Goal: Information Seeking & Learning: Find contact information

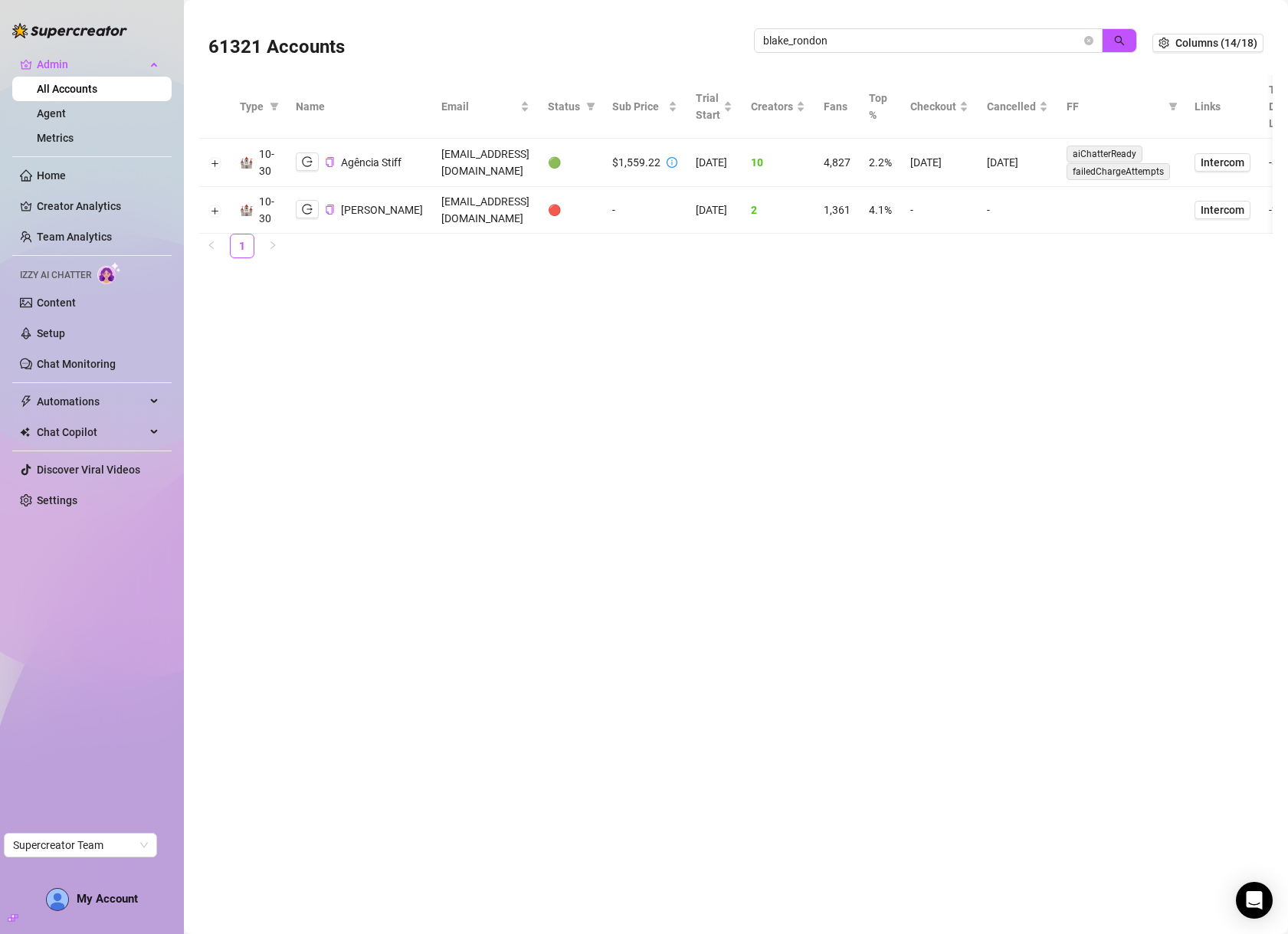
click at [71, 93] on link "All Accounts" at bounding box center [67, 89] width 60 height 12
click at [66, 113] on link "Agent" at bounding box center [52, 113] width 29 height 12
click at [73, 137] on link "Metrics" at bounding box center [56, 138] width 37 height 12
click at [90, 84] on link "All Accounts" at bounding box center [67, 89] width 60 height 12
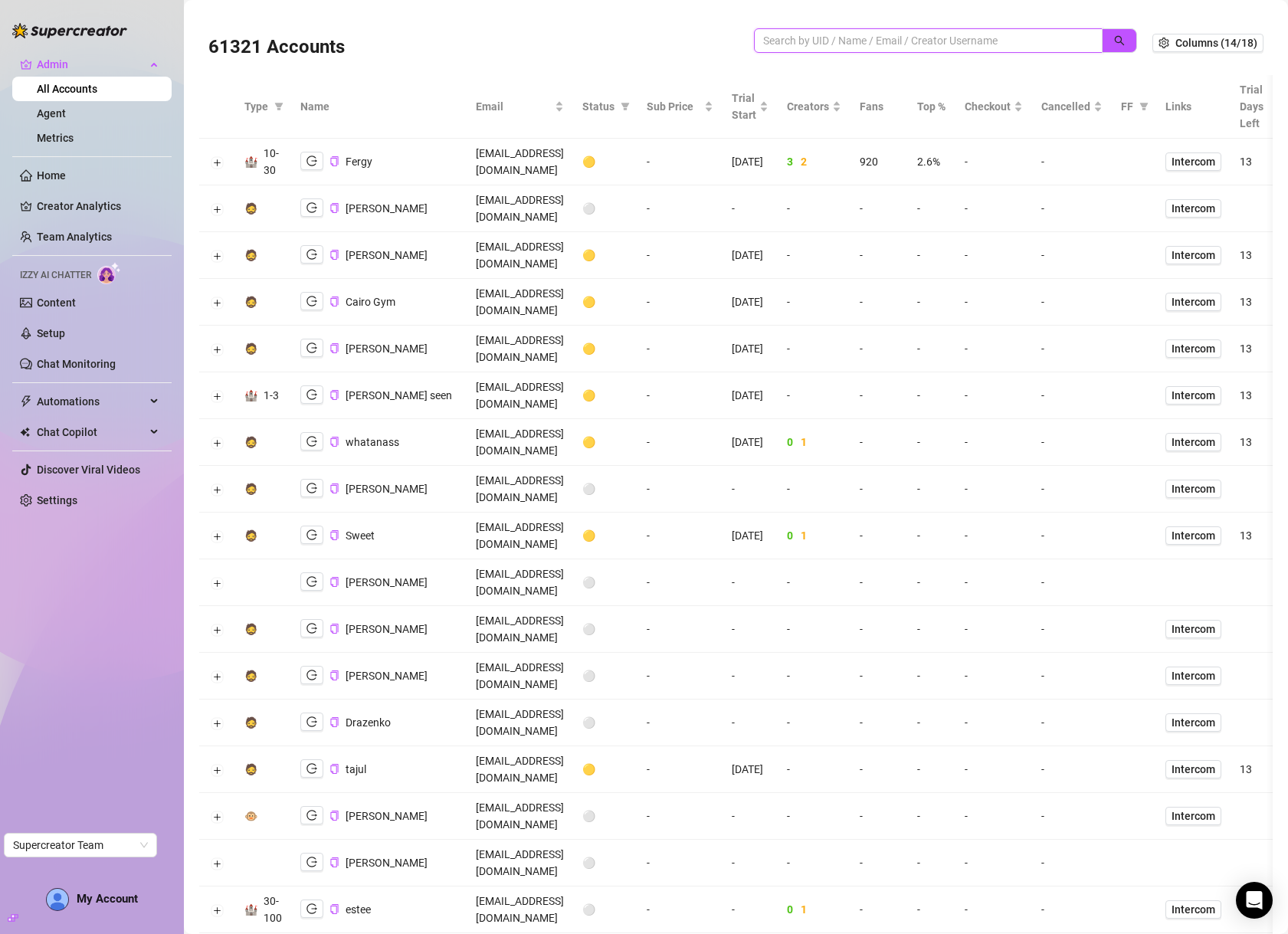
click at [935, 33] on input "search" at bounding box center [922, 41] width 318 height 17
paste input "yrvANOsbwPRx4tbJgihlFocvPto2"
click at [1114, 41] on icon "search" at bounding box center [1120, 41] width 11 height 11
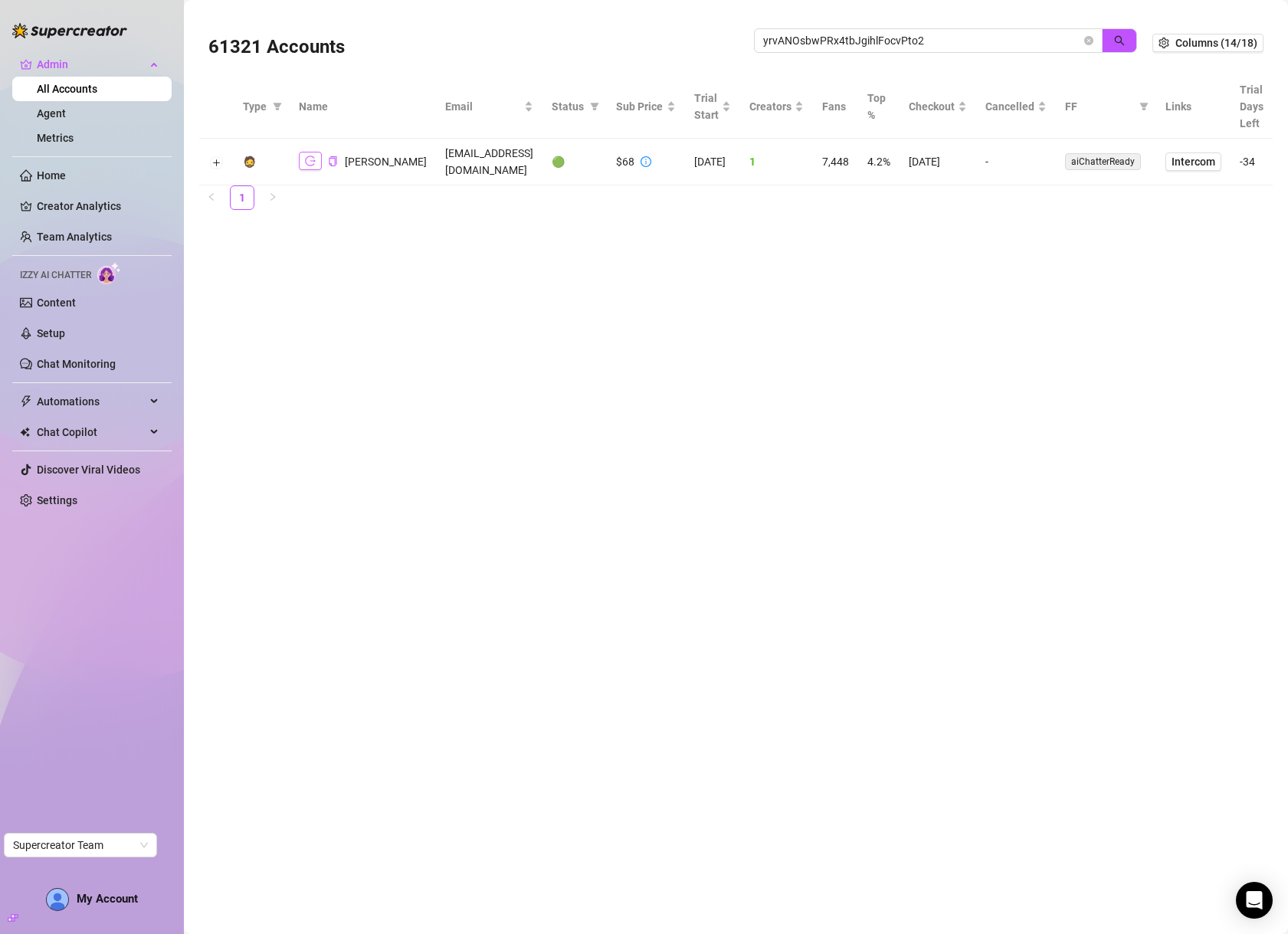
click at [320, 164] on button "button" at bounding box center [310, 161] width 23 height 19
click at [217, 161] on button "Expand row" at bounding box center [217, 163] width 12 height 12
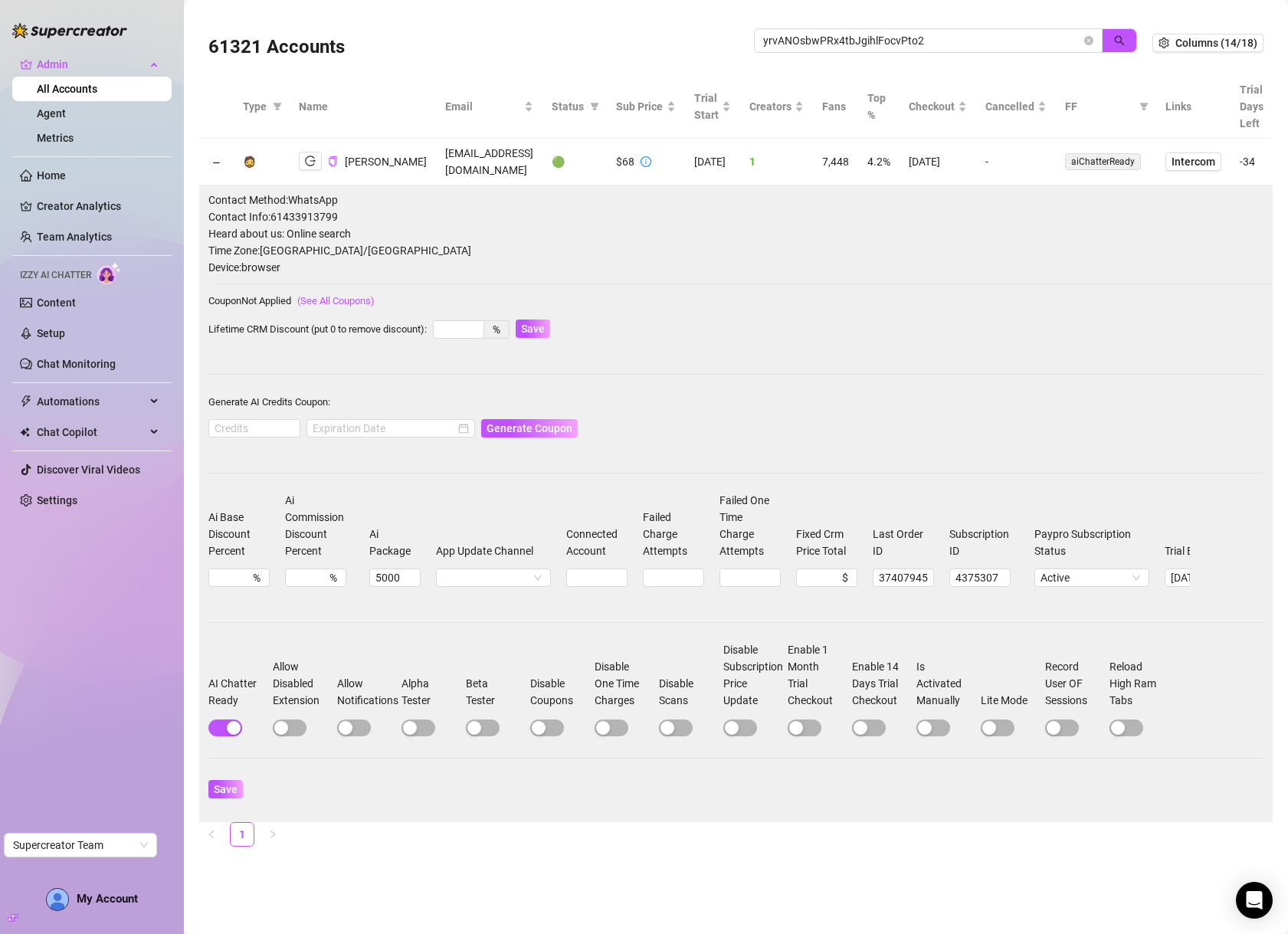
click at [313, 217] on span "Contact Info: 61433913799" at bounding box center [735, 217] width 1055 height 17
click at [312, 218] on span "Contact Info: 61433913799" at bounding box center [735, 217] width 1055 height 17
copy span "61433913799"
click at [843, 35] on input "yrvANOsbwPRx4tbJgihlFocvPto2" at bounding box center [922, 41] width 318 height 17
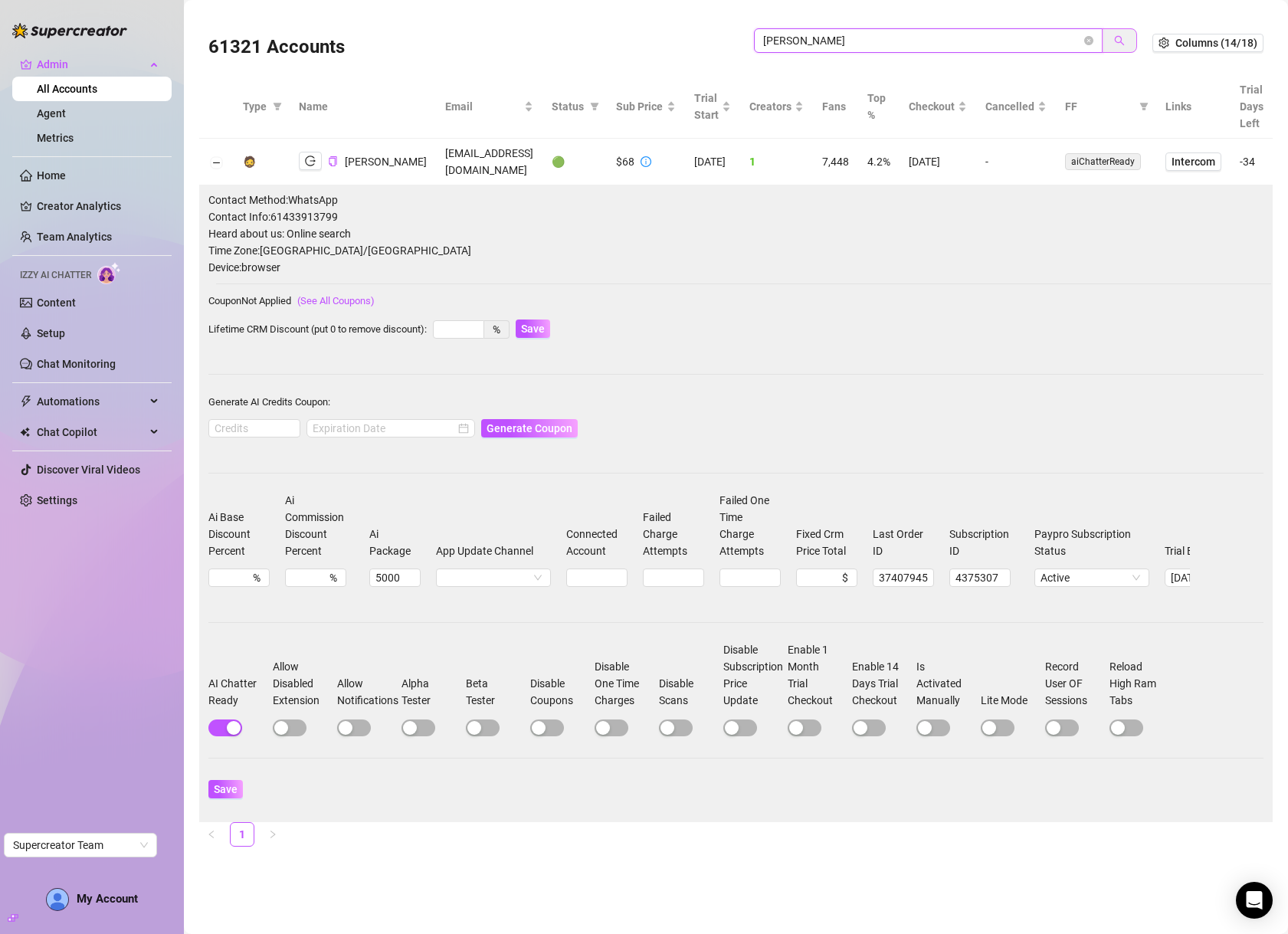
click at [1120, 39] on icon "search" at bounding box center [1120, 41] width 11 height 11
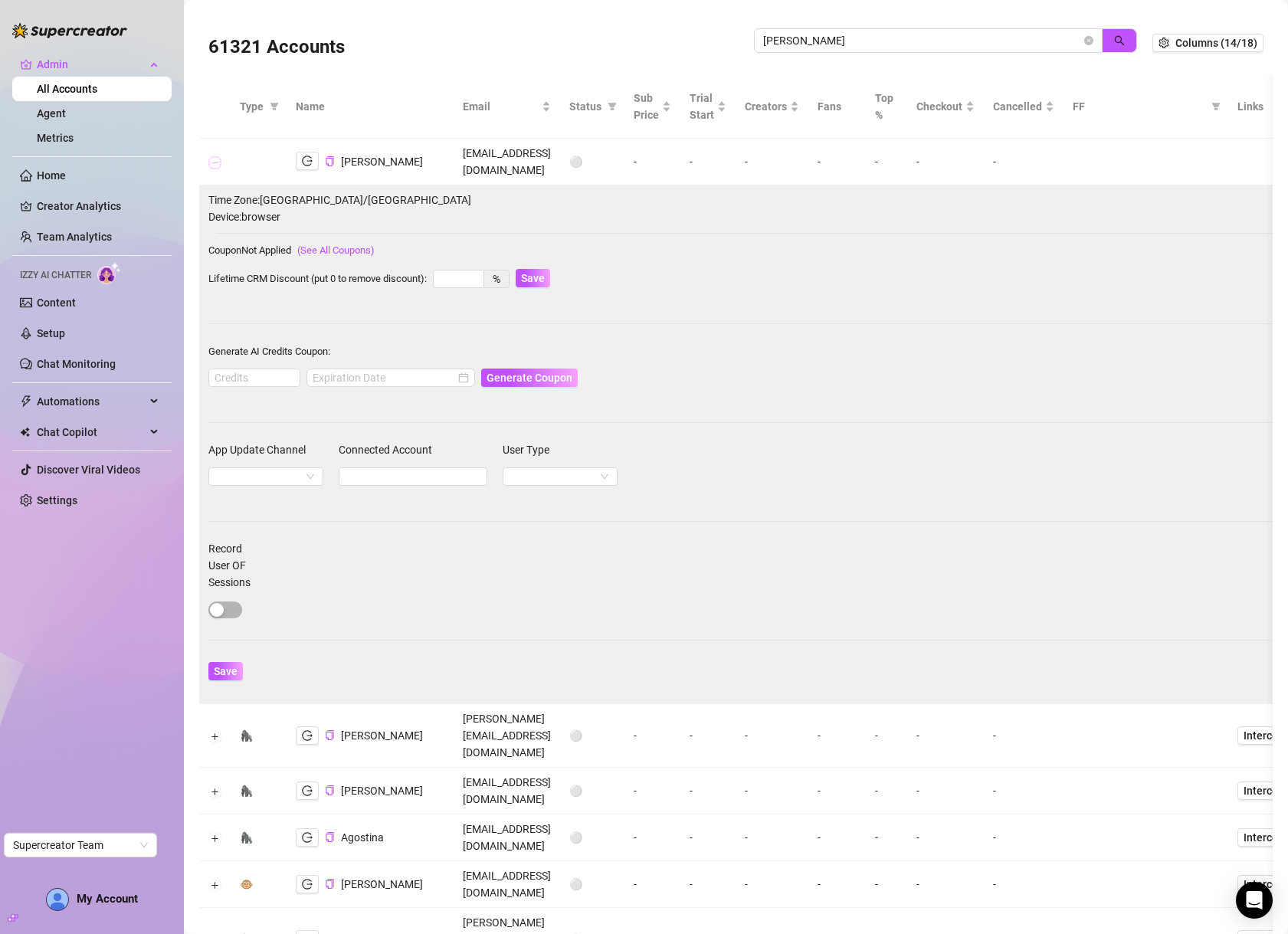
click at [218, 163] on button "Collapse row" at bounding box center [215, 163] width 12 height 12
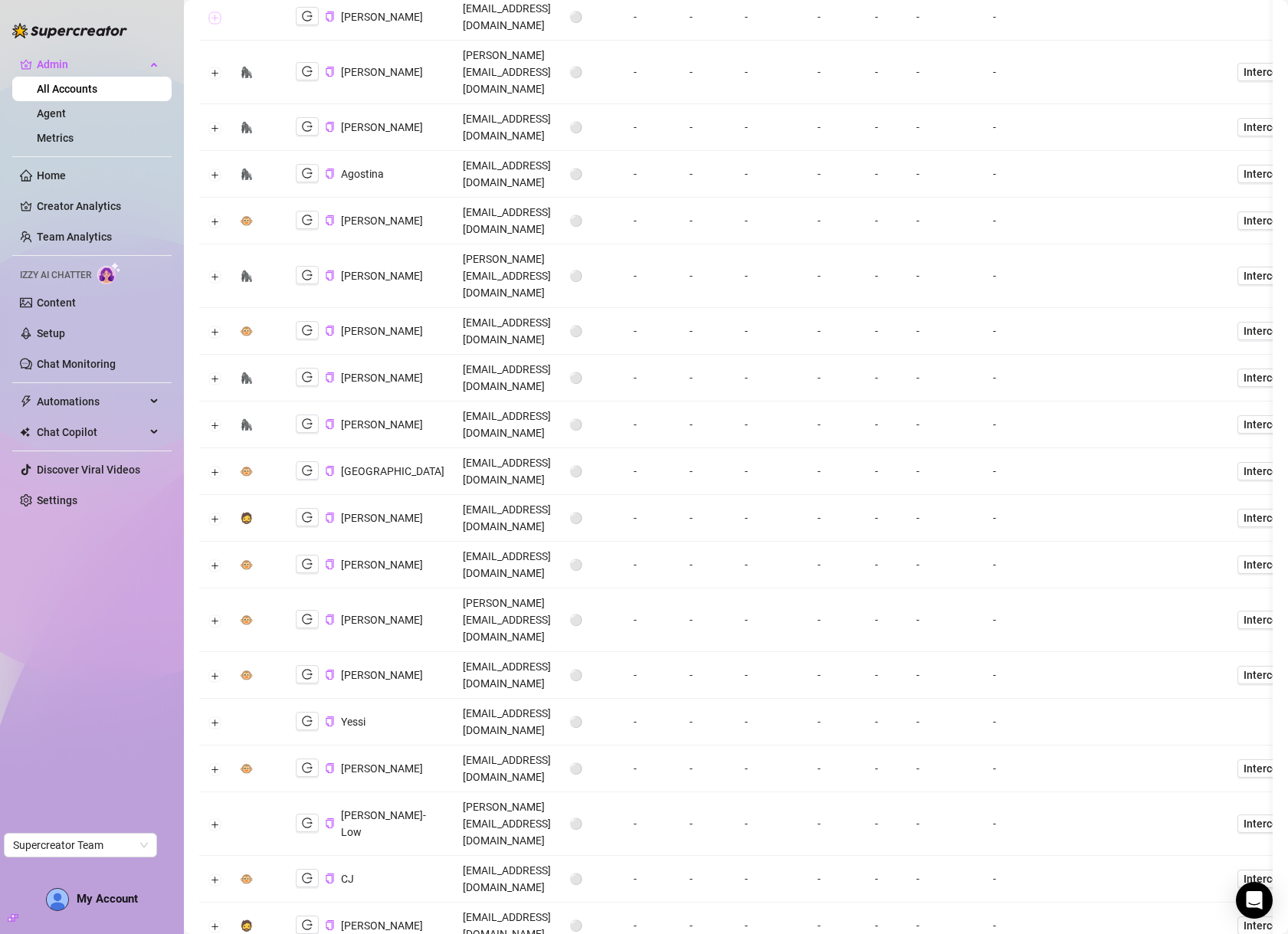
scroll to position [147, 0]
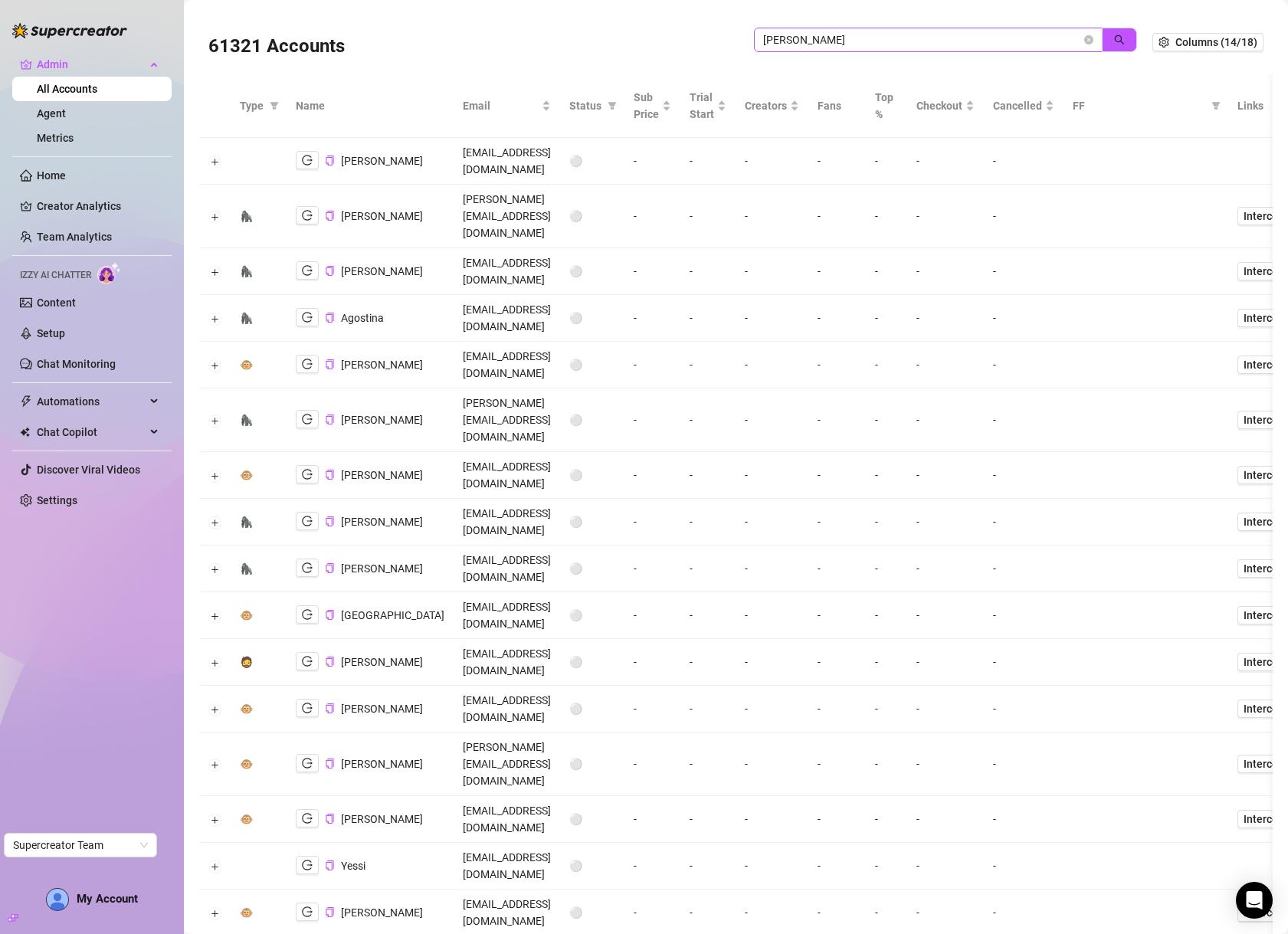
scroll to position [0, 0]
click at [989, 35] on input "doris" at bounding box center [922, 41] width 318 height 17
click at [989, 33] on input "doris" at bounding box center [922, 41] width 318 height 17
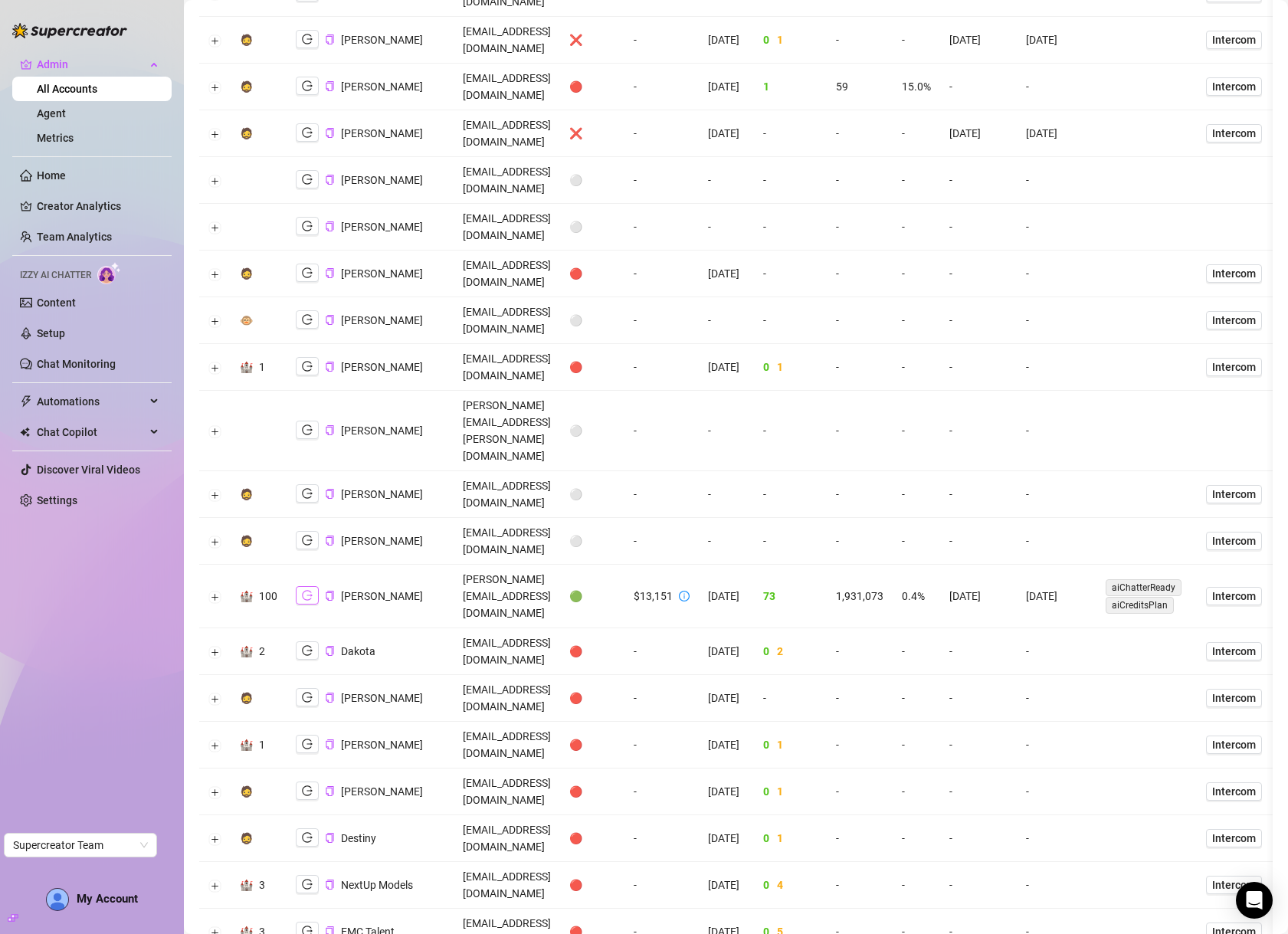
scroll to position [1548, 0]
click at [306, 588] on icon "logout" at bounding box center [307, 594] width 11 height 11
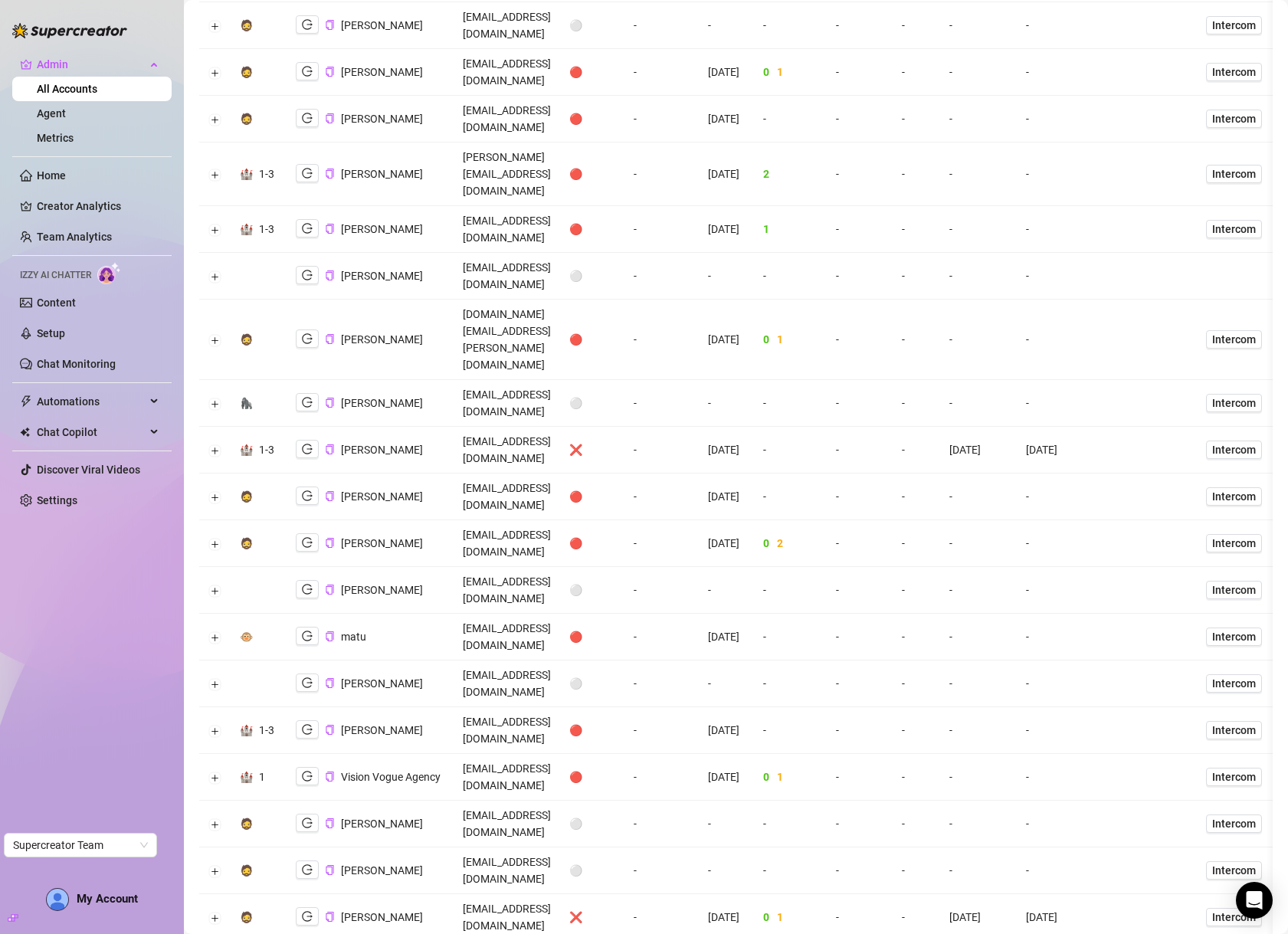
scroll to position [0, 0]
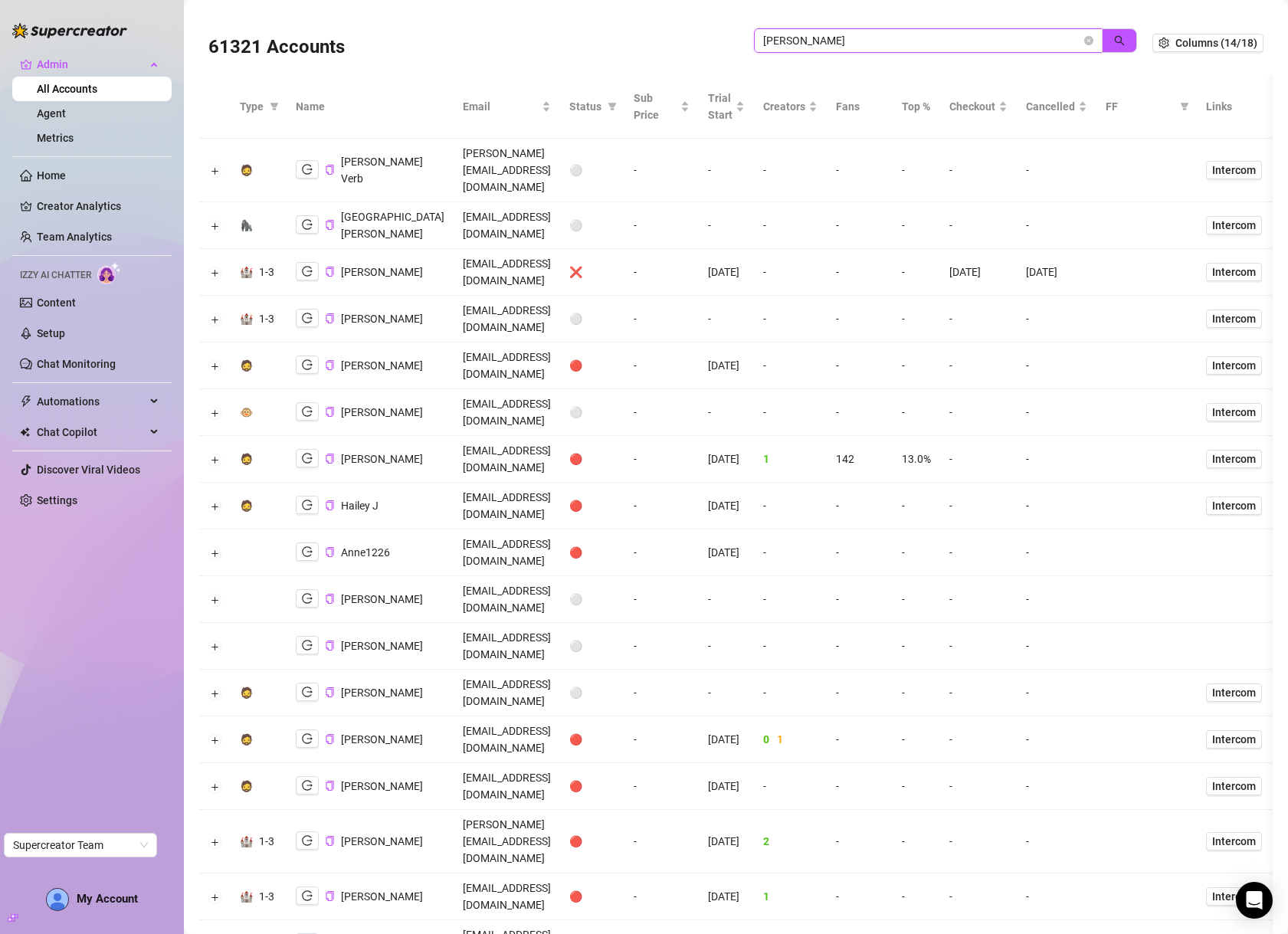
click at [1026, 40] on input "jackson" at bounding box center [922, 41] width 318 height 17
click at [1025, 40] on input "jackson" at bounding box center [922, 41] width 318 height 17
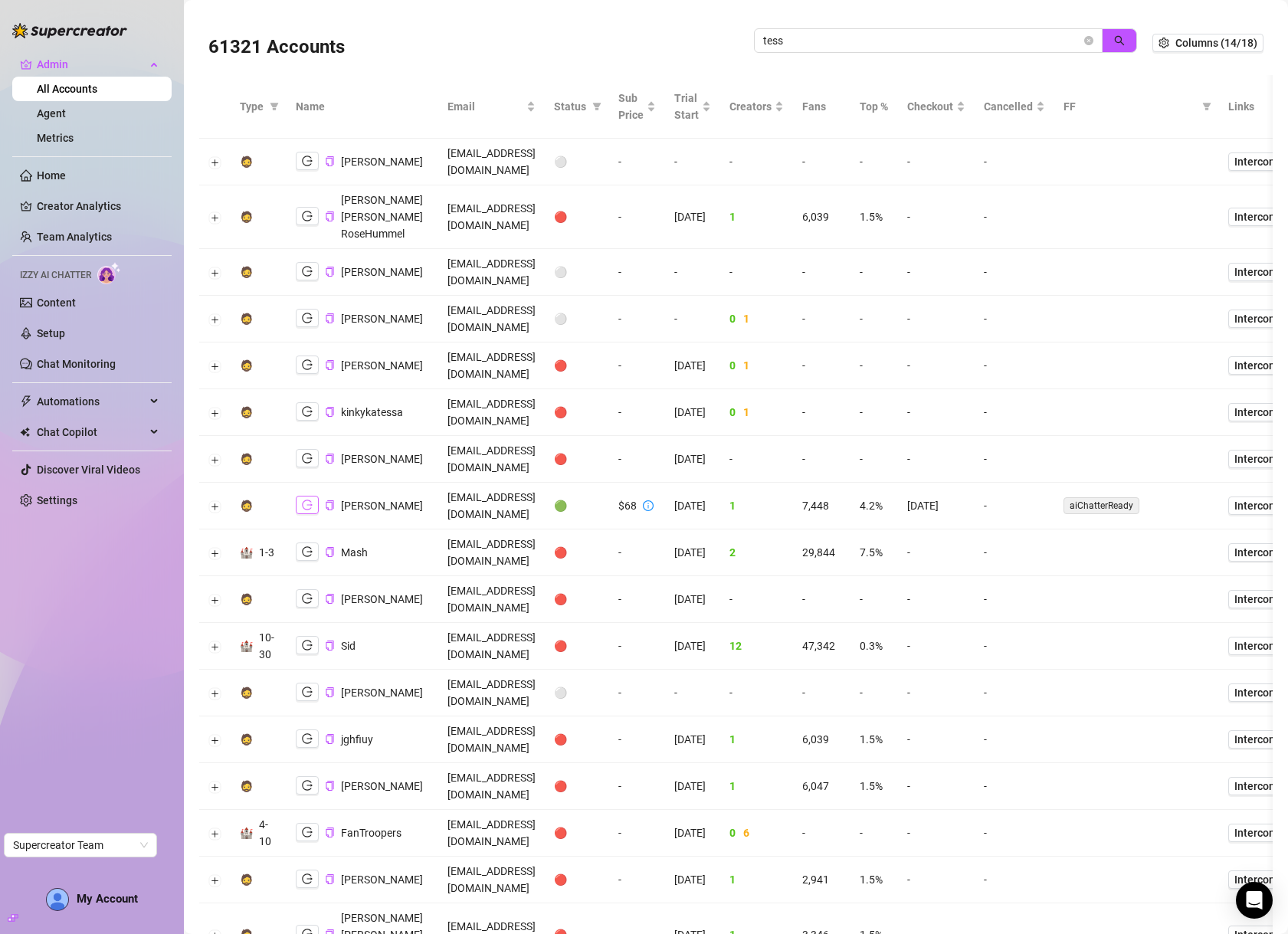
click at [303, 500] on icon "logout" at bounding box center [307, 505] width 11 height 10
click at [880, 41] on input "tess" at bounding box center [922, 41] width 318 height 17
click at [880, 40] on input "tess" at bounding box center [922, 41] width 318 height 17
click at [880, 39] on input "tess" at bounding box center [922, 41] width 318 height 17
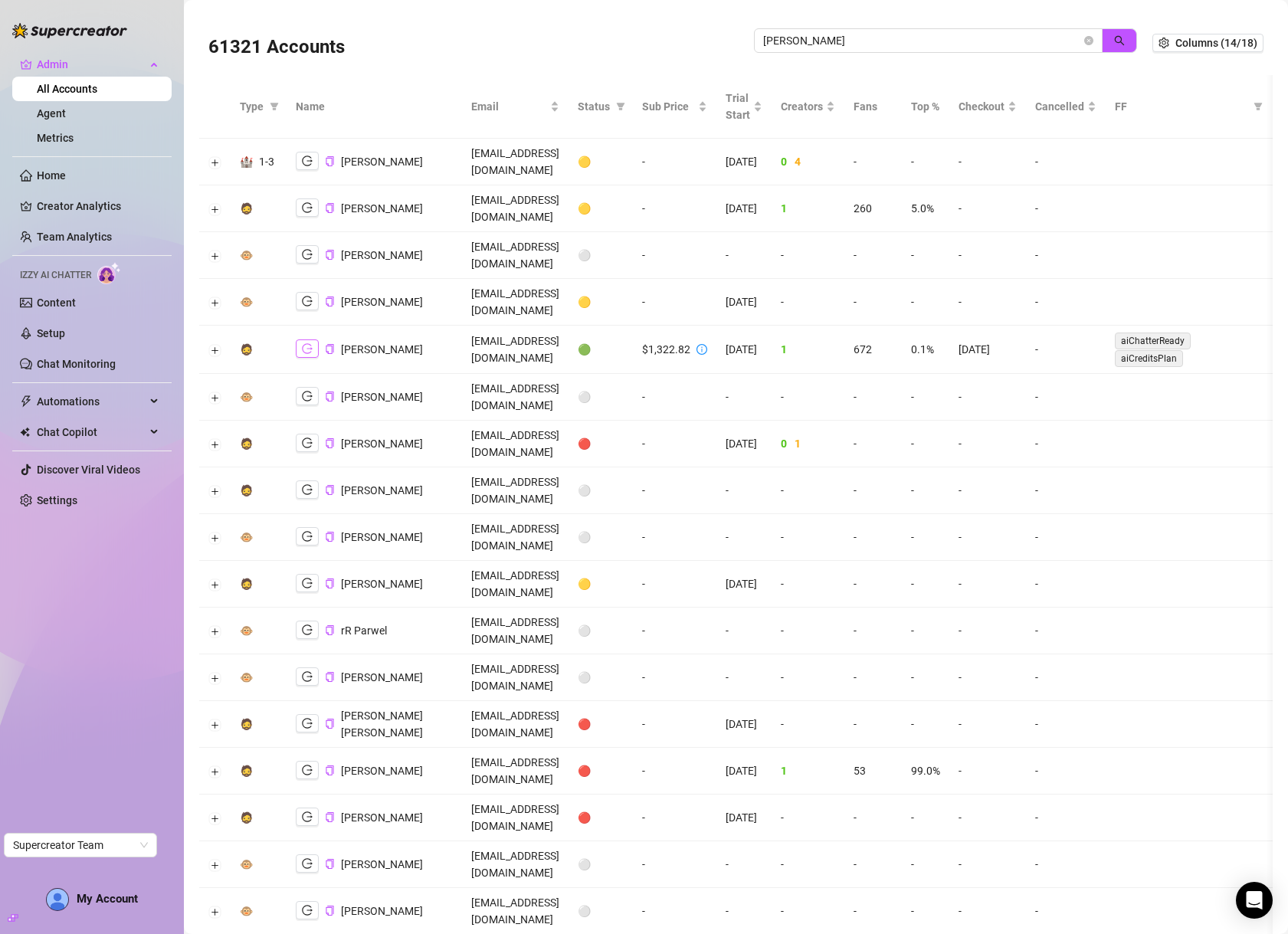
click at [302, 343] on icon "logout" at bounding box center [307, 349] width 11 height 11
click at [982, 37] on input "ryan" at bounding box center [922, 41] width 318 height 17
click at [982, 37] on input "ryan" at bounding box center [922, 41] width 318 height 17
type input "sweat"
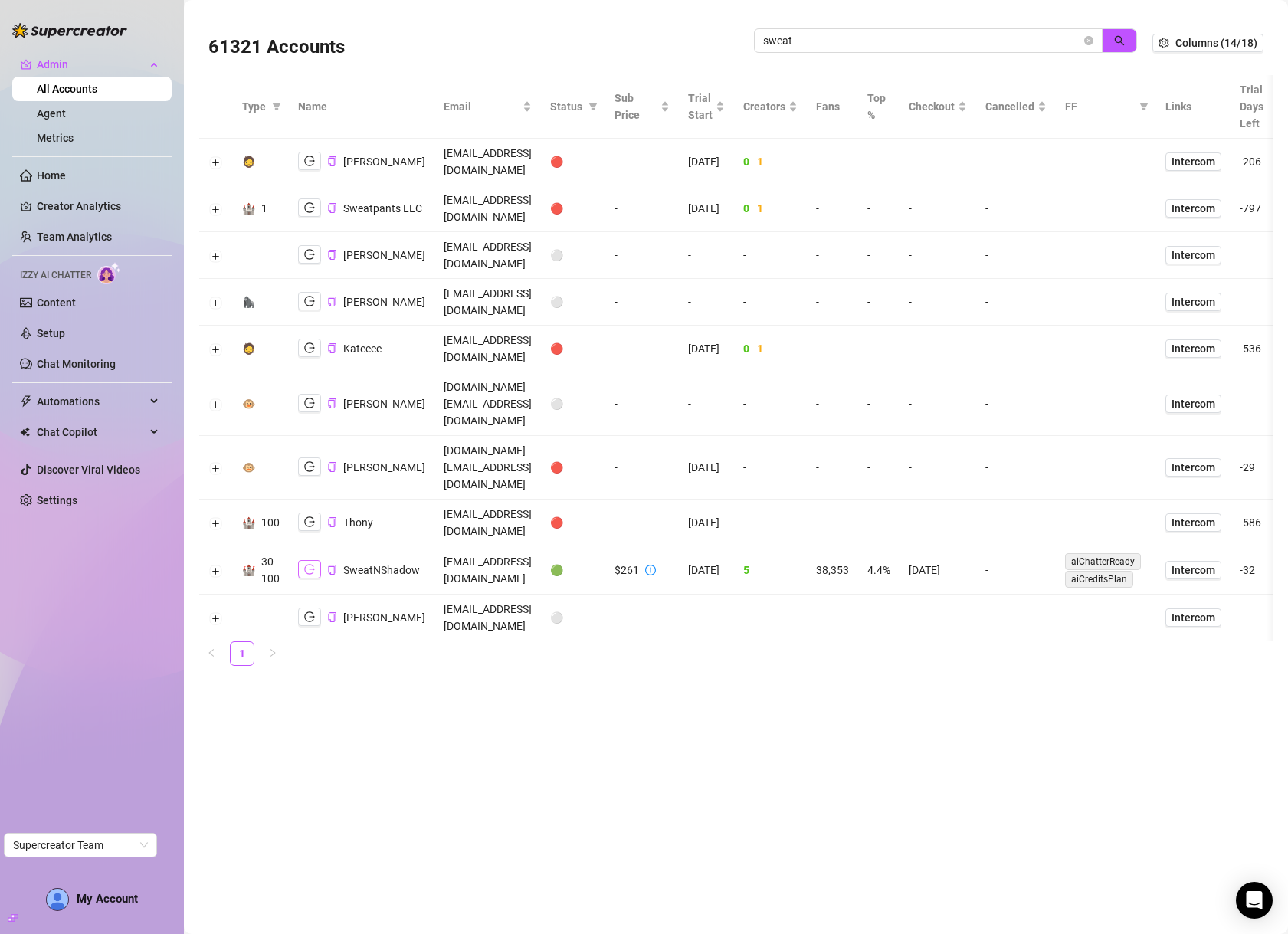
click at [309, 564] on icon "logout" at bounding box center [309, 570] width 11 height 11
click at [1094, 42] on icon "close-circle" at bounding box center [1089, 41] width 9 height 9
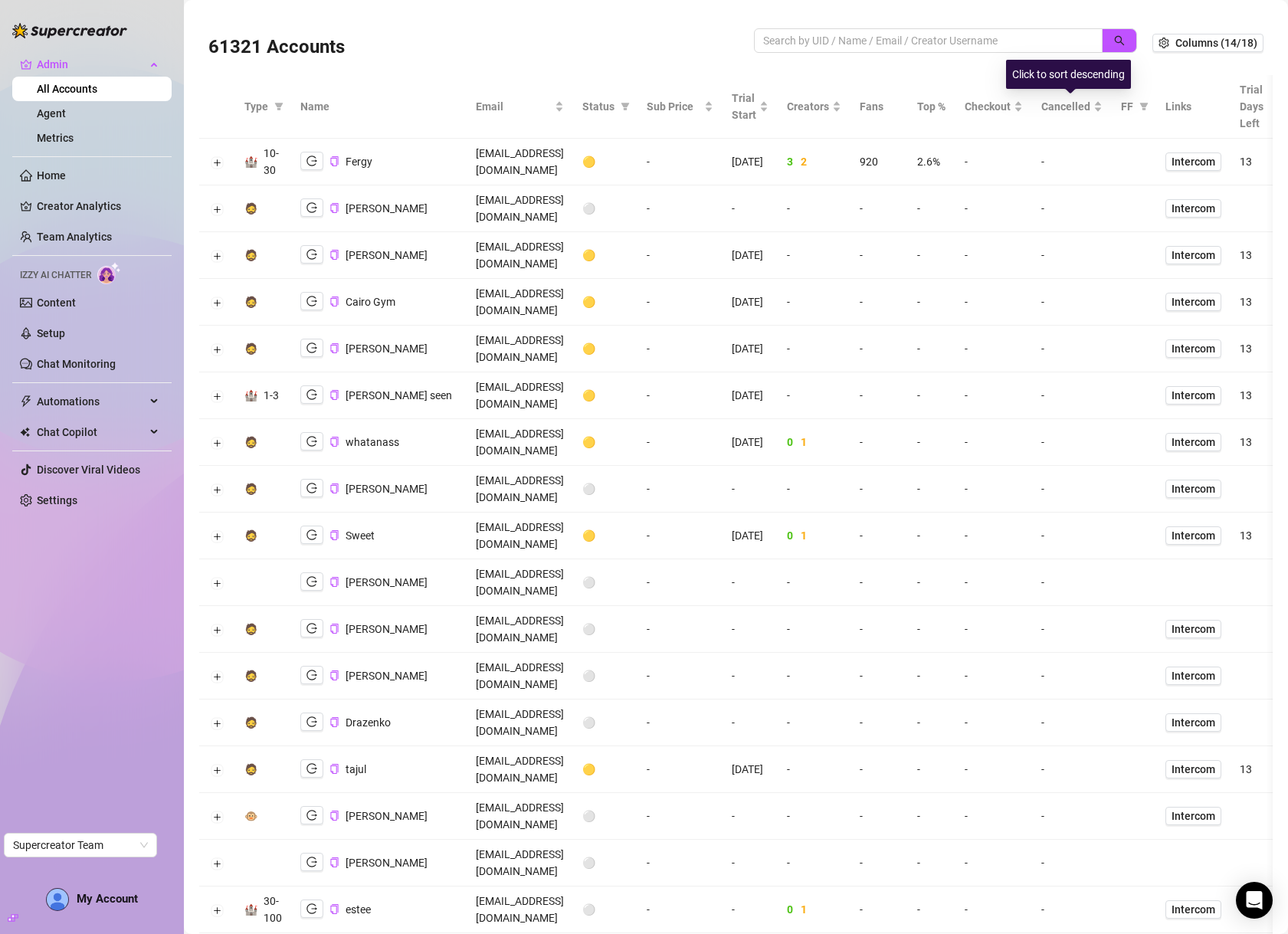
drag, startPoint x: 1070, startPoint y: 108, endPoint x: 76, endPoint y: 156, distance: 995.2
click at [1011, 109] on span "Checkout" at bounding box center [988, 107] width 46 height 17
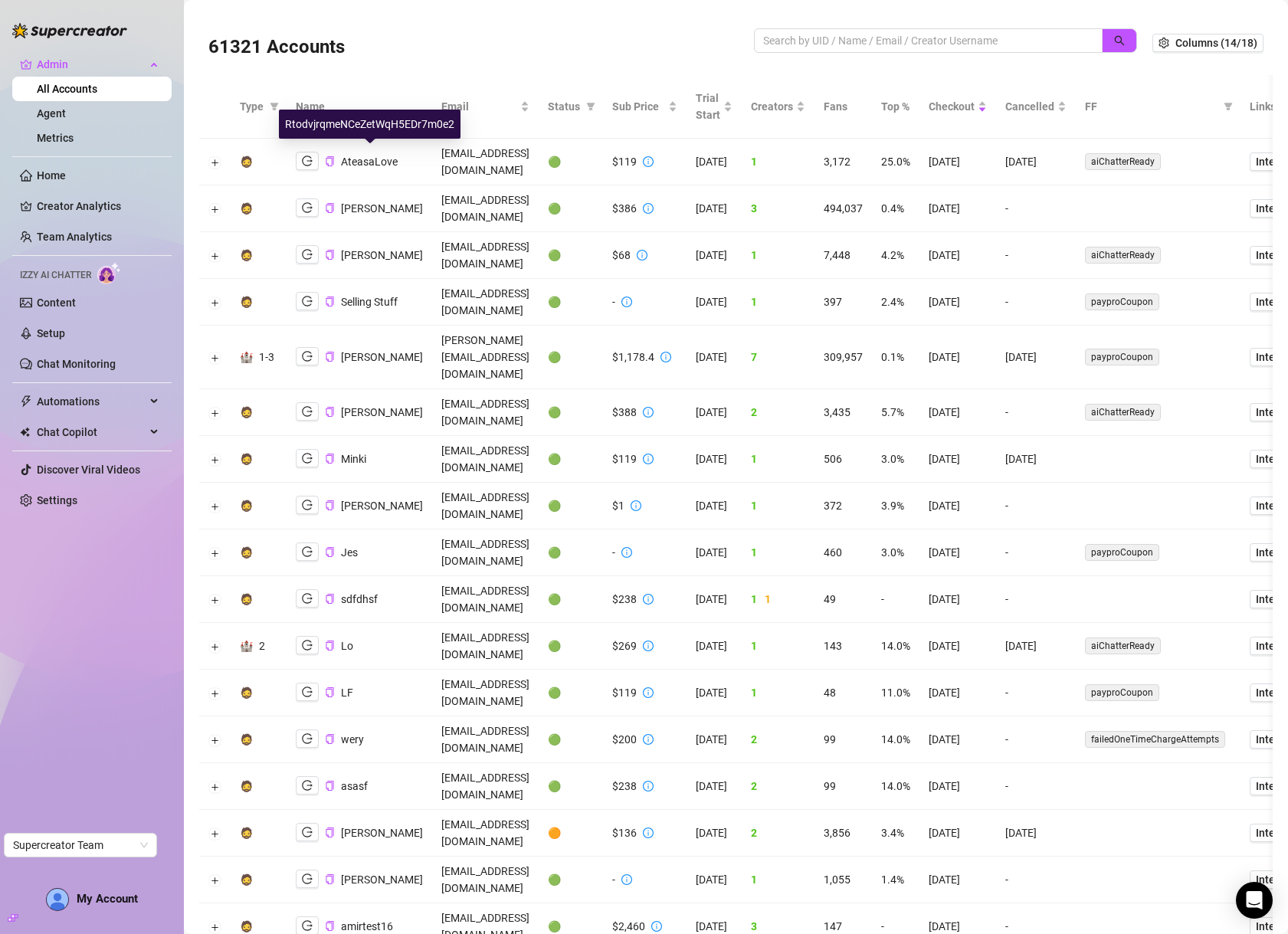
click at [366, 123] on div "RtodvjrqmeNCeZetWqH5EDr7m0e2" at bounding box center [369, 124] width 181 height 29
copy div "RtodvjrqmeNCeZetWqH5EDr7m0e2"
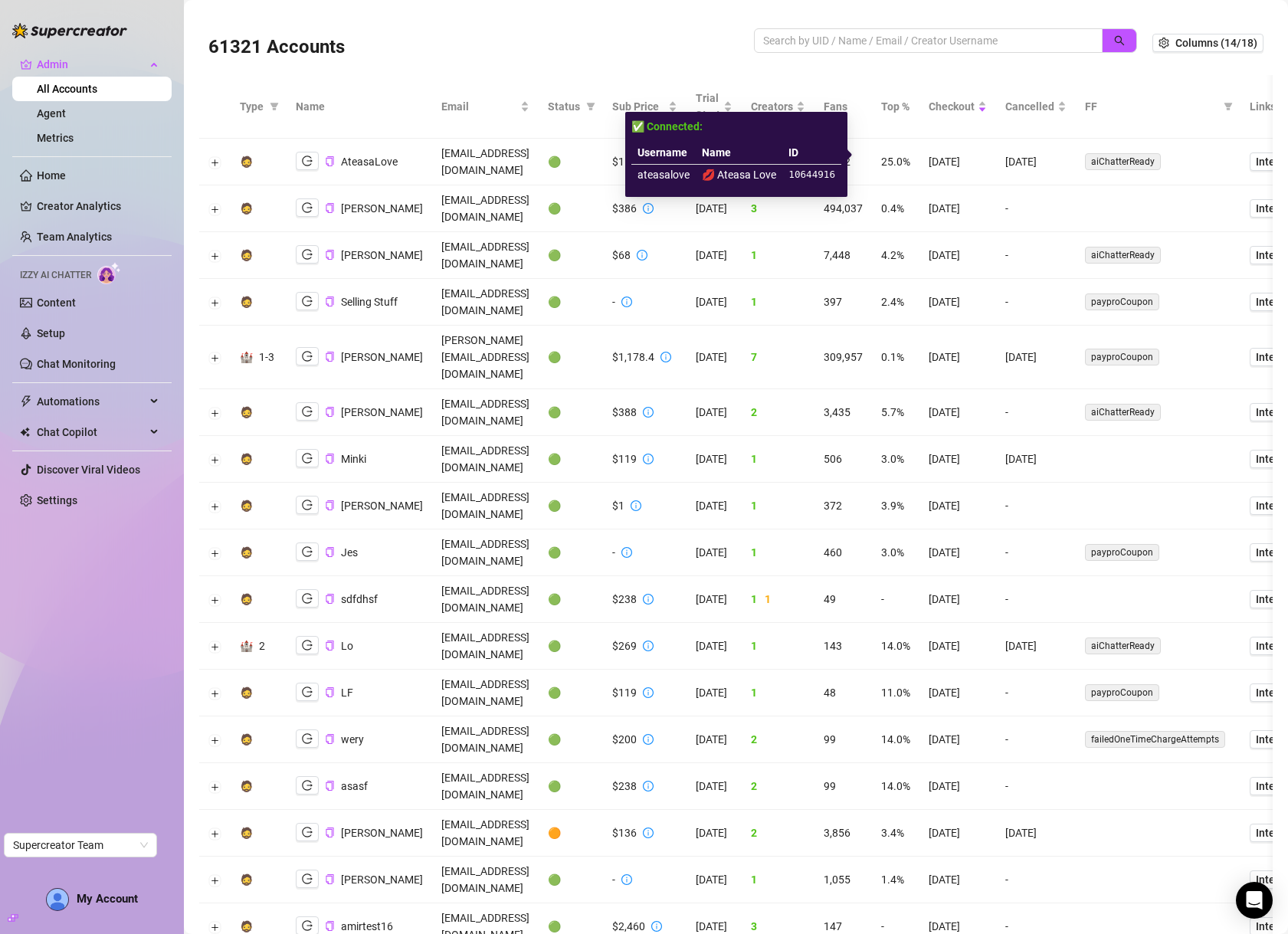
click at [654, 178] on td "ateasalove" at bounding box center [663, 174] width 64 height 21
copy td "ateasalove"
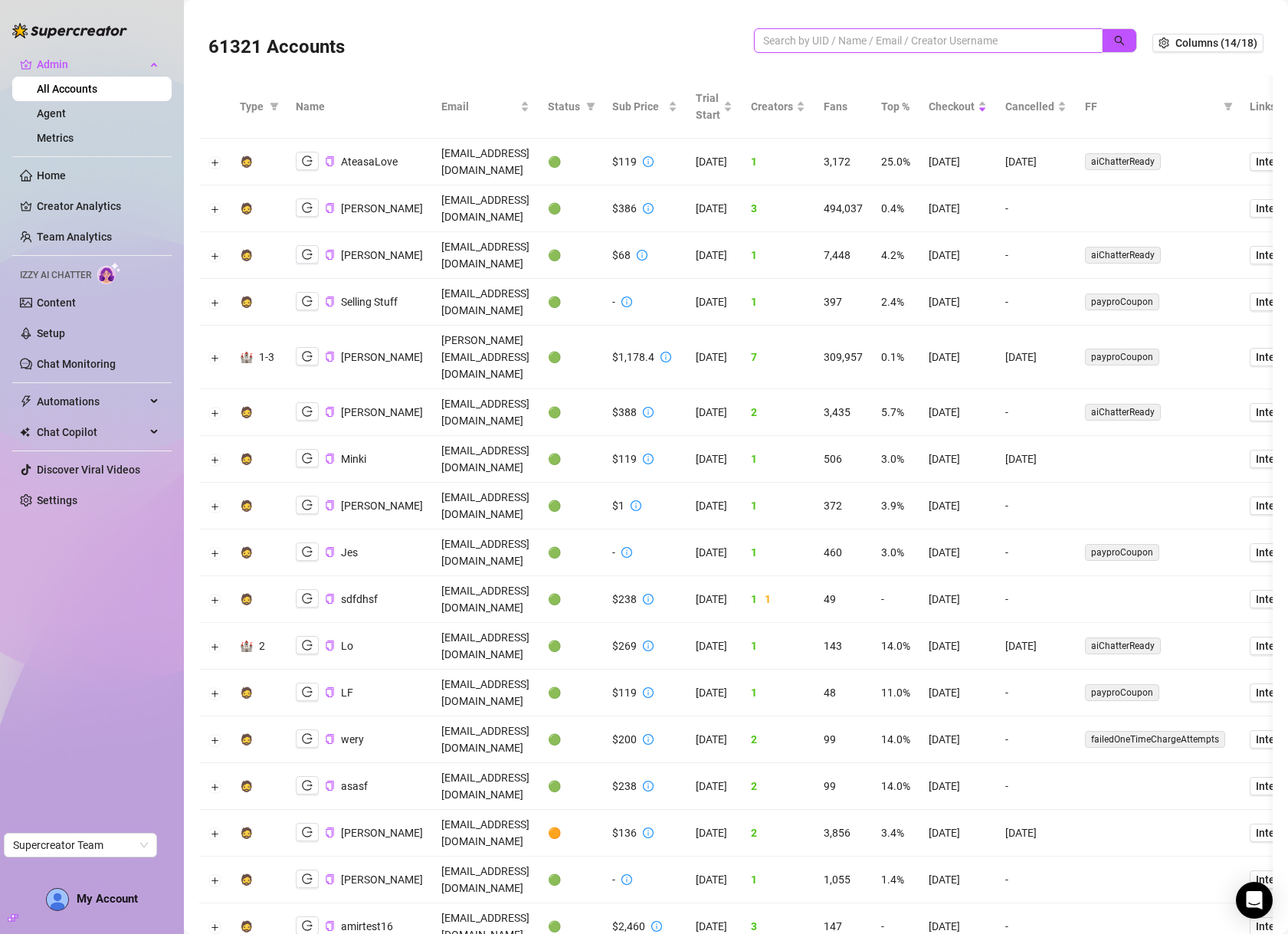
click at [816, 41] on input "search" at bounding box center [922, 41] width 318 height 17
type input "marius"
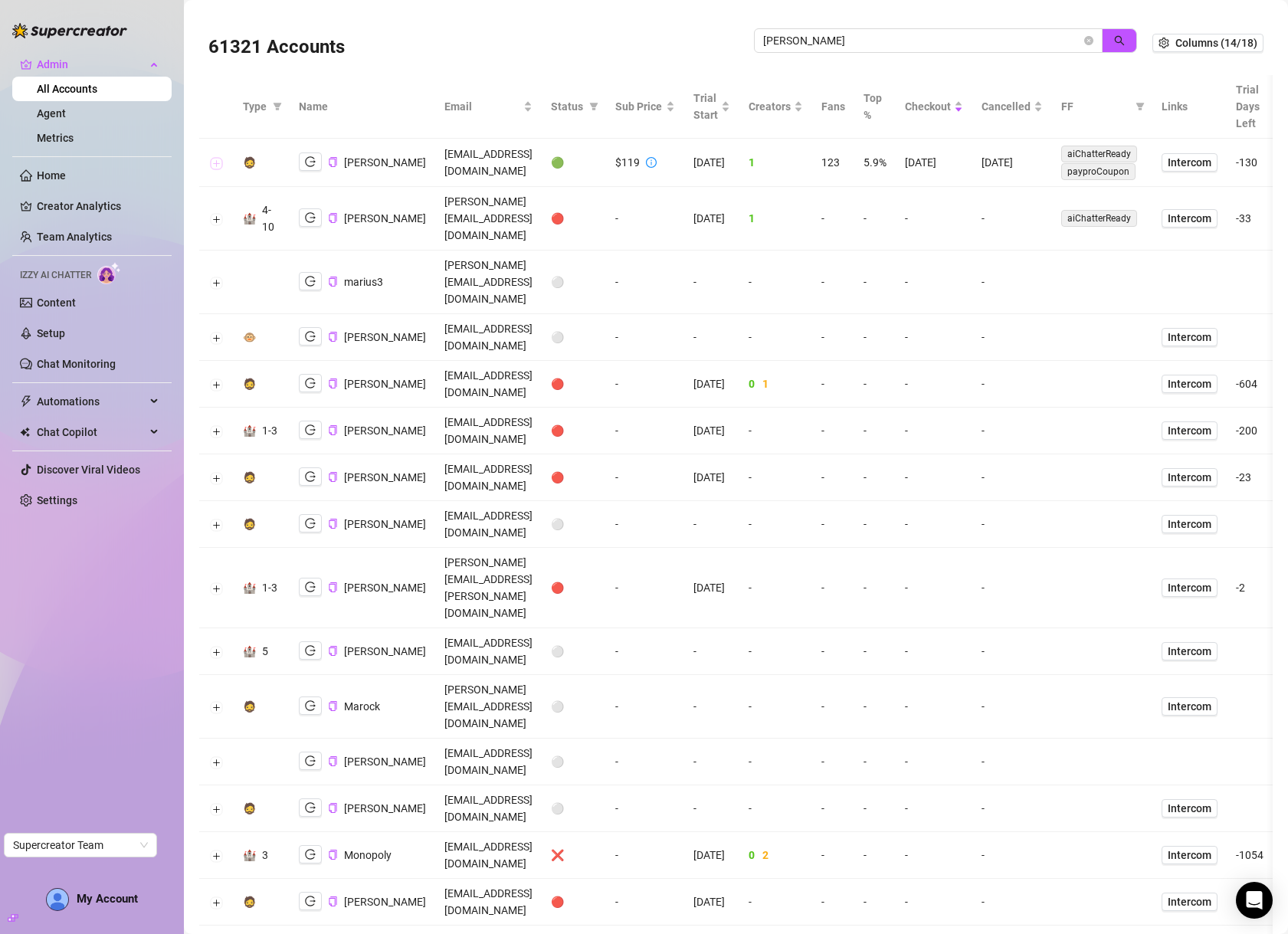
click at [215, 161] on button "Expand row" at bounding box center [216, 164] width 12 height 12
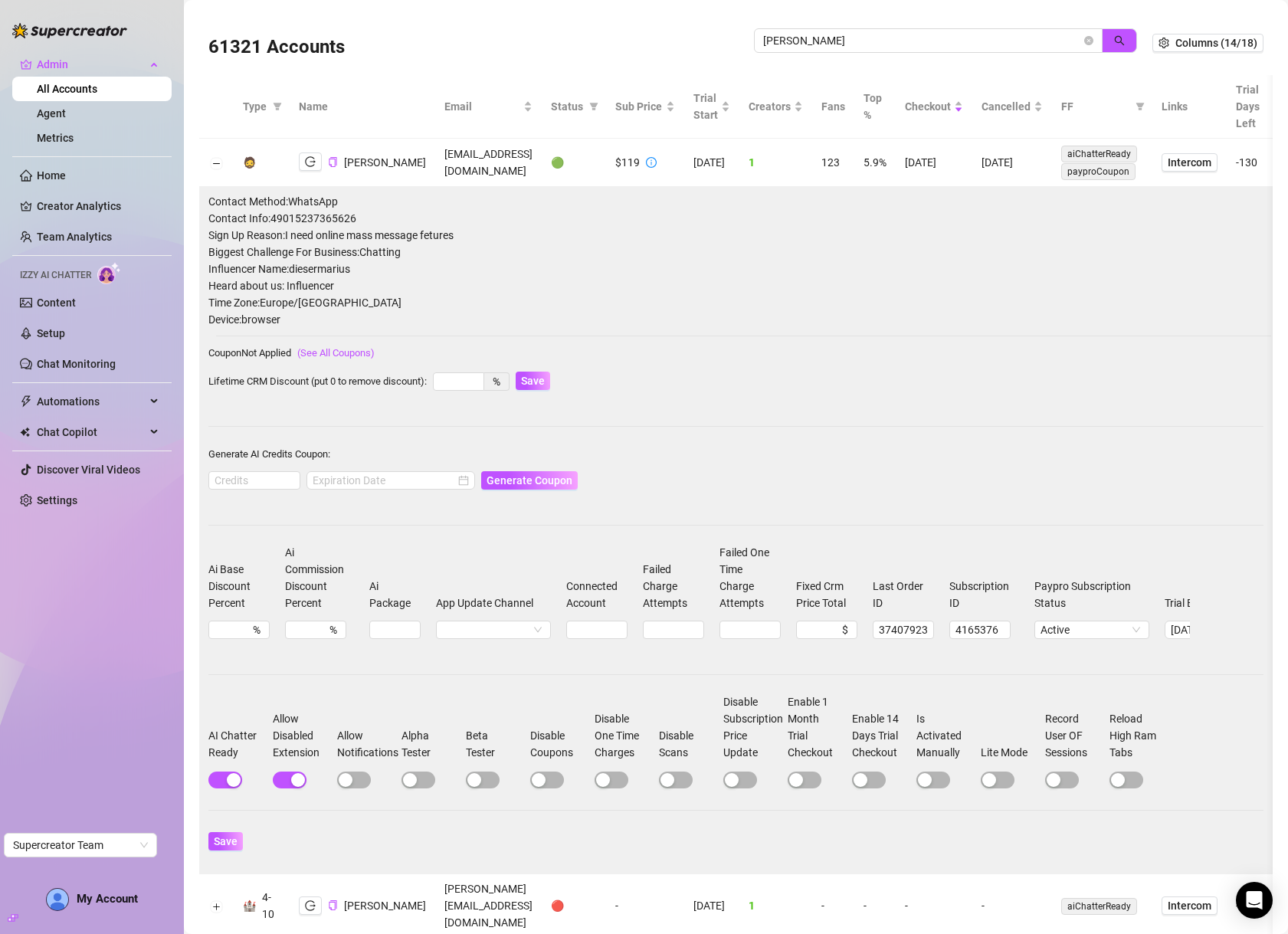
click at [361, 268] on span "Influencer Name: diesermarius" at bounding box center [735, 269] width 1055 height 17
click at [328, 158] on icon "copy" at bounding box center [333, 162] width 10 height 10
click at [464, 164] on td "info@diesermarius.de" at bounding box center [488, 163] width 106 height 49
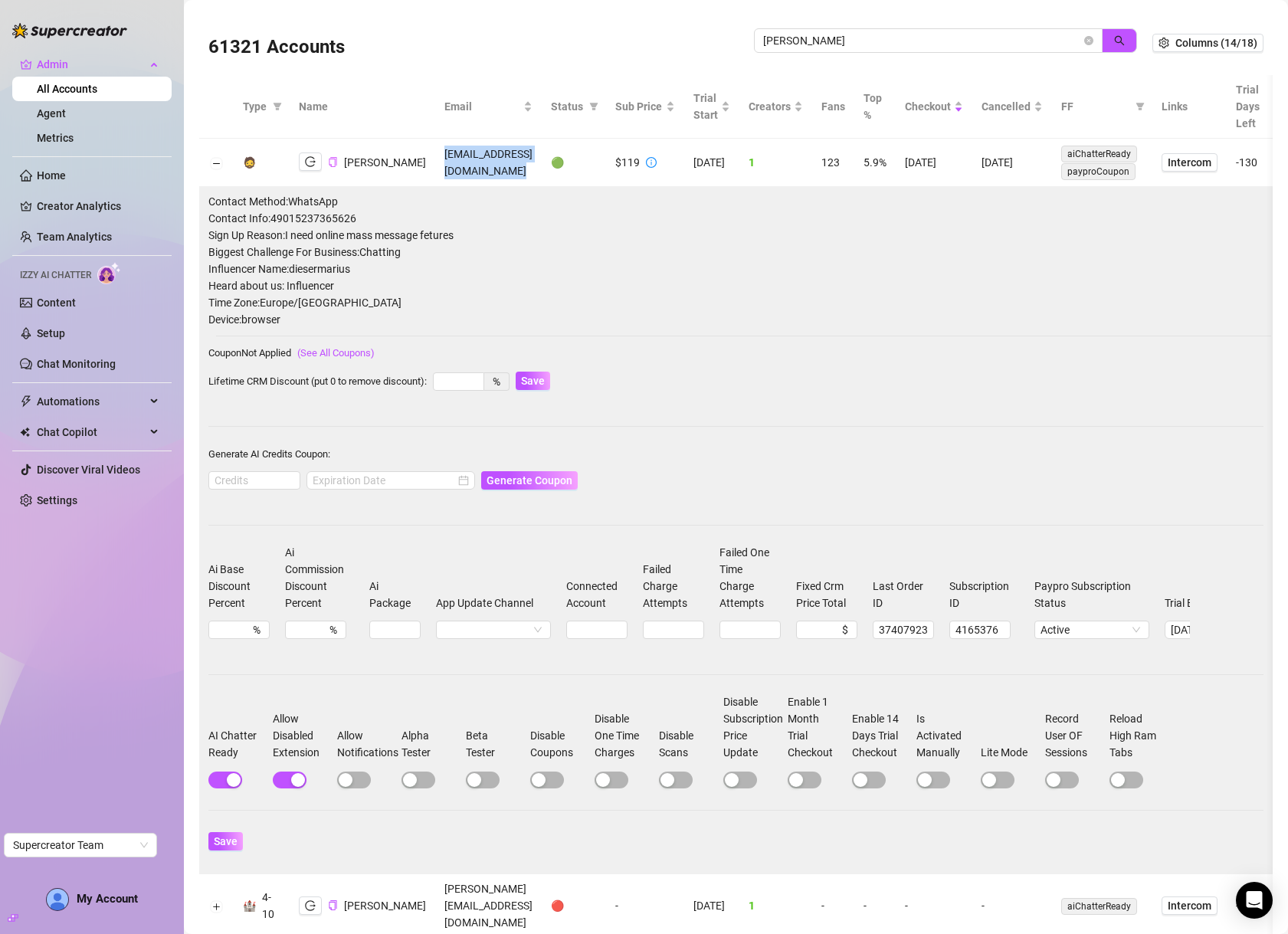
copy td "info@diesermarius.de"
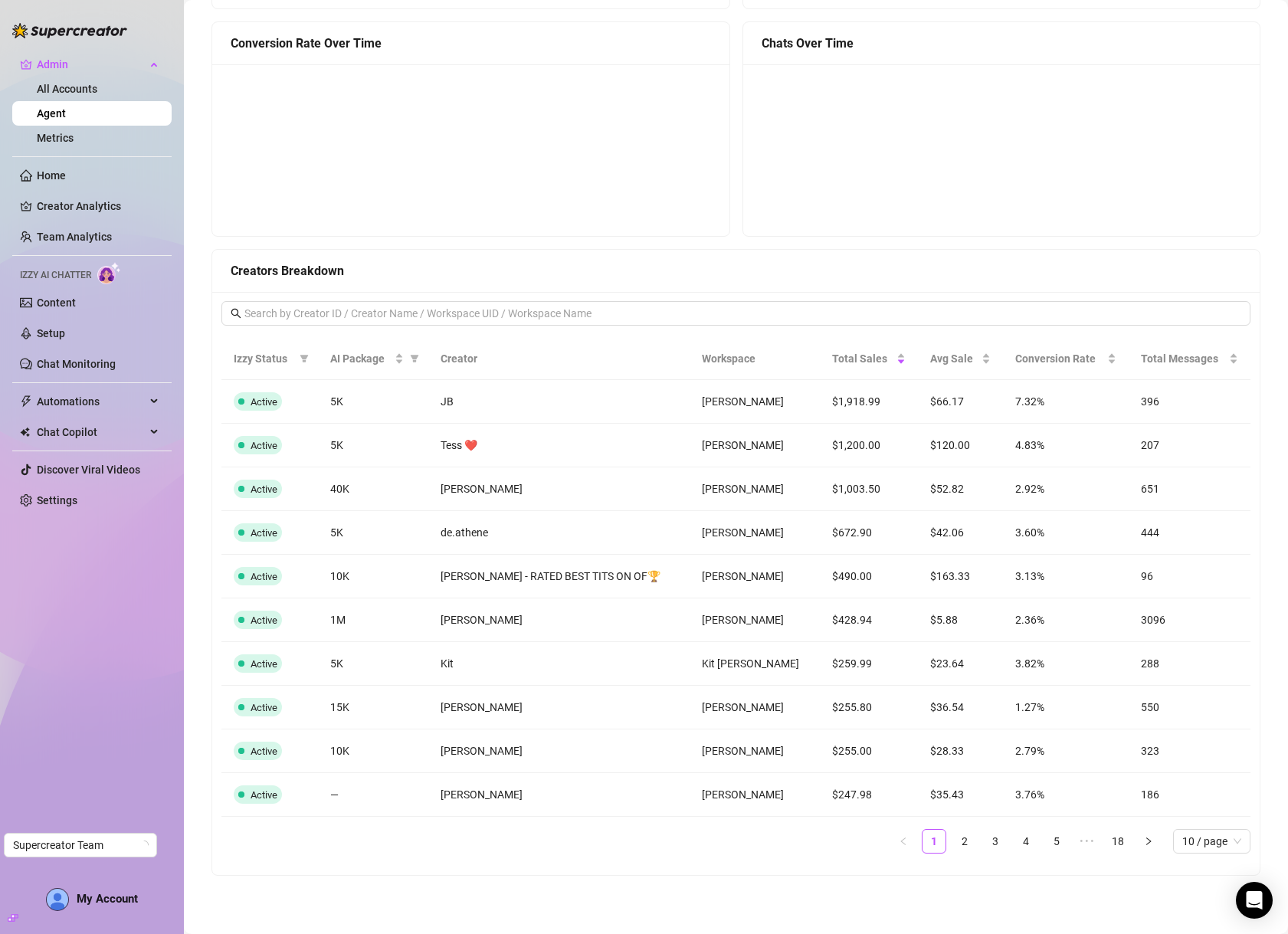
scroll to position [797, 0]
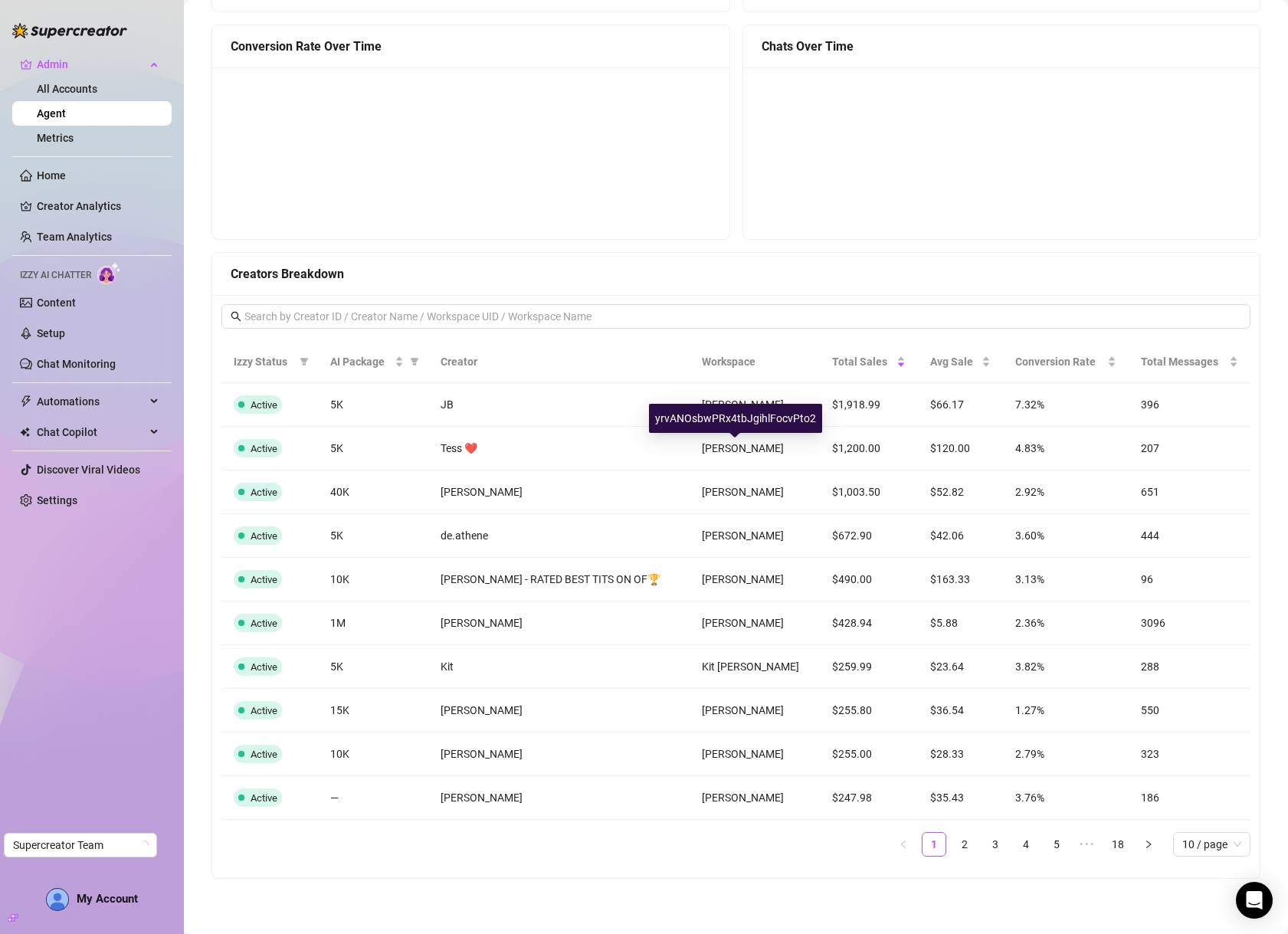
click at [733, 421] on div "yrvANOsbwPRx4tbJgihlFocvPto2" at bounding box center [735, 418] width 173 height 29
copy div "yrvANOsbwPRx4tbJgihlFocvPto2"
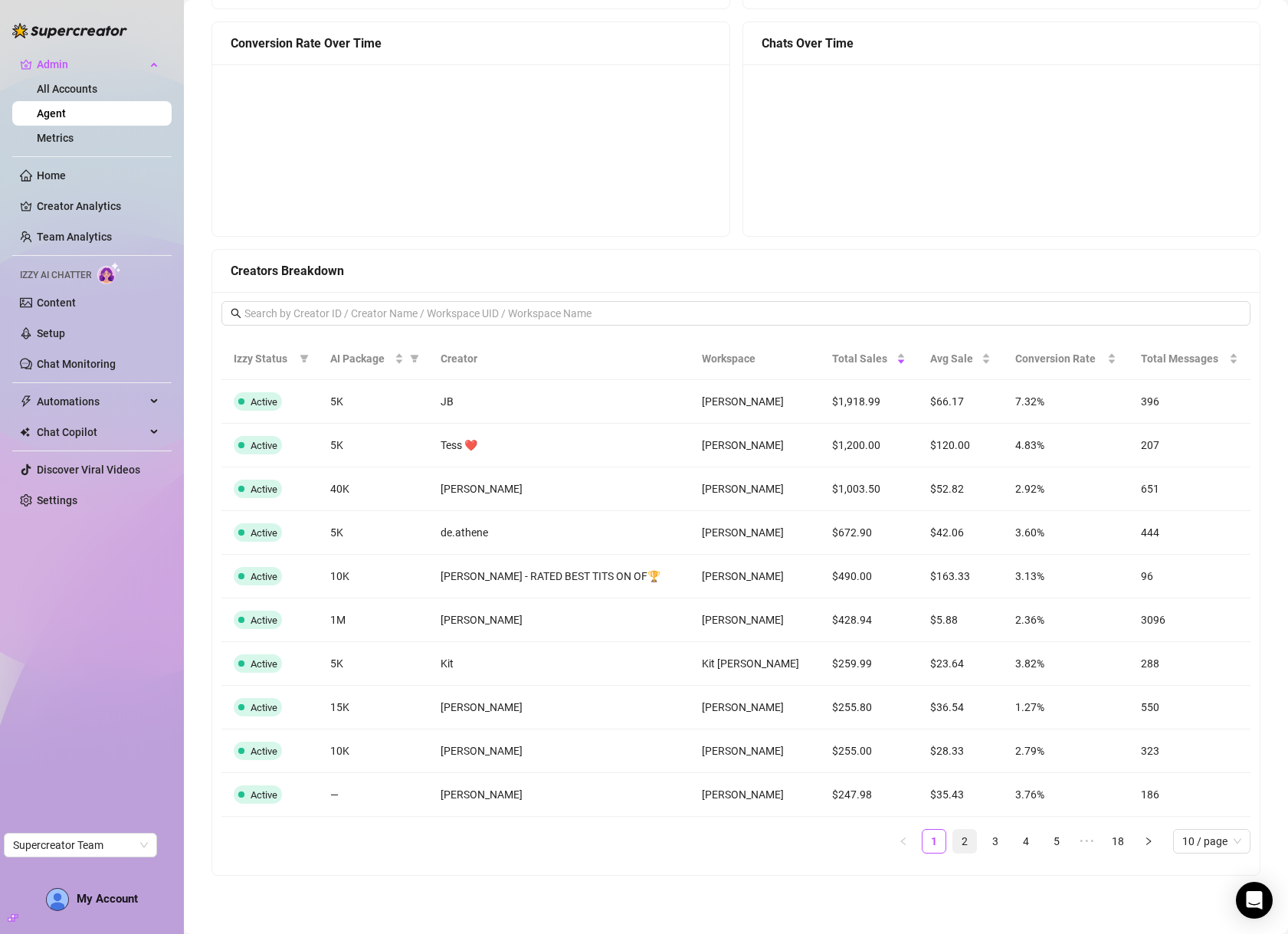
click at [953, 848] on link "2" at bounding box center [965, 841] width 23 height 23
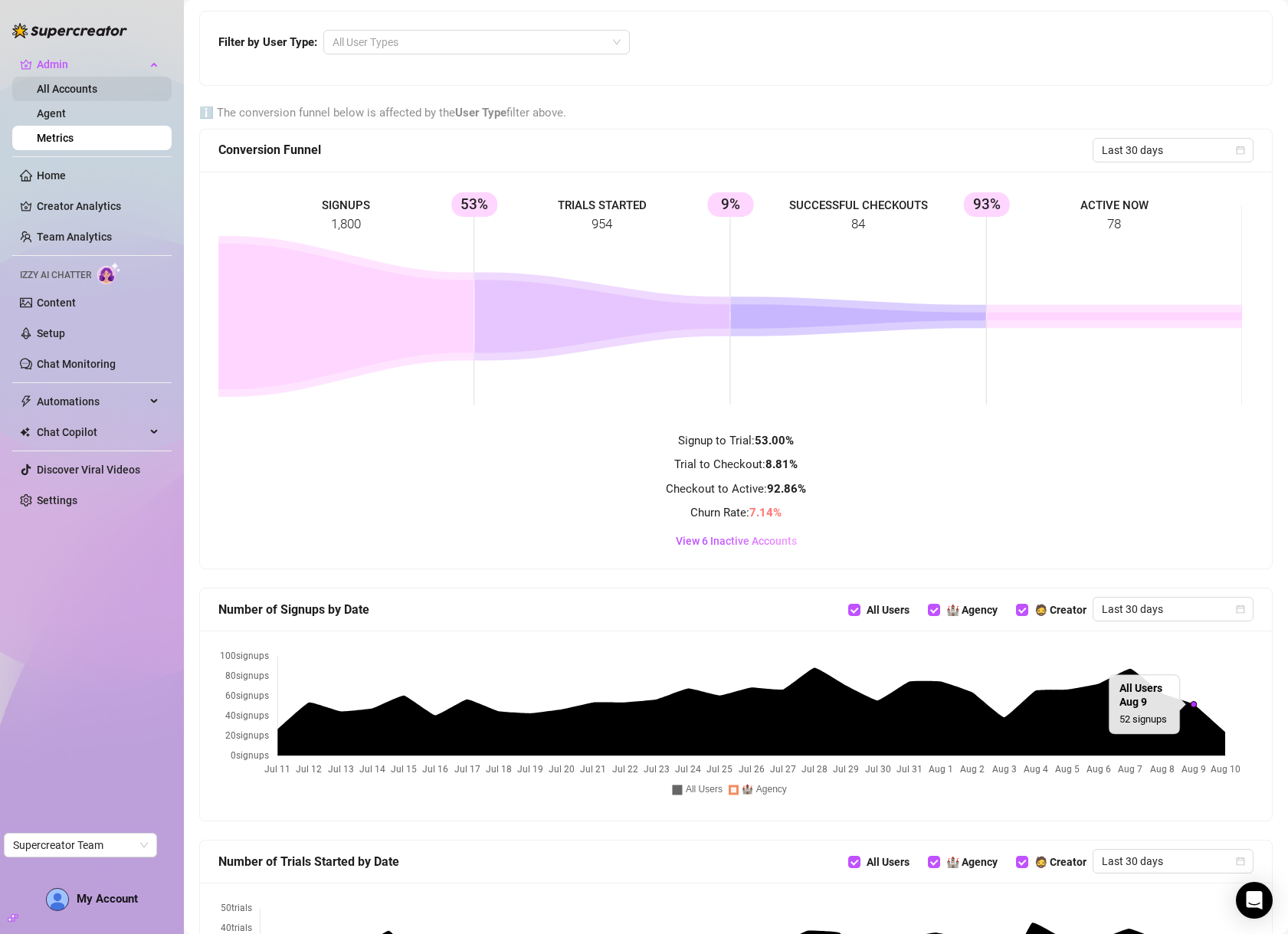
click at [89, 87] on link "All Accounts" at bounding box center [67, 89] width 60 height 12
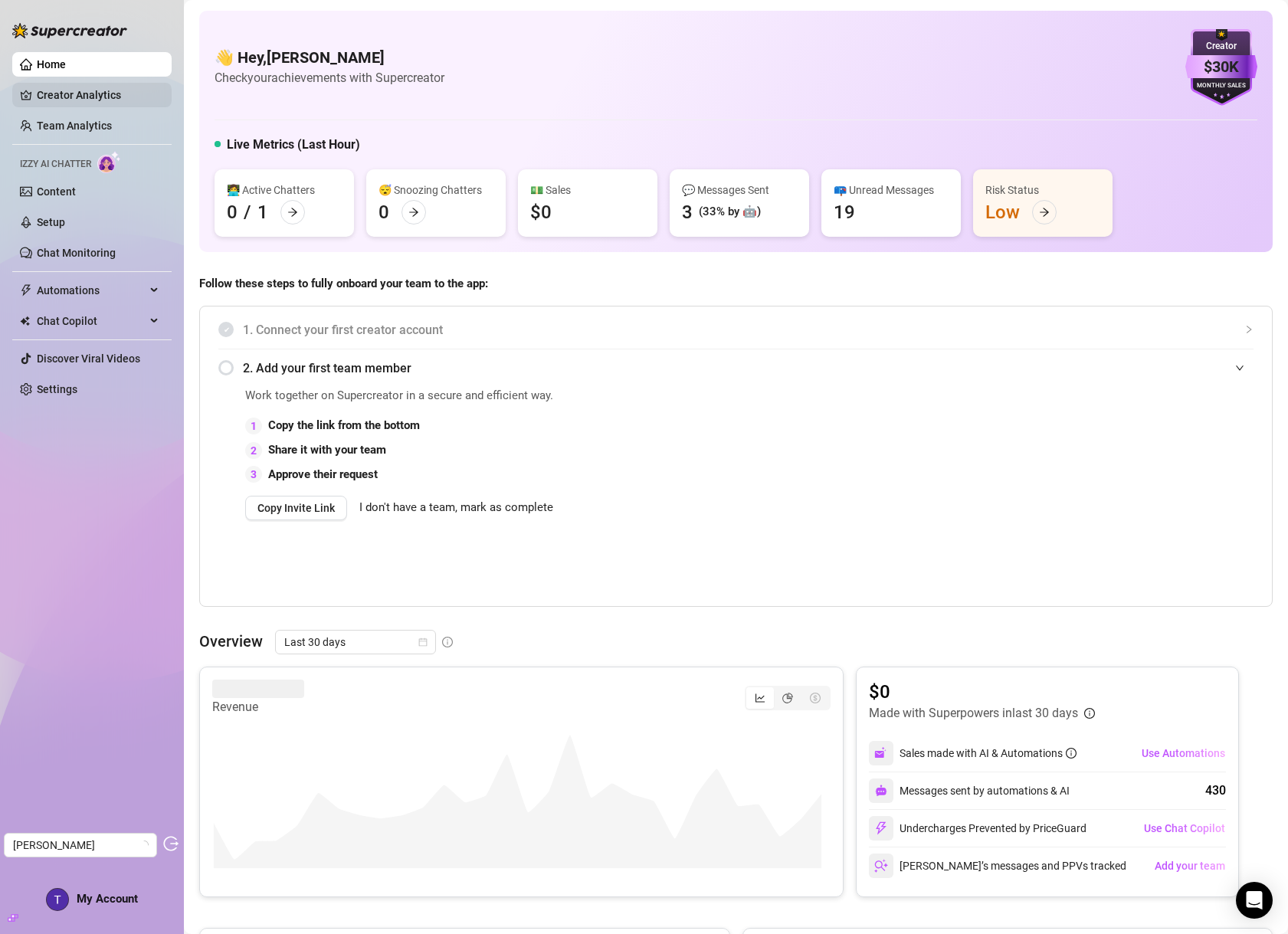
click at [63, 89] on link "Creator Analytics" at bounding box center [98, 95] width 123 height 25
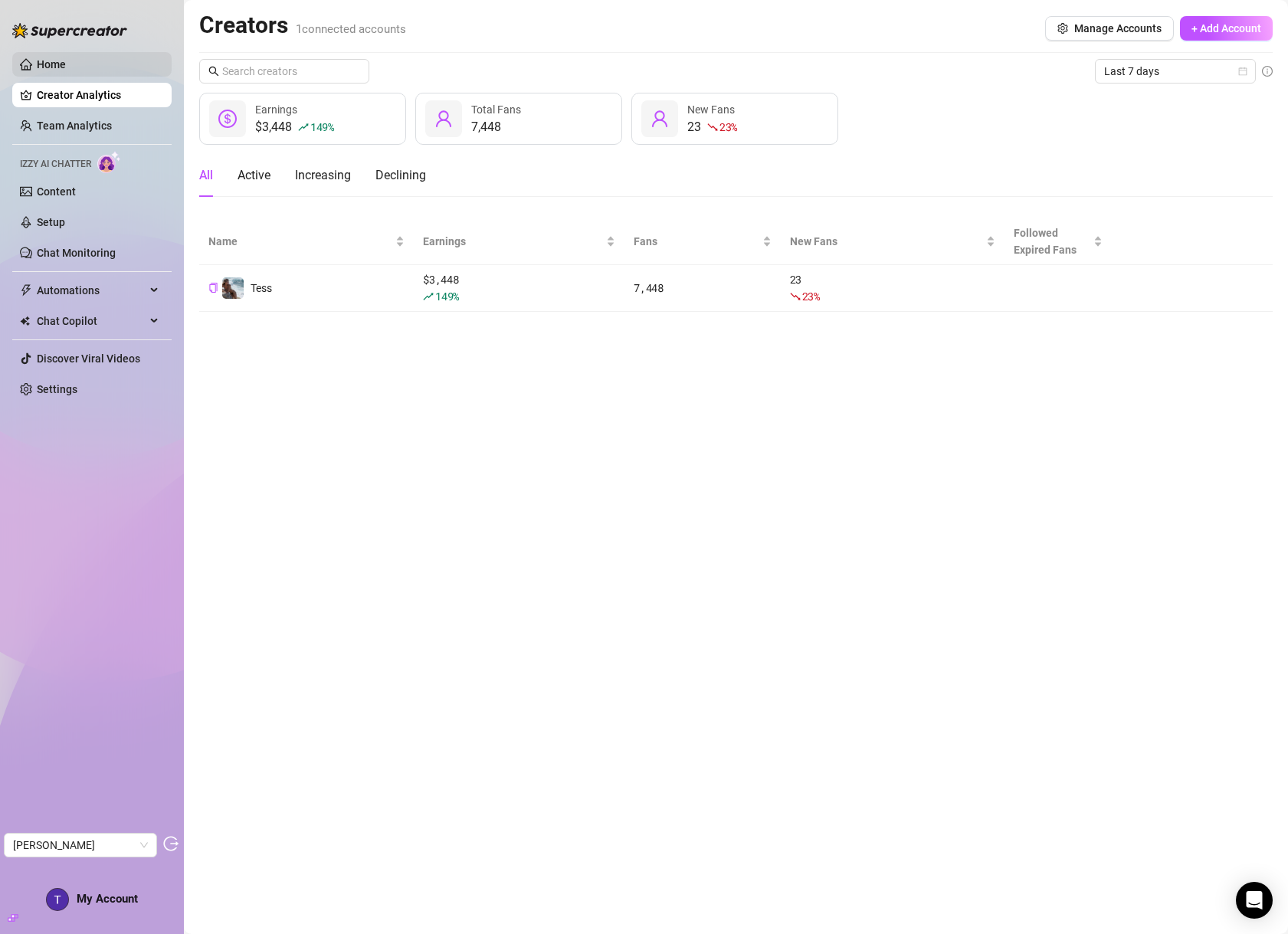
click at [66, 62] on link "Home" at bounding box center [52, 64] width 29 height 12
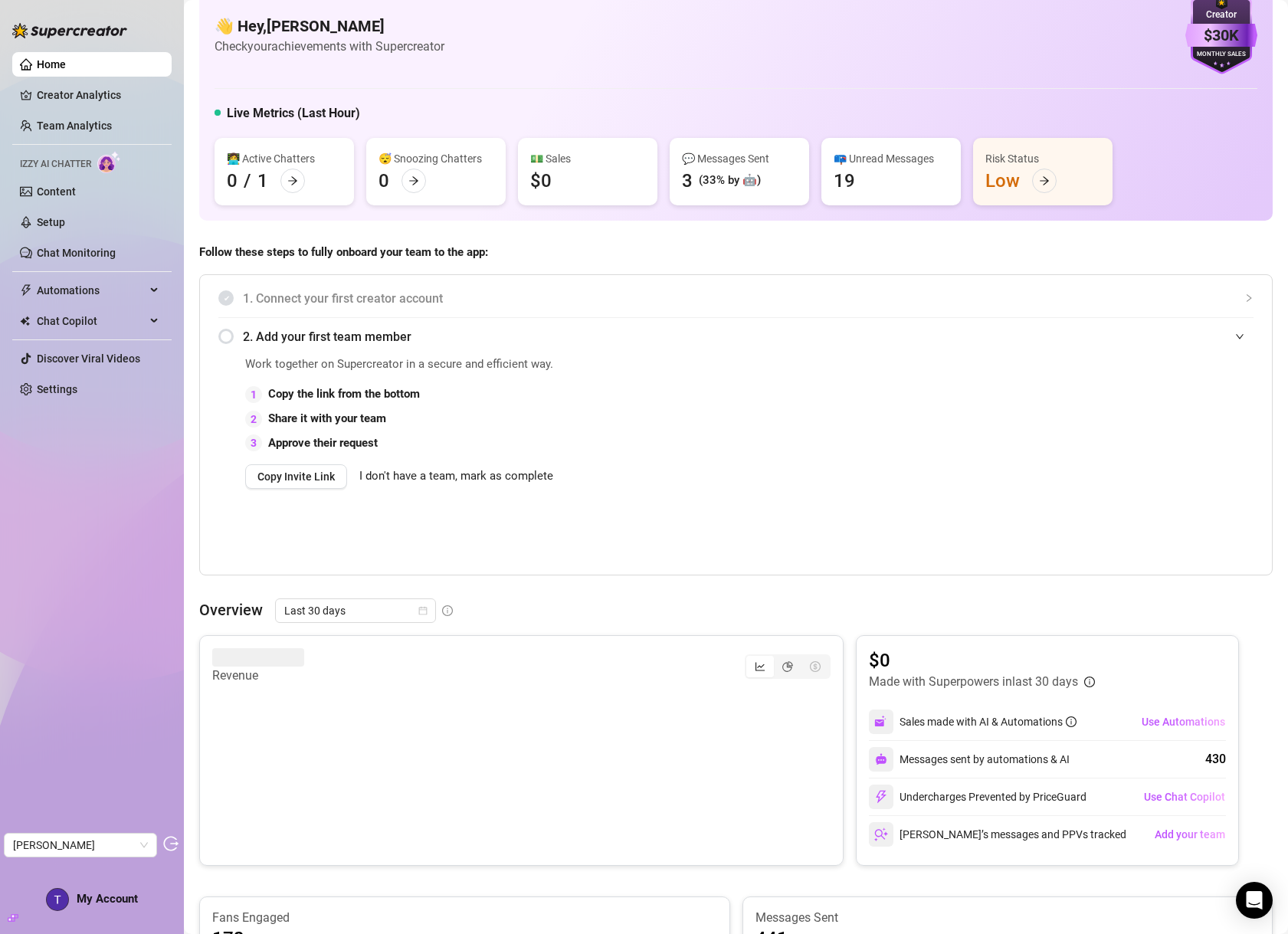
scroll to position [251, 0]
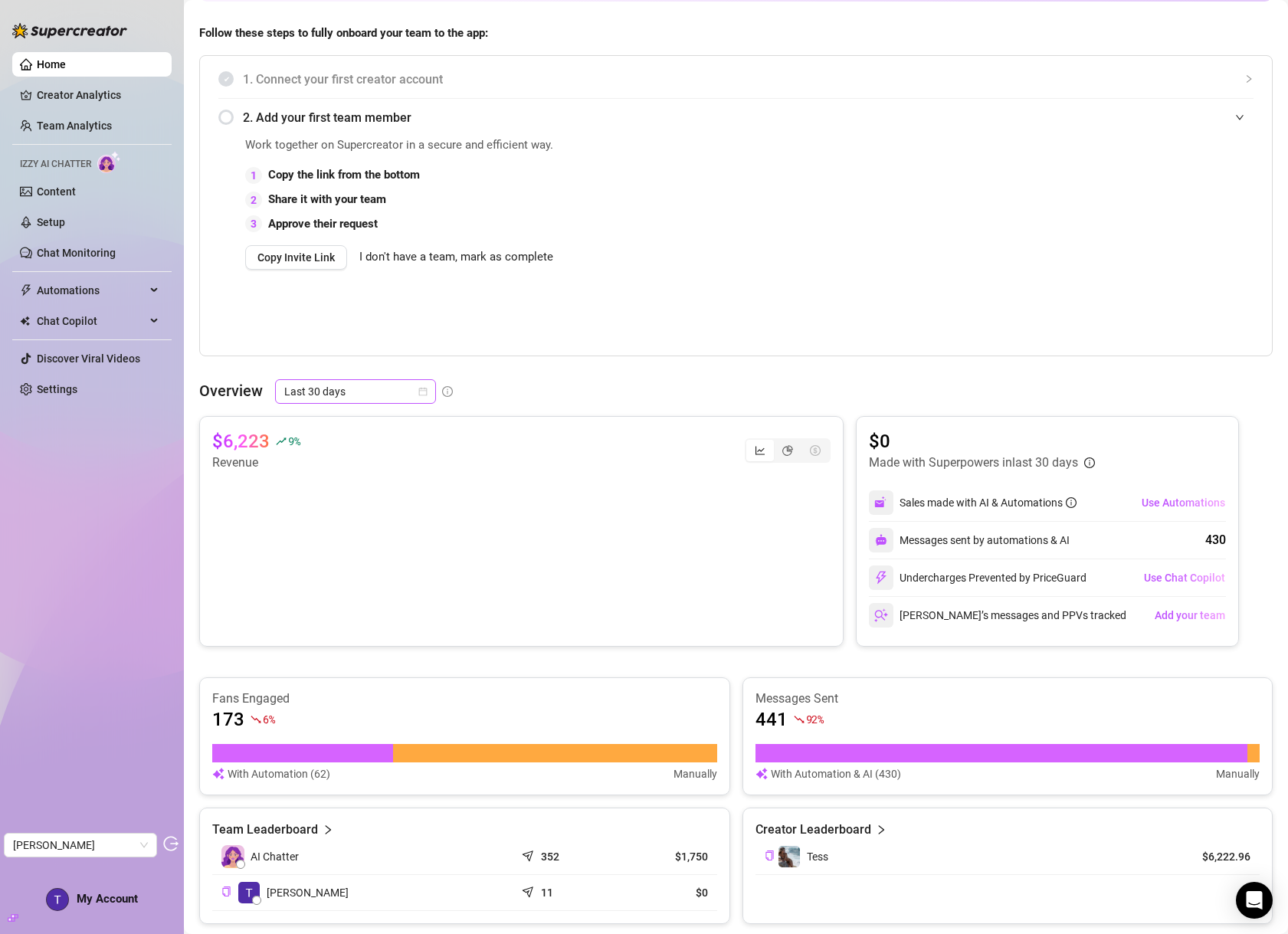
click at [336, 384] on span "Last 30 days" at bounding box center [355, 391] width 143 height 23
click at [341, 518] on div "Custom date" at bounding box center [354, 520] width 137 height 17
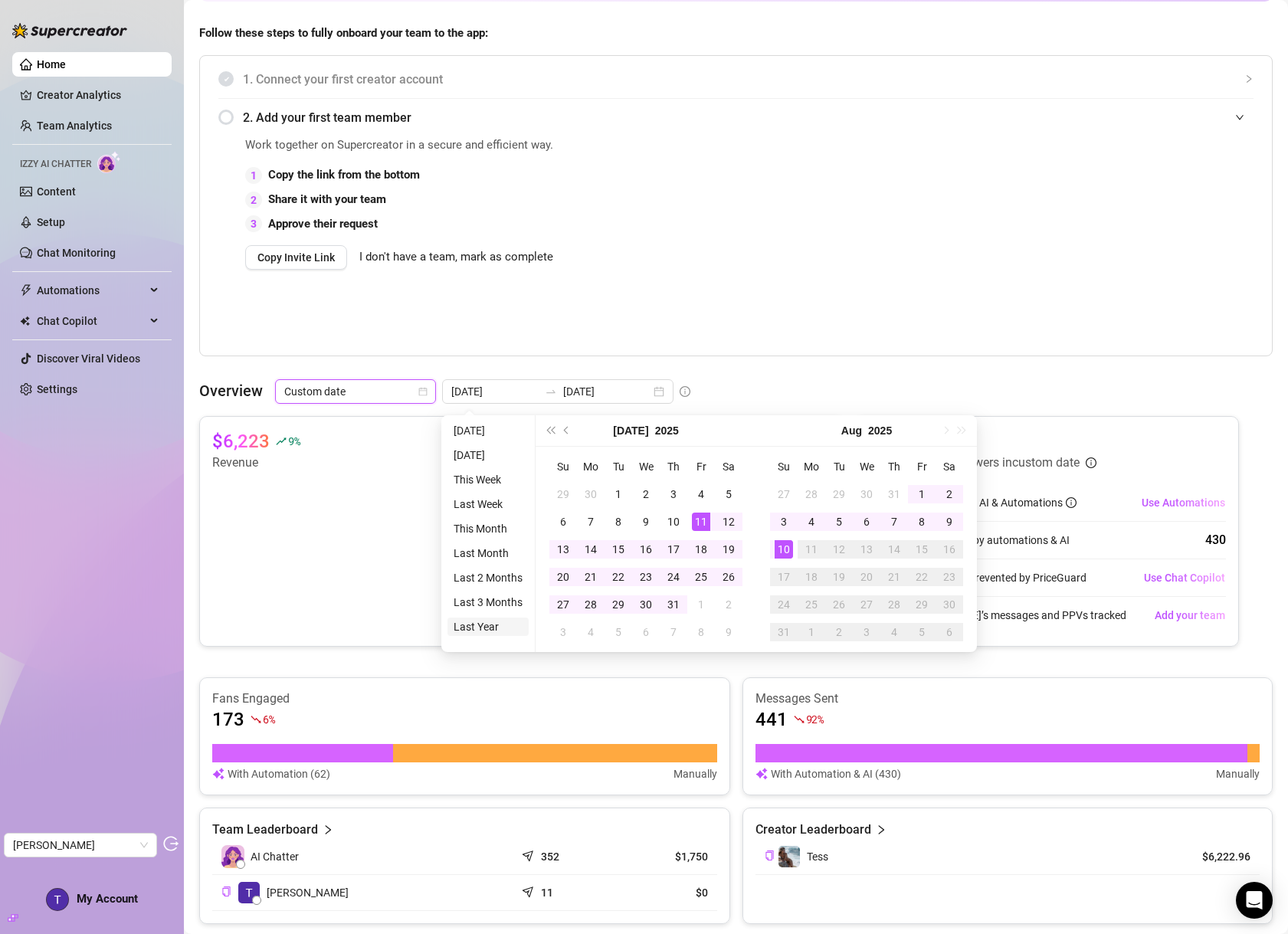
type input "2024-08-10"
click at [496, 621] on li "Last Year" at bounding box center [488, 627] width 81 height 19
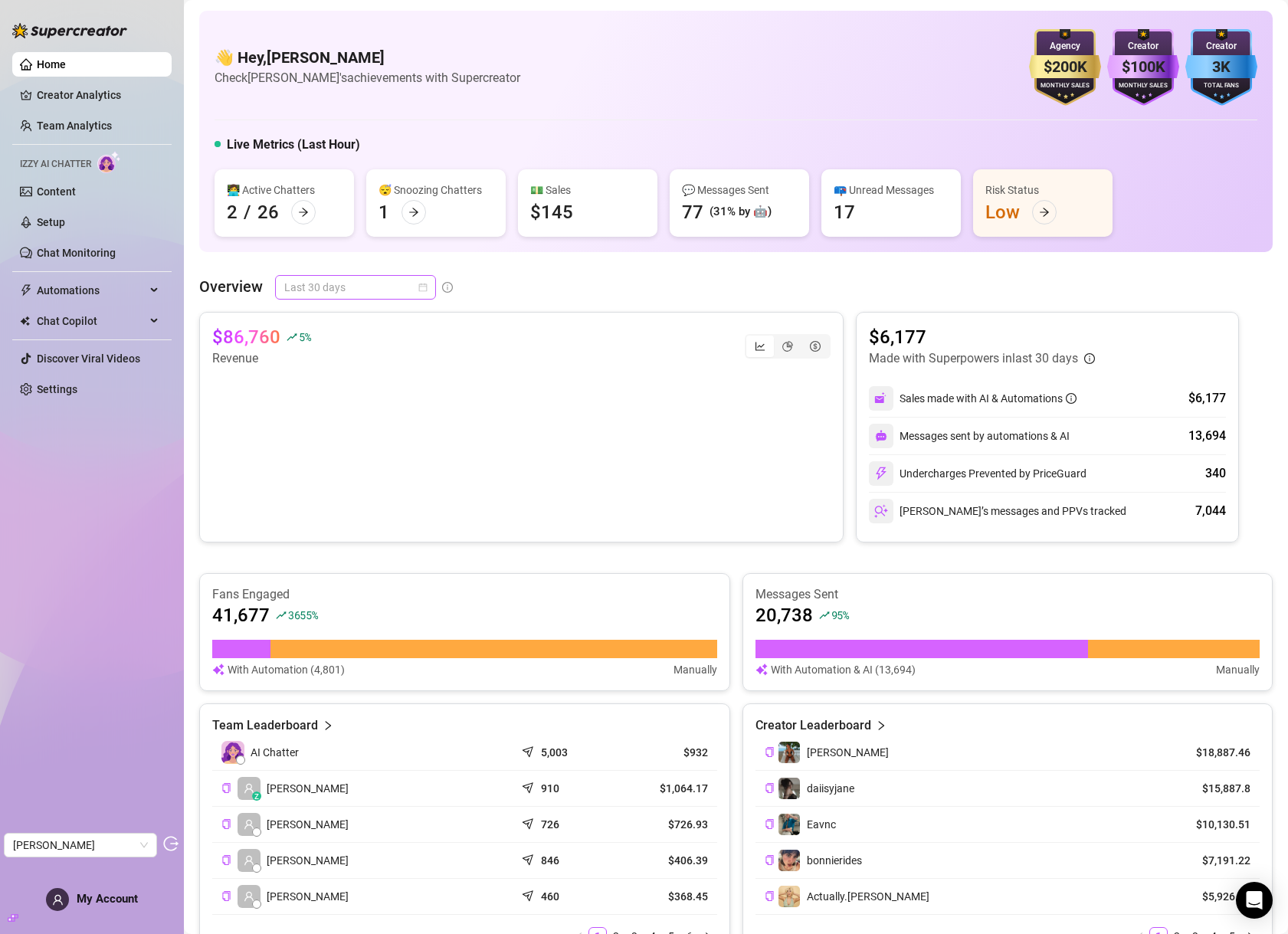
click at [340, 280] on span "Last 30 days" at bounding box center [355, 287] width 143 height 23
click at [337, 381] on div "Last 90 days" at bounding box center [354, 391] width 155 height 25
click at [68, 259] on link "Chat Monitoring" at bounding box center [76, 253] width 79 height 12
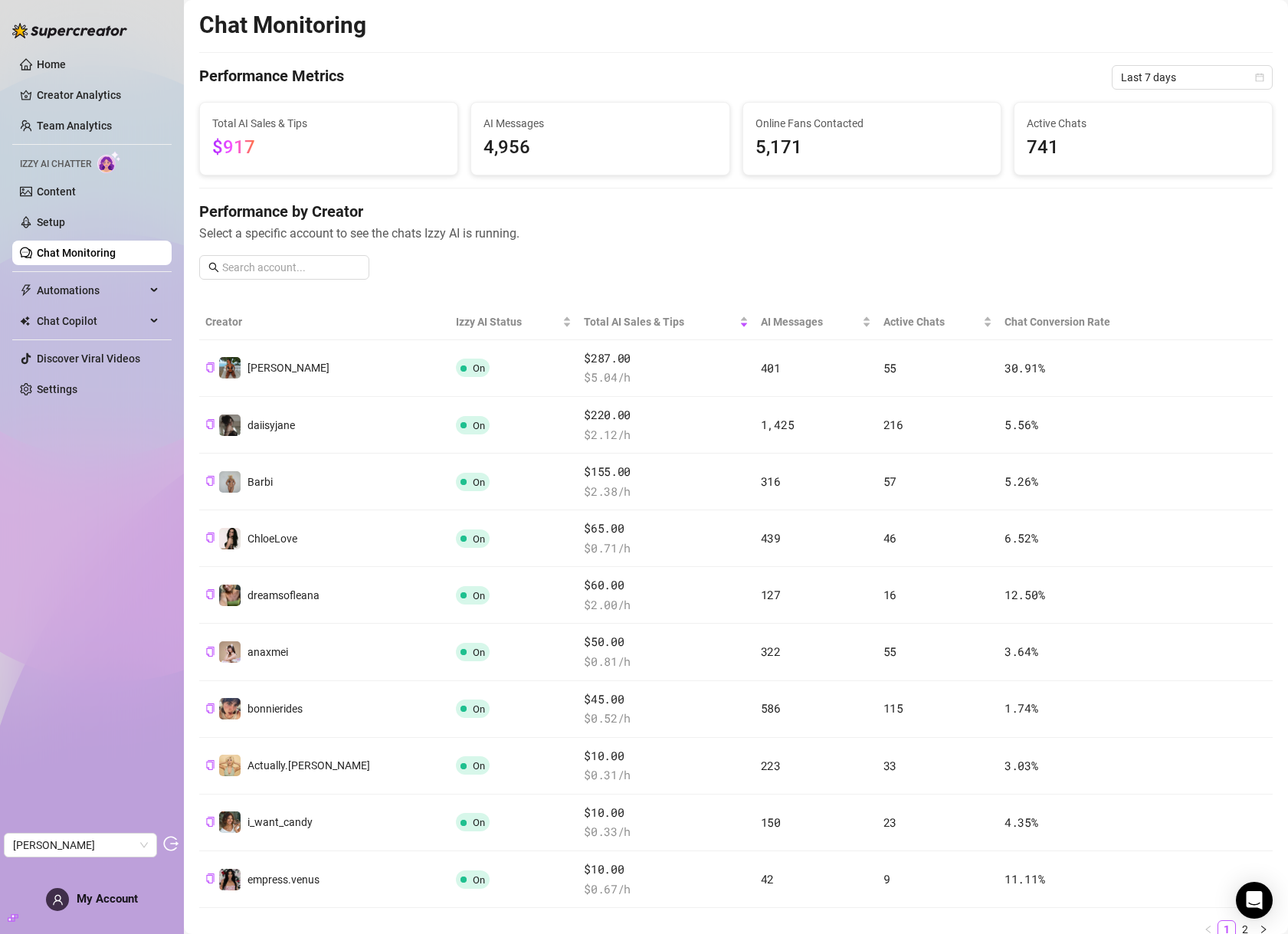
click at [762, 299] on div "Chat Monitoring Performance Metrics Last 7 days Total AI Sales & Tips $917 AI M…" at bounding box center [735, 916] width 1073 height 1811
click at [761, 321] on span "AI Messages" at bounding box center [810, 322] width 98 height 17
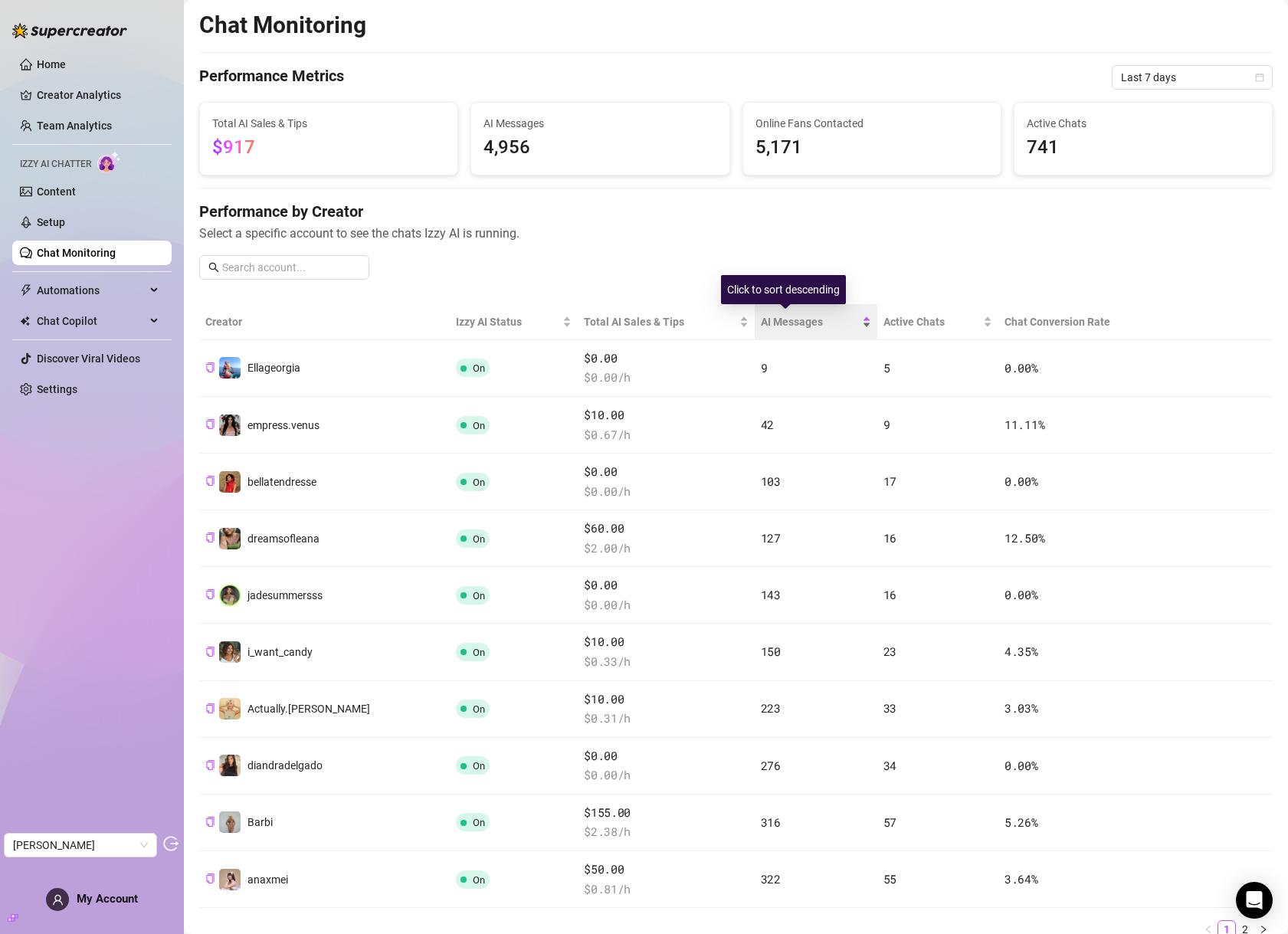
click at [761, 321] on span "AI Messages" at bounding box center [810, 322] width 98 height 17
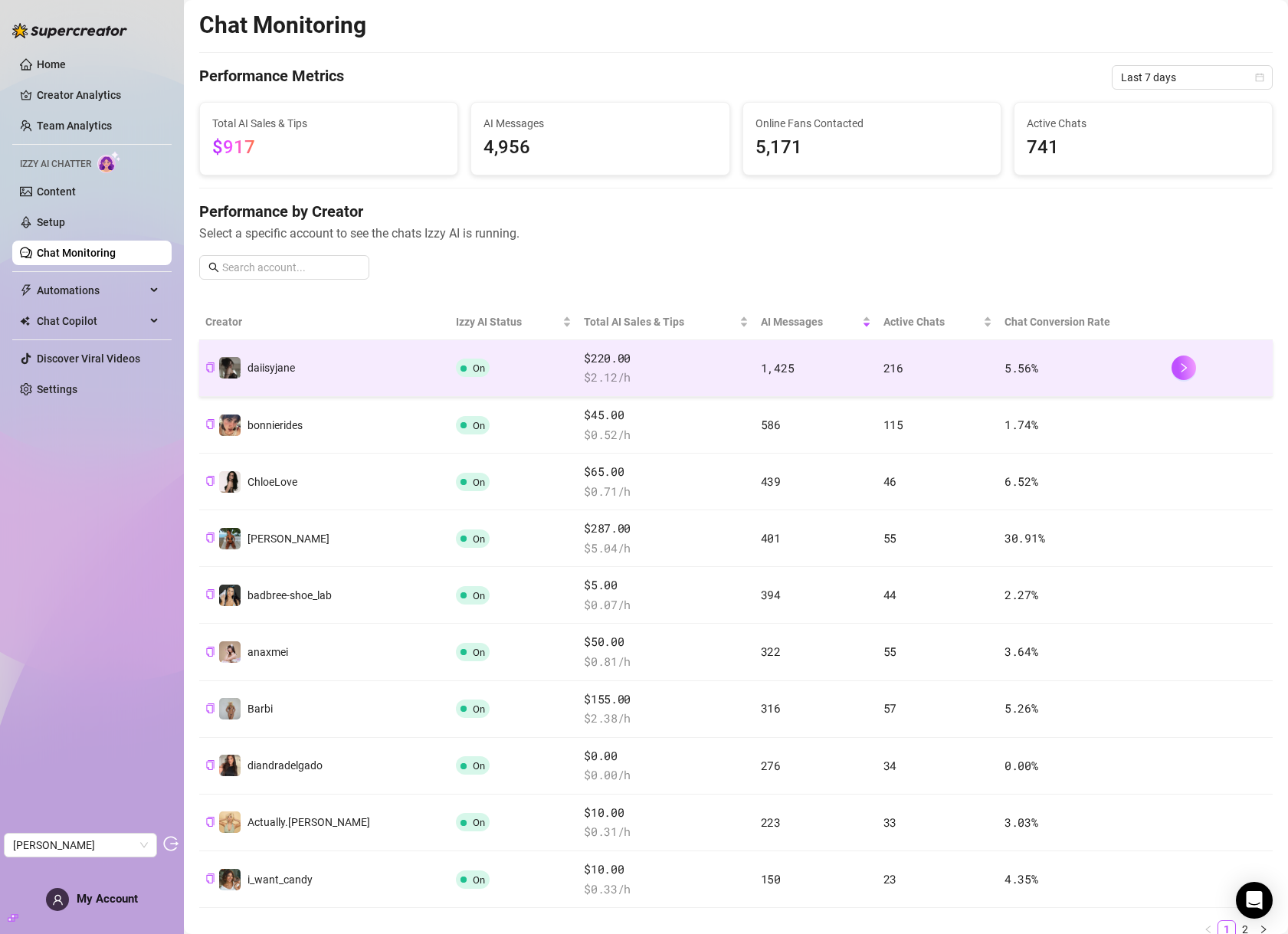
click at [271, 362] on span "daiisyjane" at bounding box center [272, 368] width 48 height 12
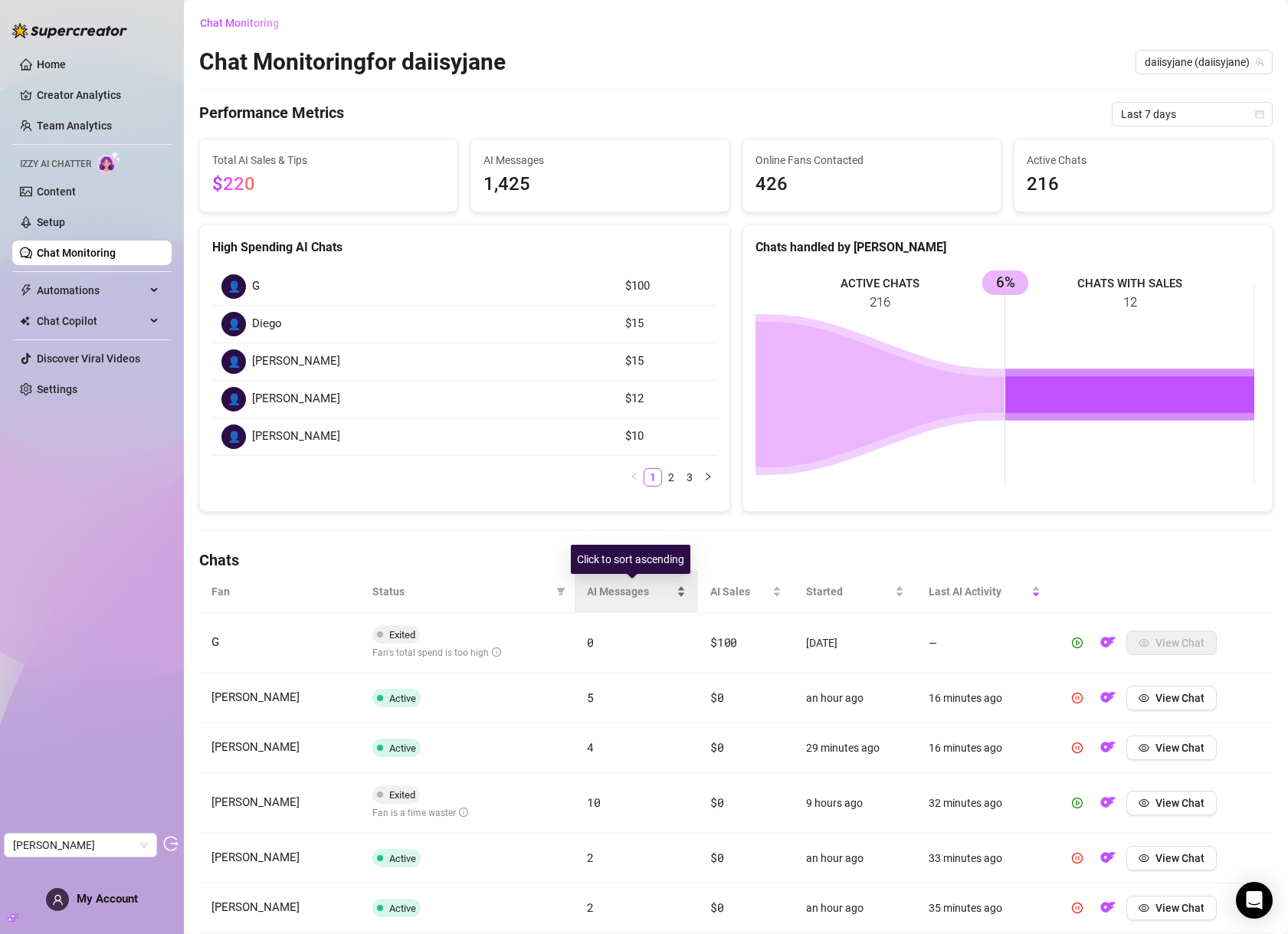
click at [617, 589] on span "AI Messages" at bounding box center [630, 592] width 86 height 17
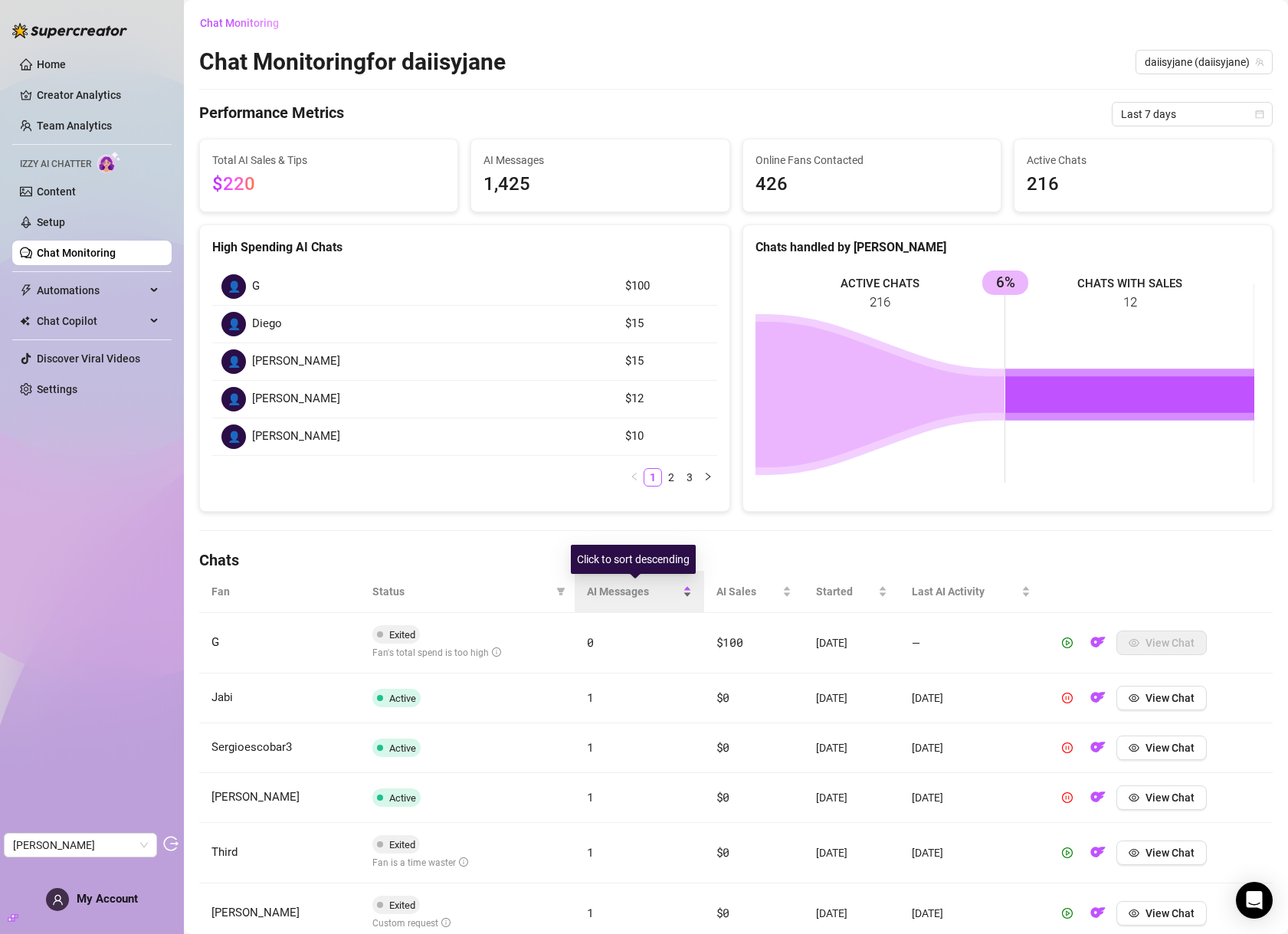
click at [617, 589] on span "AI Messages" at bounding box center [633, 592] width 92 height 17
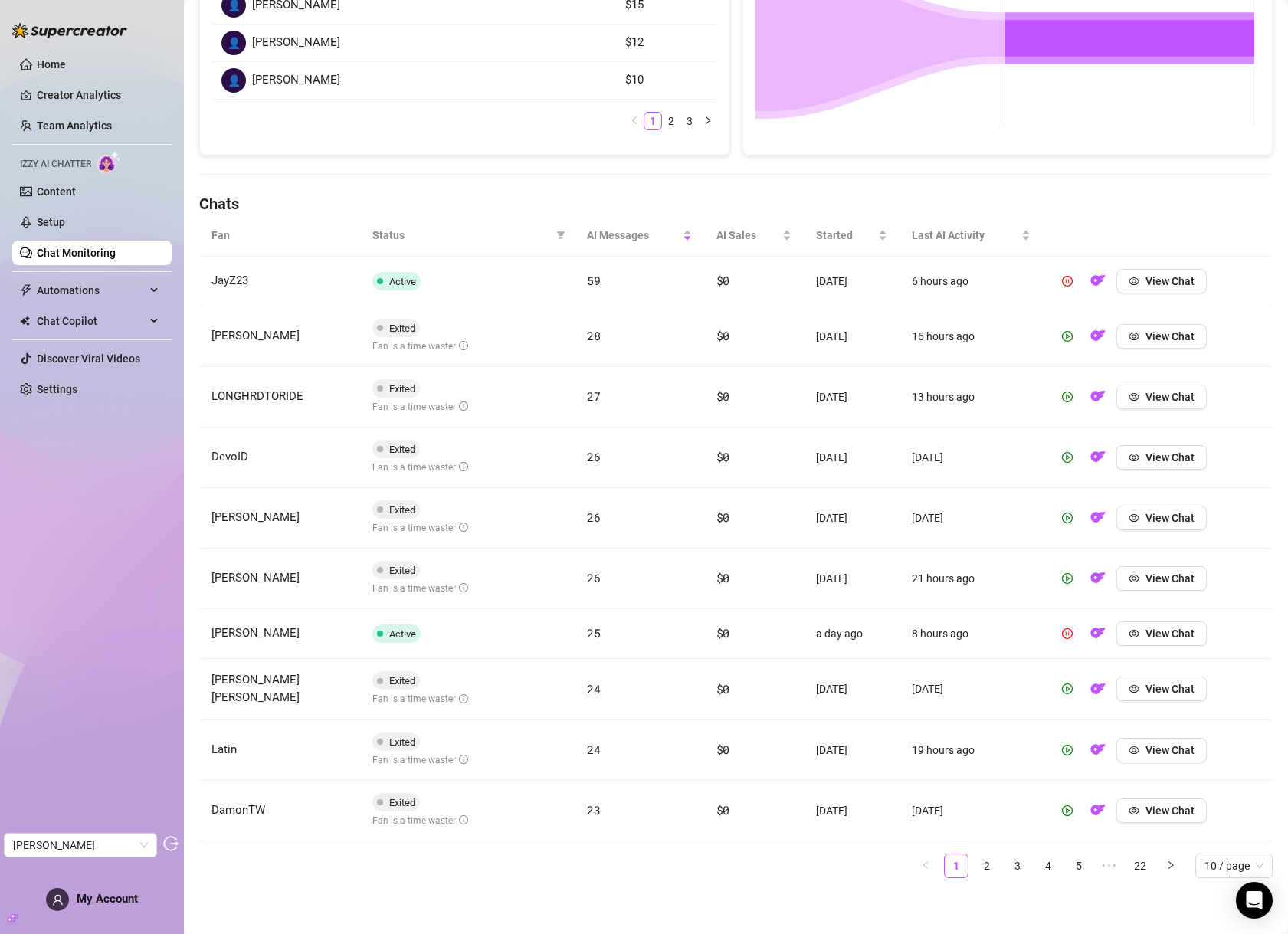
scroll to position [359, 0]
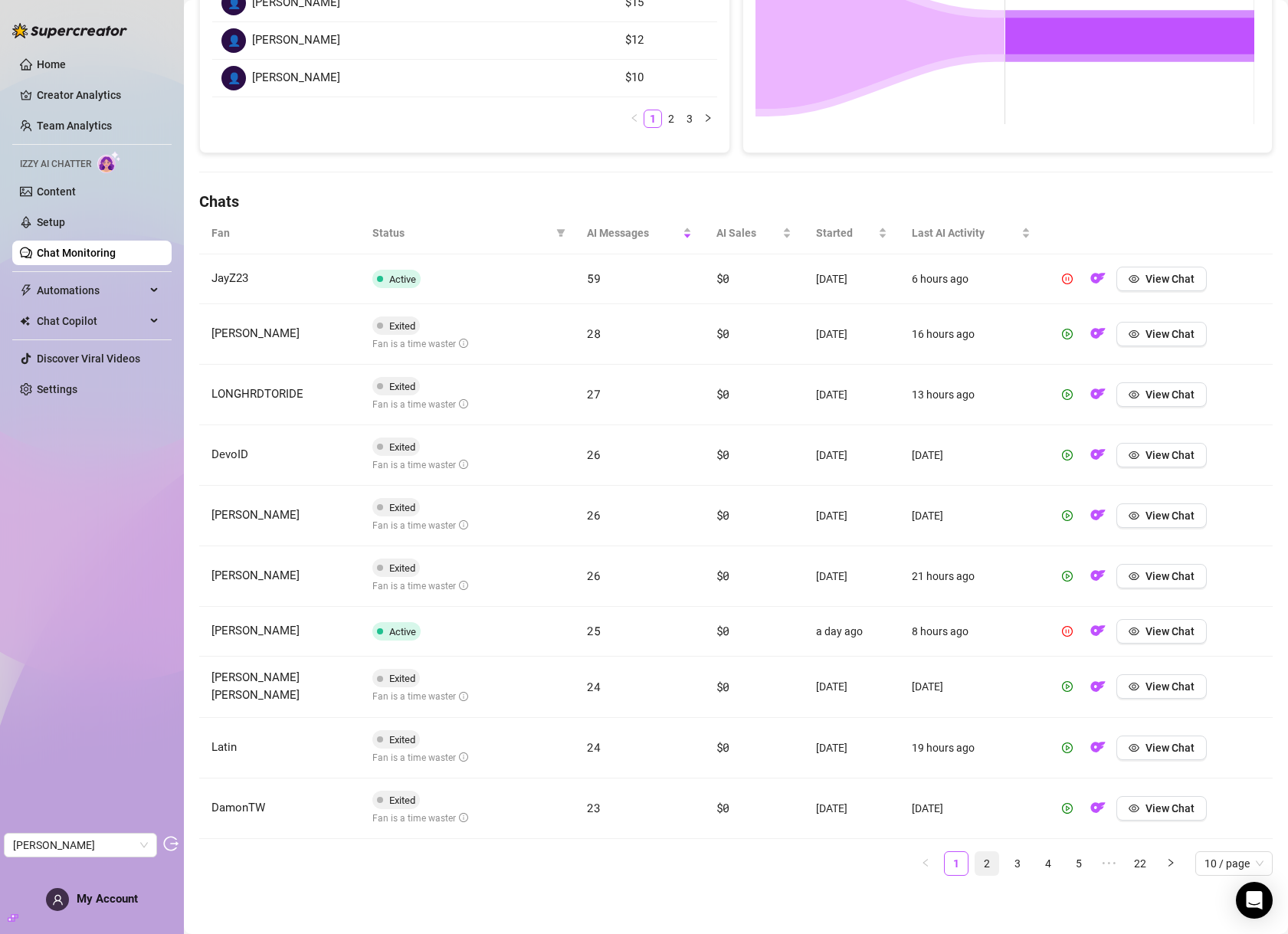
click at [975, 865] on link "2" at bounding box center [987, 864] width 23 height 23
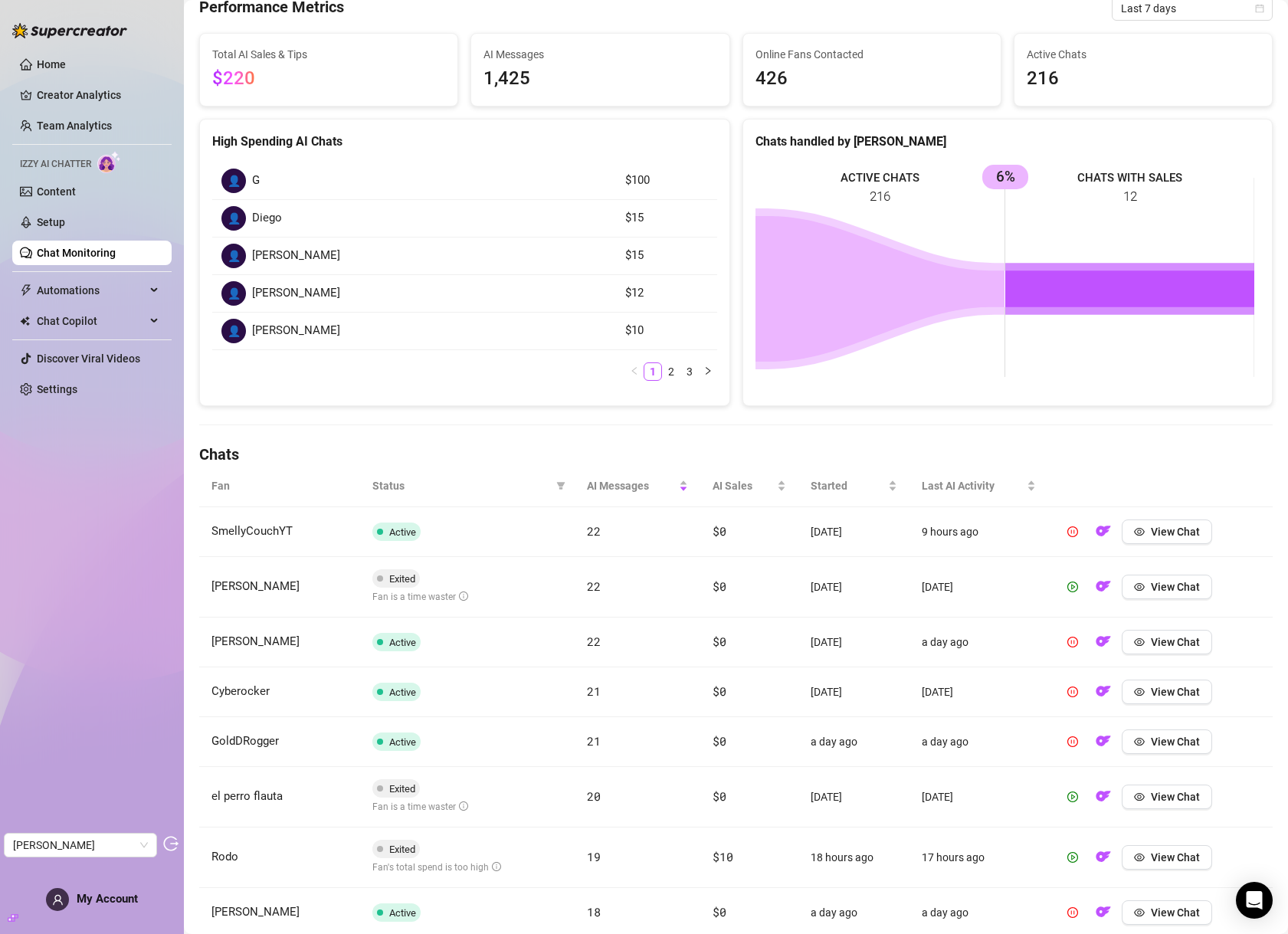
scroll to position [0, 0]
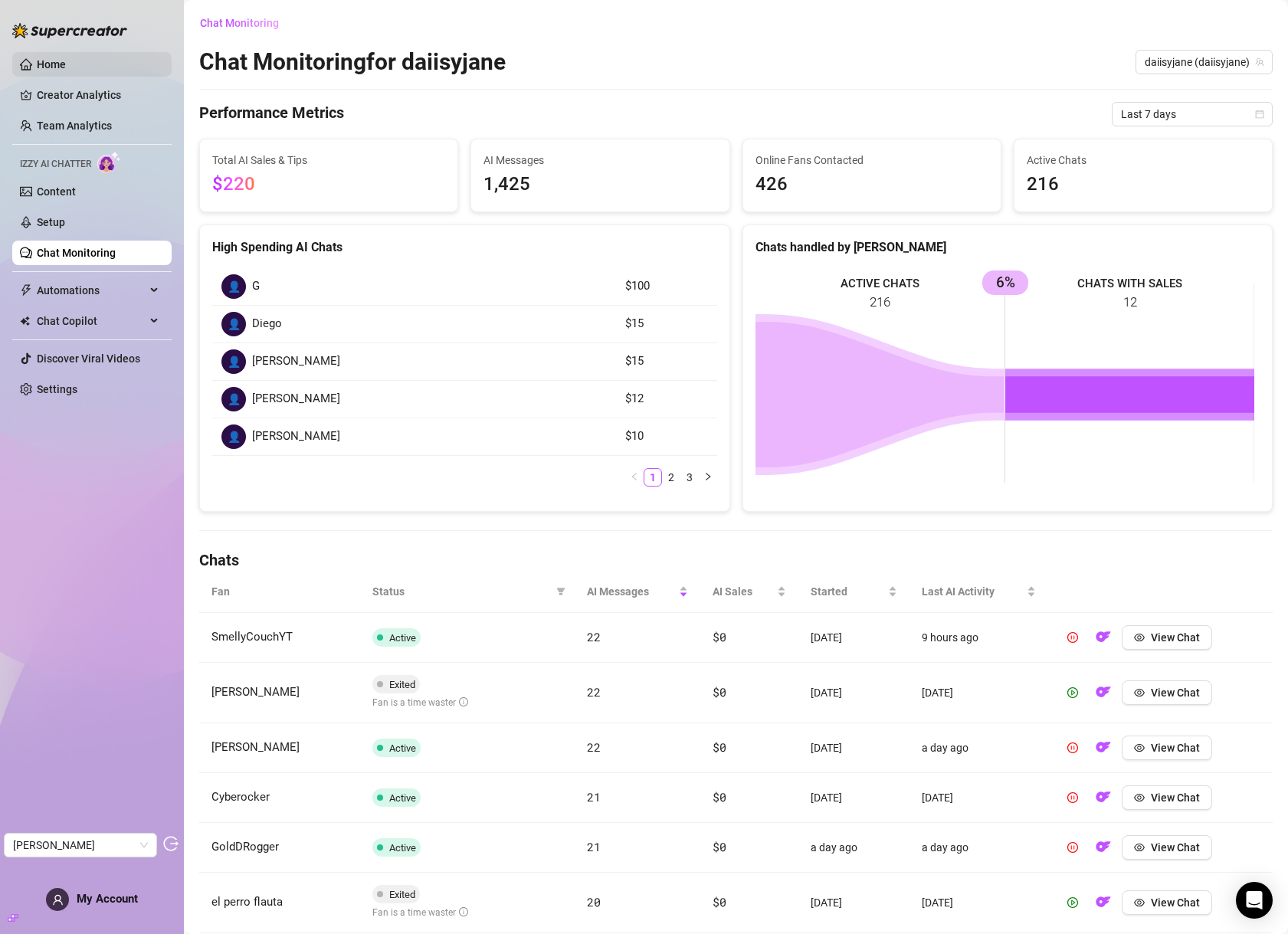
click at [66, 66] on link "Home" at bounding box center [52, 64] width 29 height 12
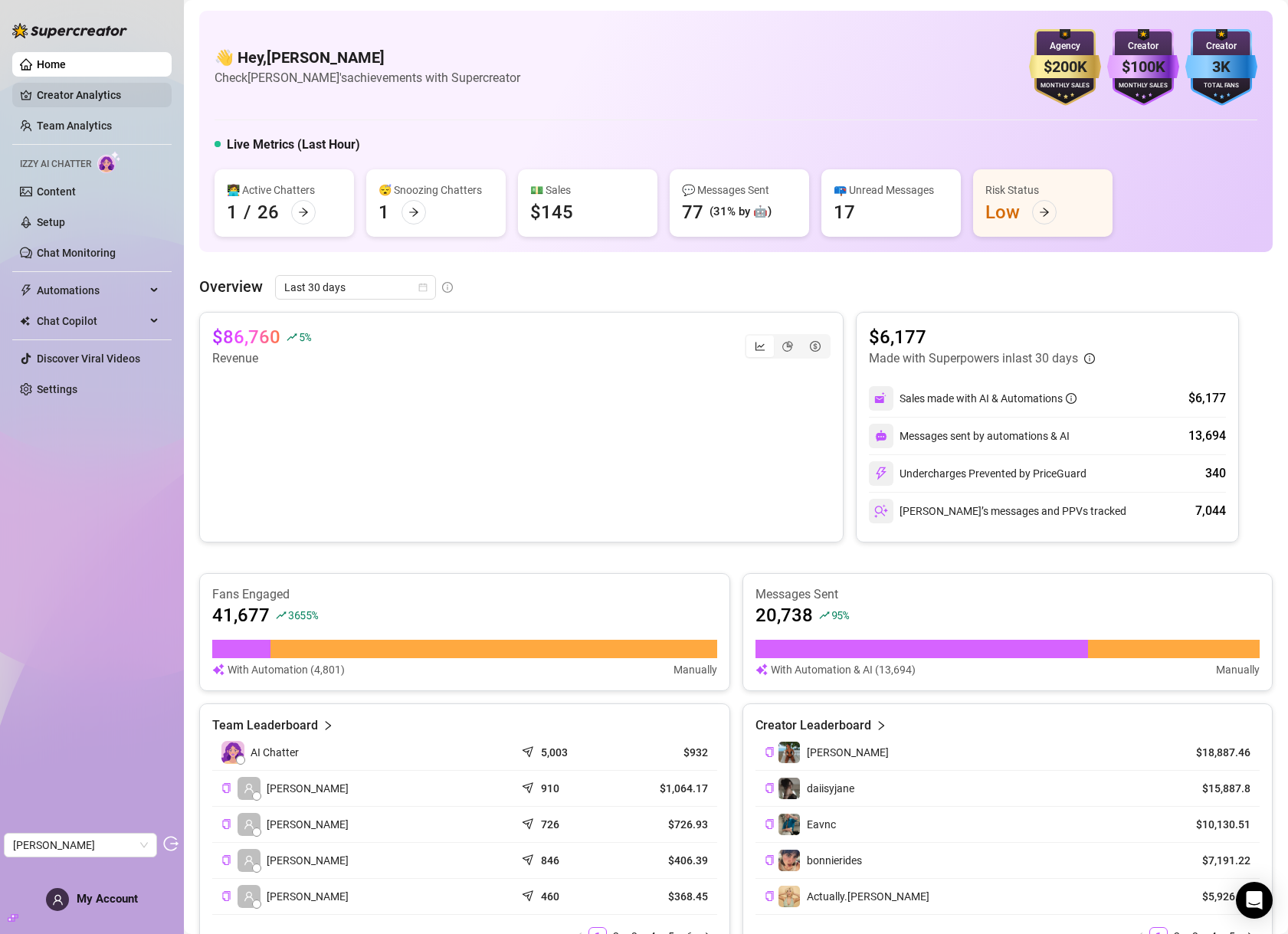
click at [104, 91] on link "Creator Analytics" at bounding box center [98, 95] width 123 height 25
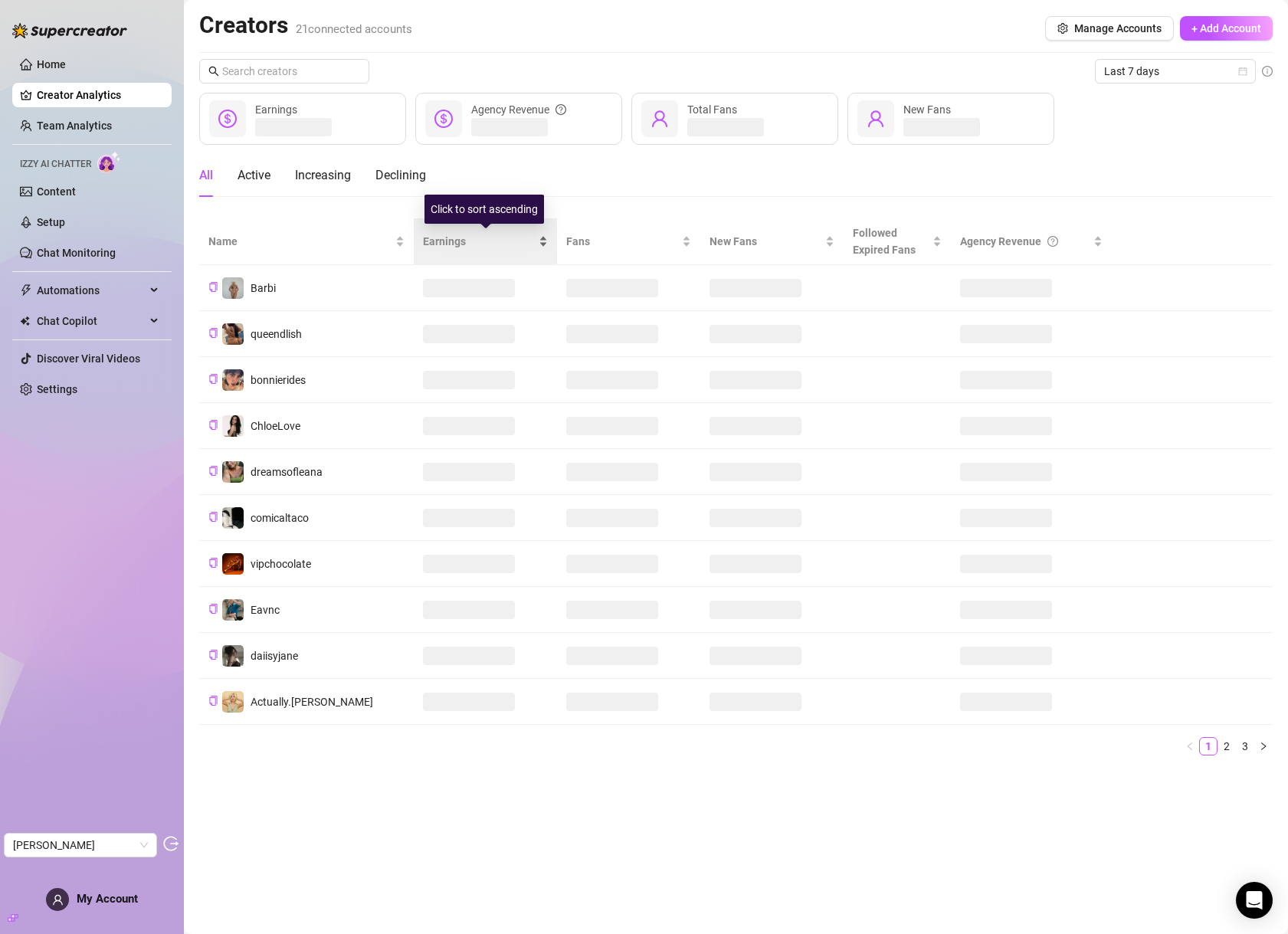
click at [454, 248] on span "Earnings" at bounding box center [479, 242] width 113 height 17
click at [454, 243] on span "Earnings" at bounding box center [479, 242] width 113 height 17
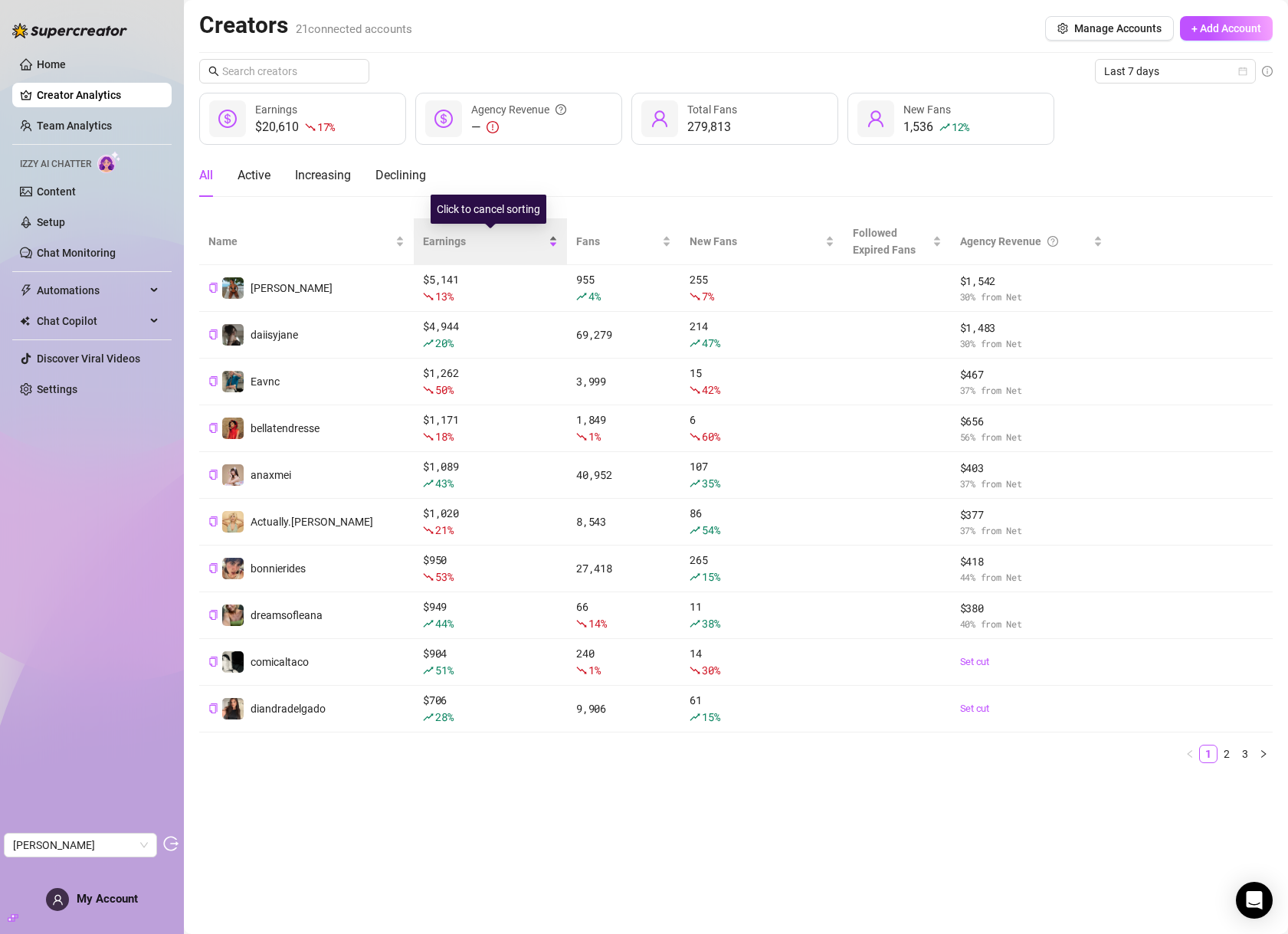
click at [449, 242] on span "Earnings" at bounding box center [484, 242] width 123 height 17
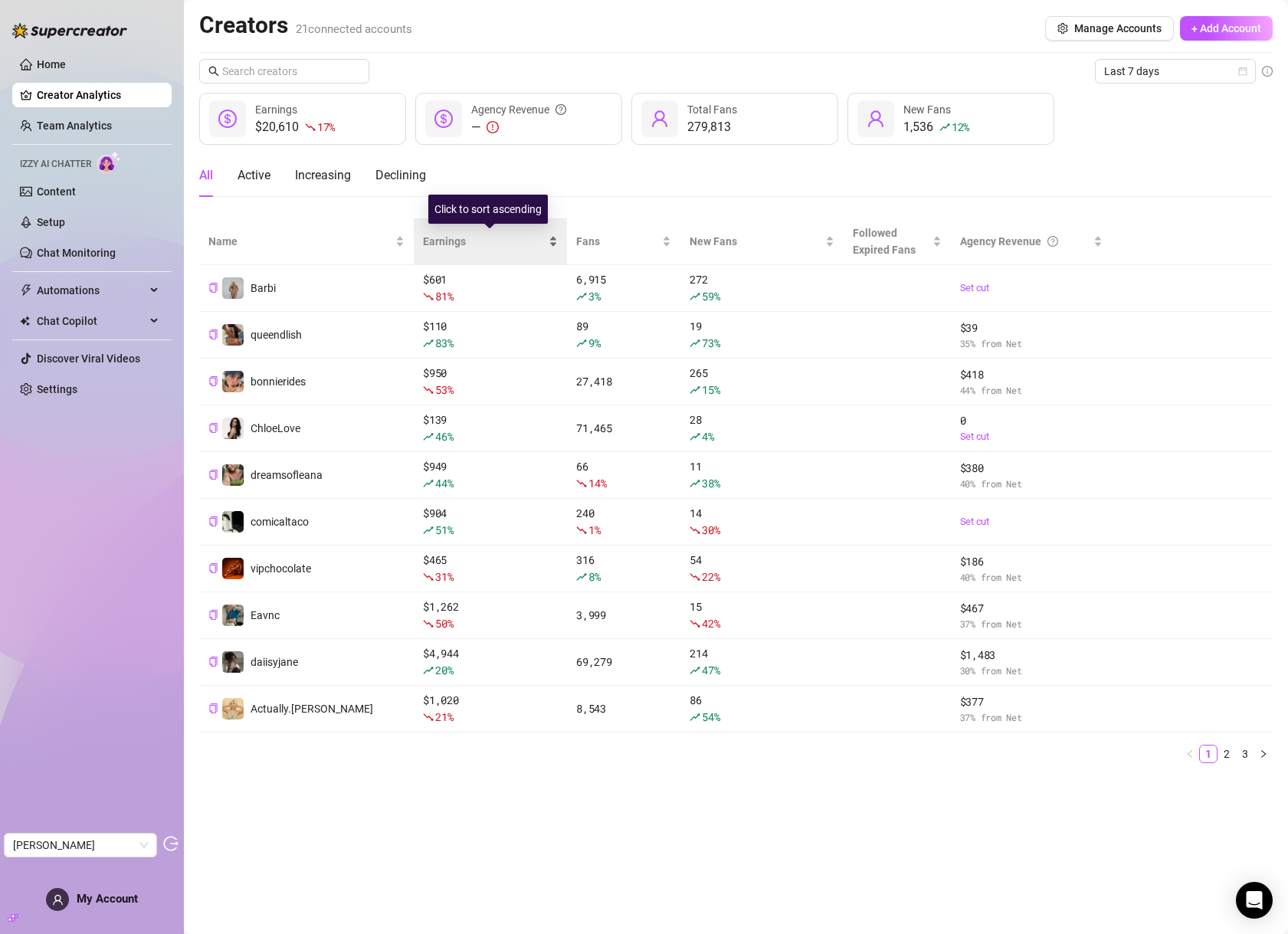
click at [449, 242] on span "Earnings" at bounding box center [484, 242] width 123 height 17
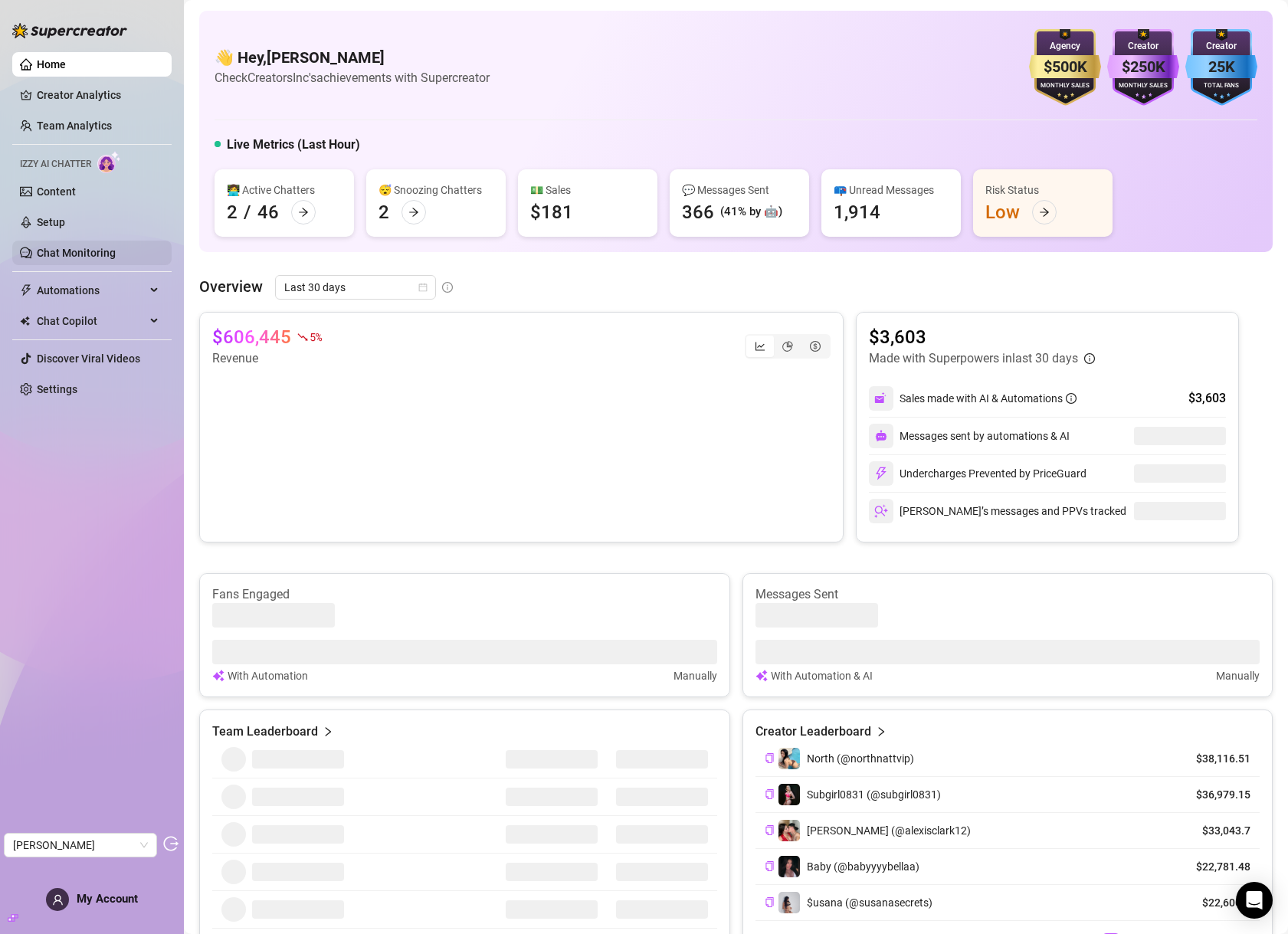
click at [96, 259] on link "Chat Monitoring" at bounding box center [76, 253] width 79 height 12
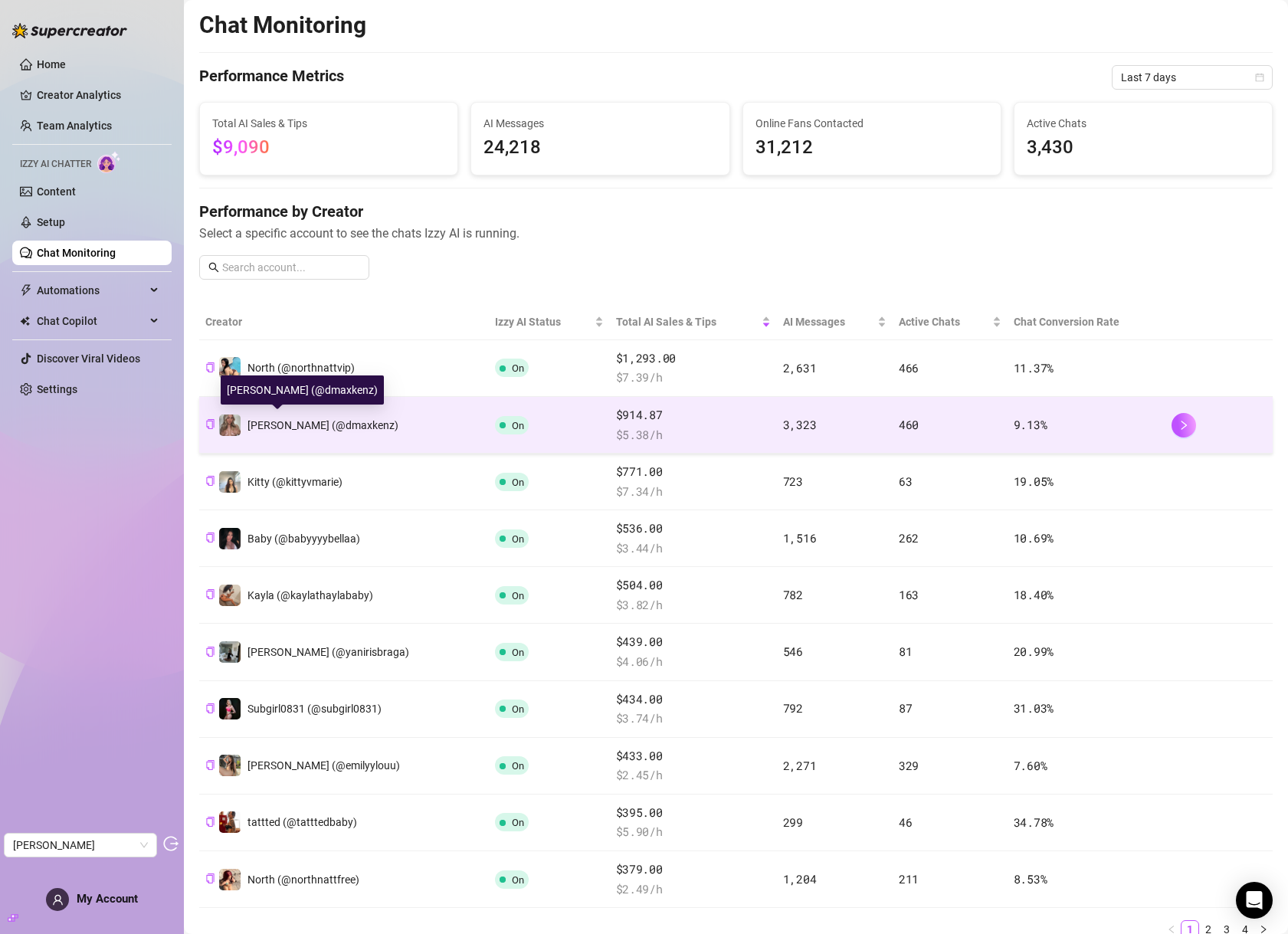
click at [311, 424] on span "[PERSON_NAME] (@dmaxkenz)" at bounding box center [323, 425] width 151 height 12
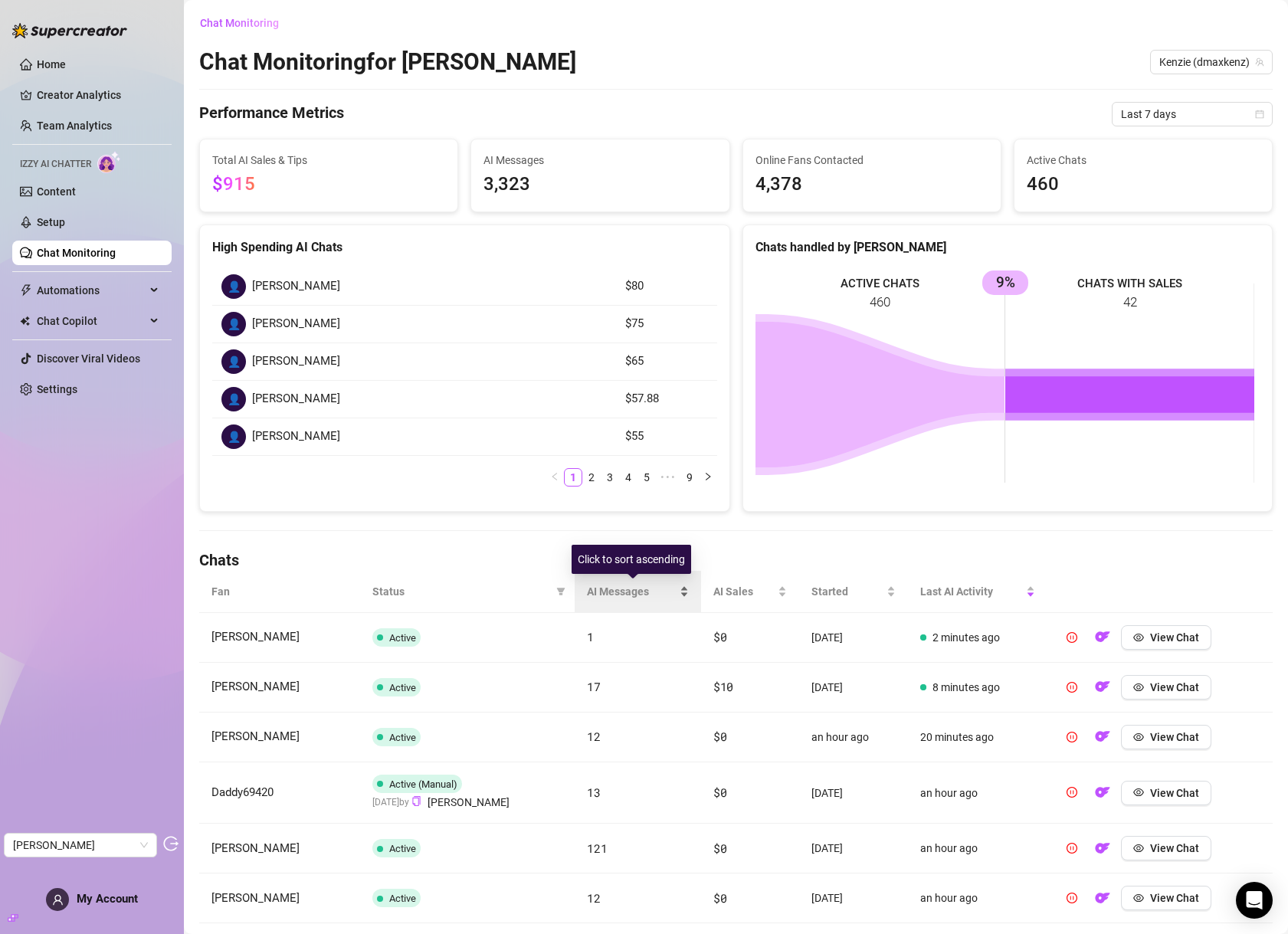
click at [612, 595] on span "AI Messages" at bounding box center [632, 592] width 90 height 17
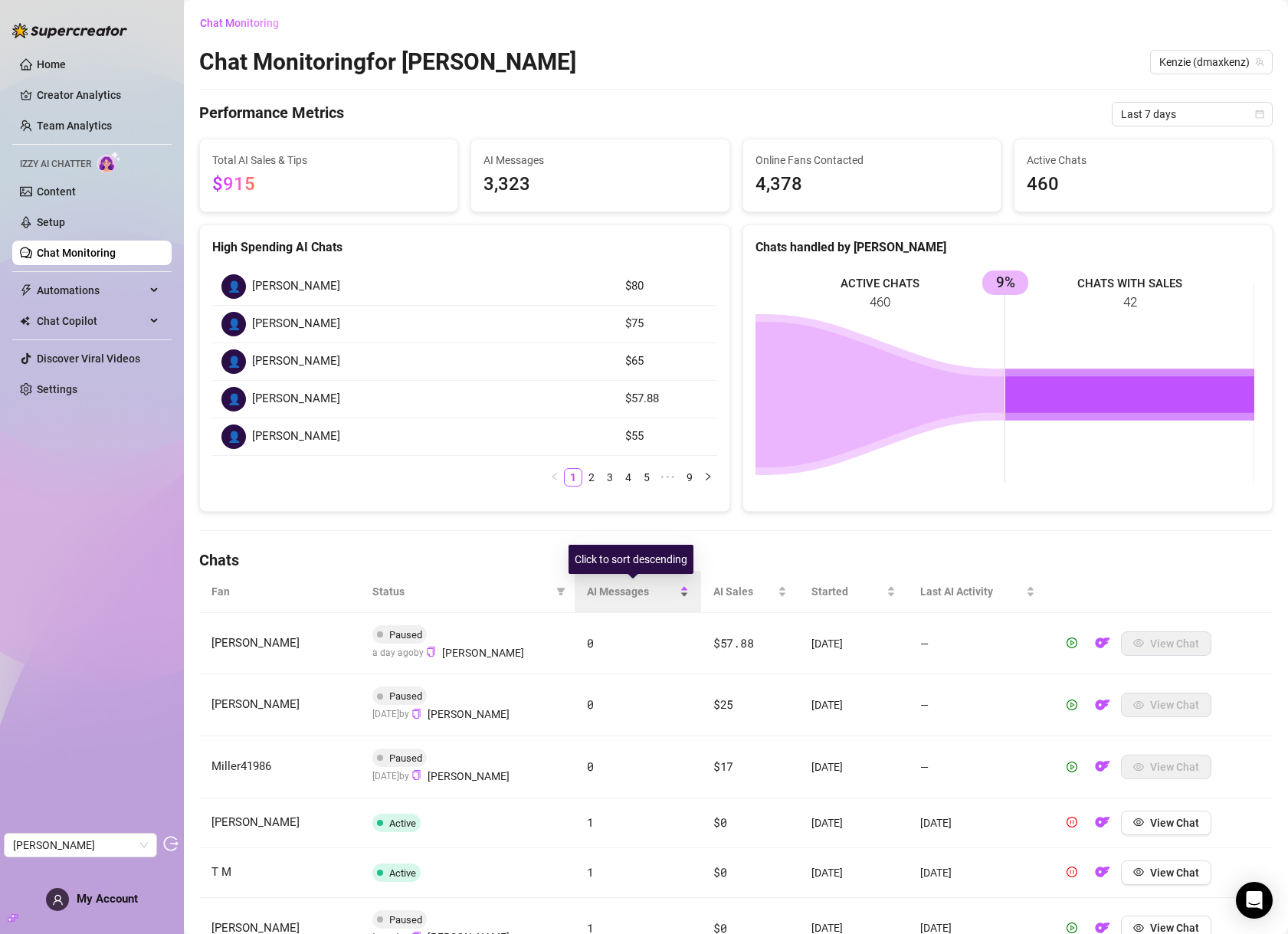
click at [621, 594] on span "AI Messages" at bounding box center [632, 592] width 90 height 17
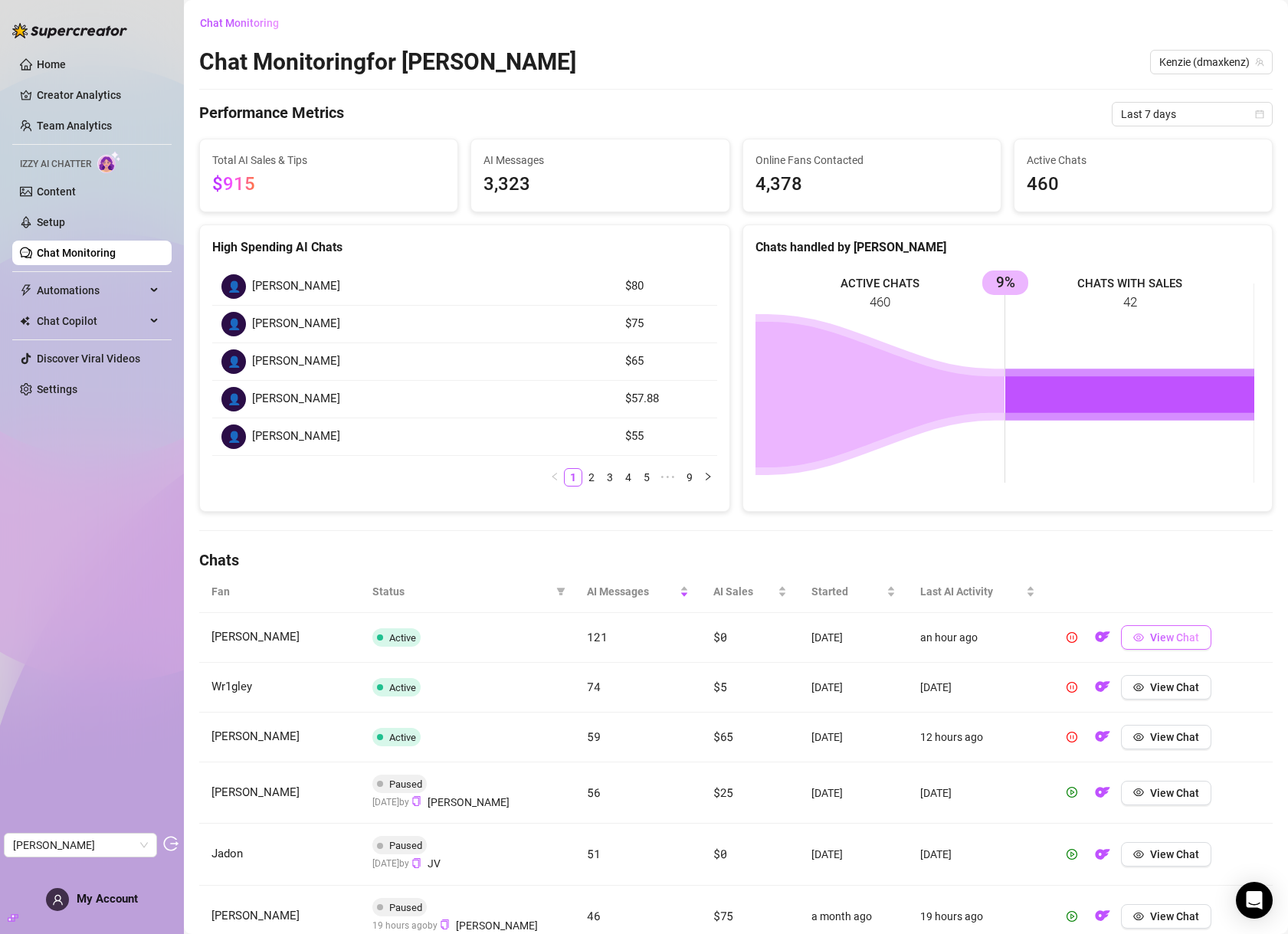
click at [1160, 642] on span "View Chat" at bounding box center [1175, 638] width 49 height 12
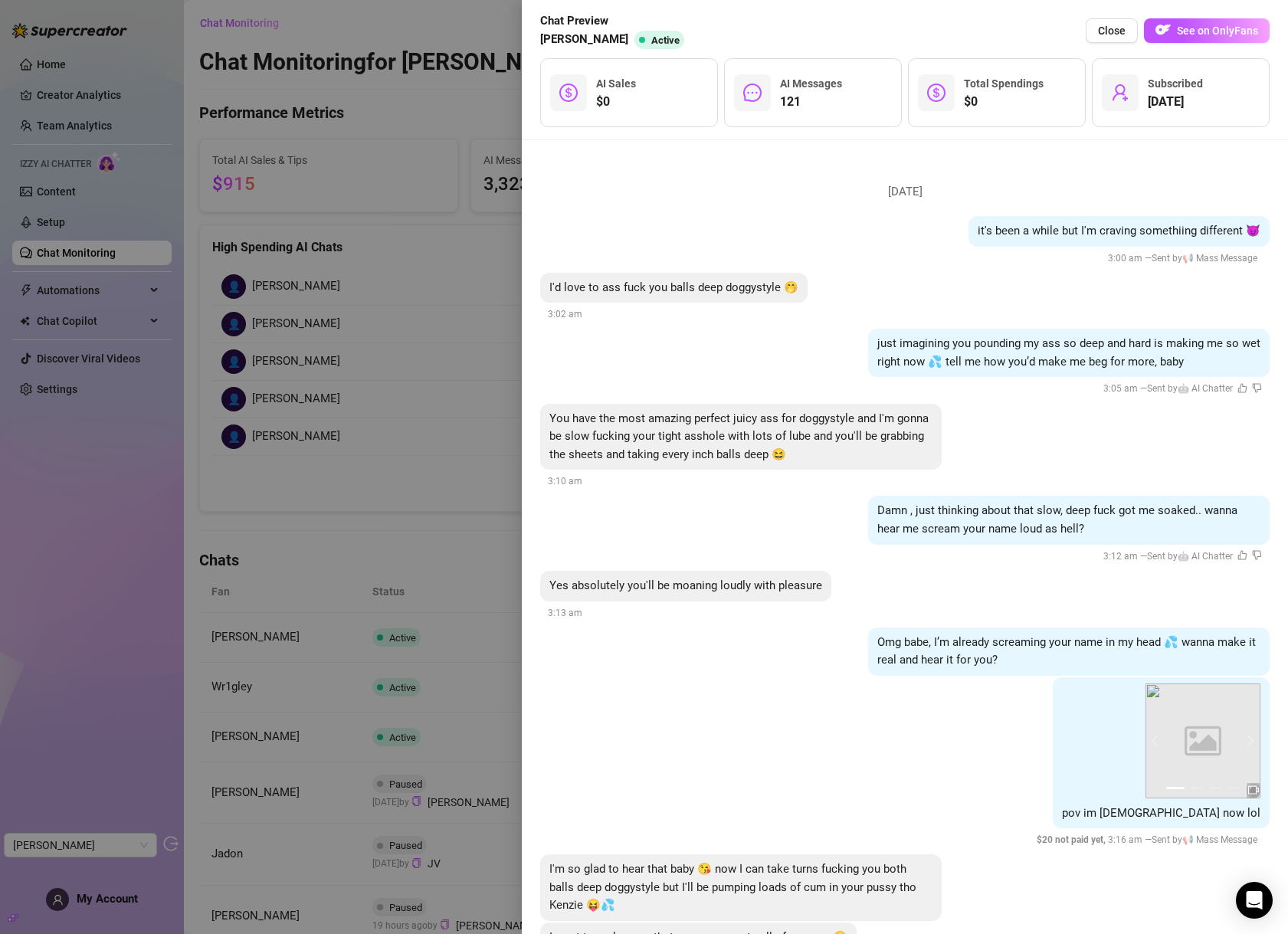
click at [422, 413] on div at bounding box center [644, 467] width 1288 height 934
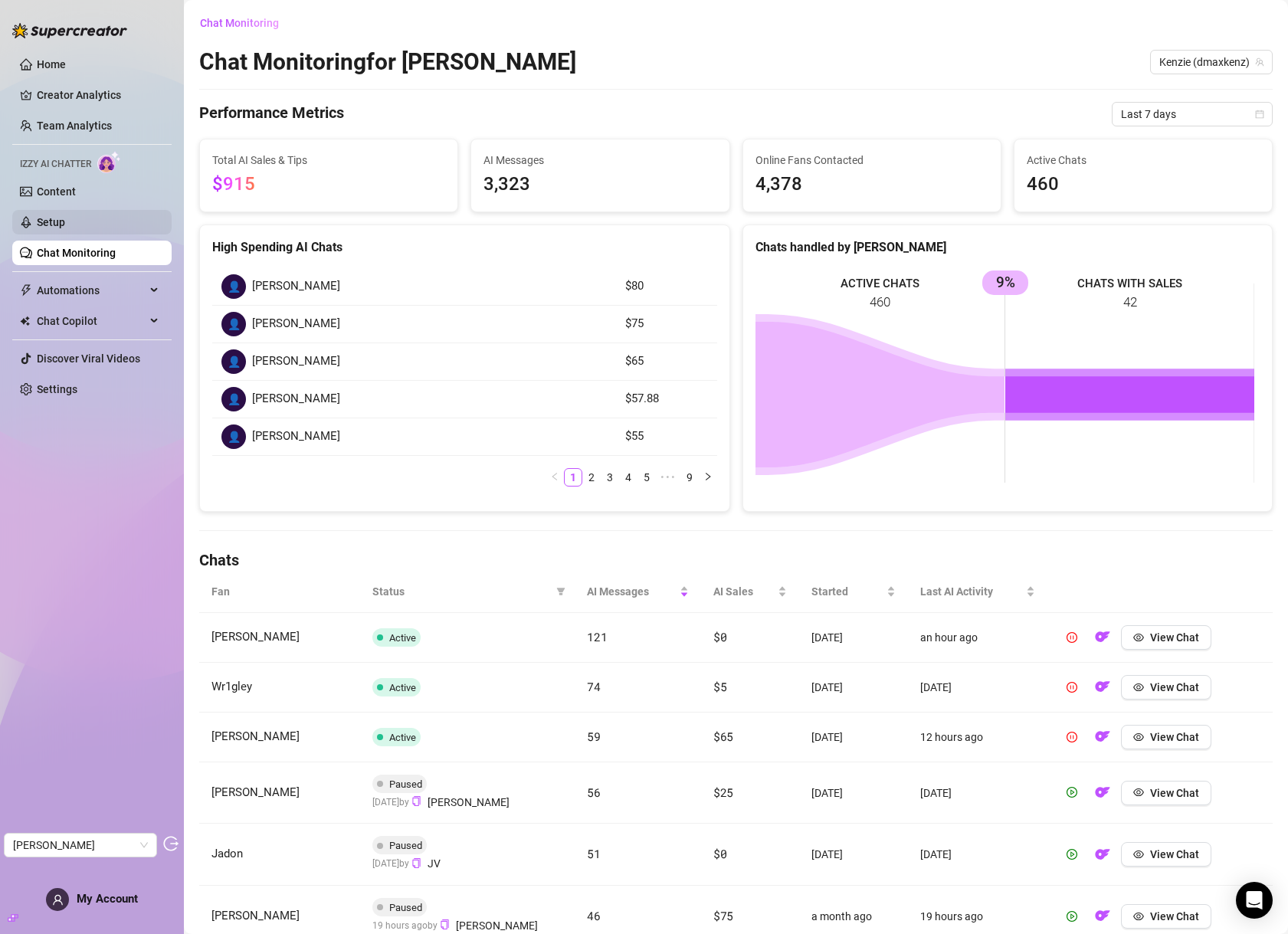
click at [65, 223] on link "Setup" at bounding box center [51, 222] width 29 height 12
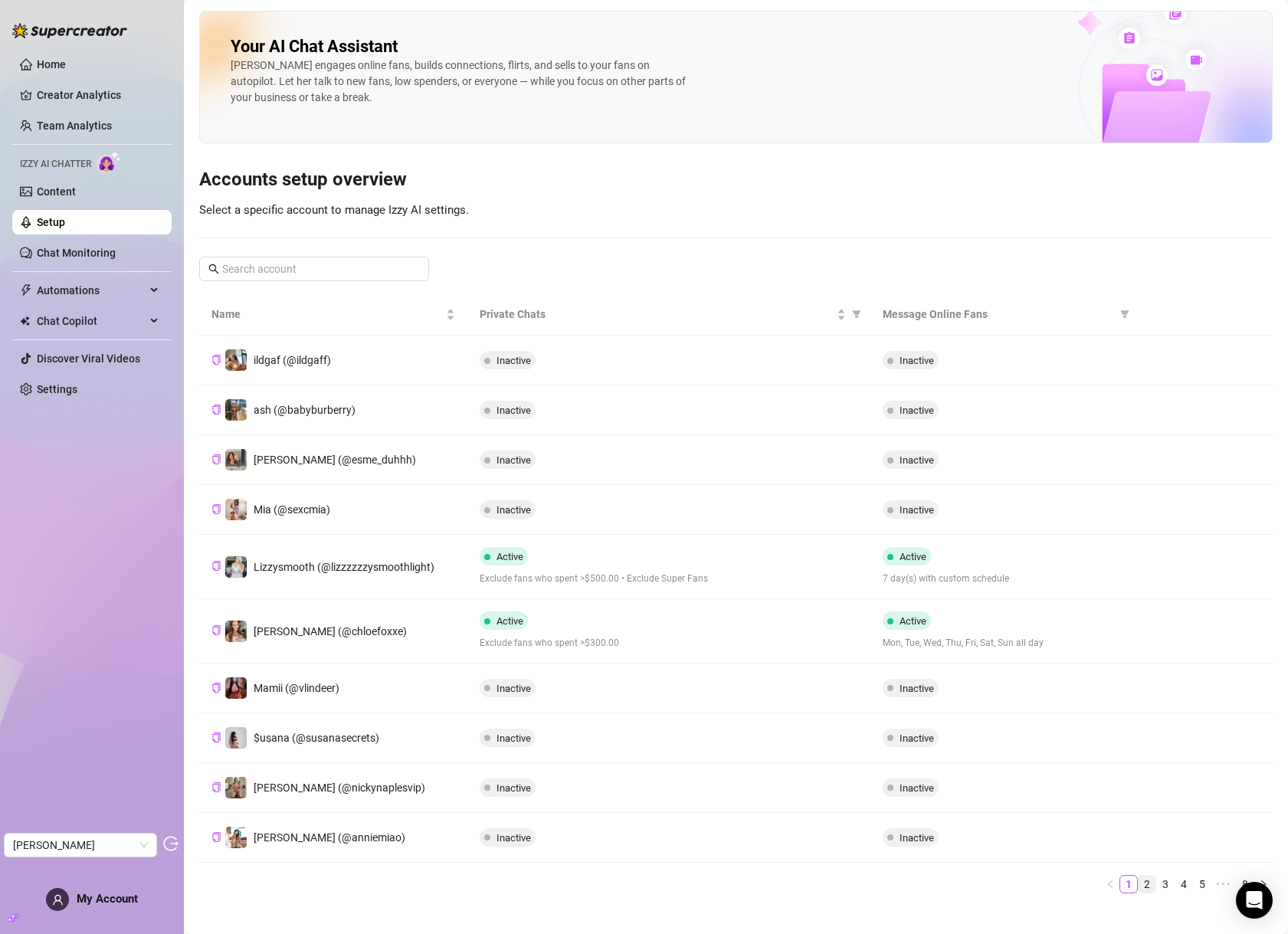
click at [1138, 887] on link "2" at bounding box center [1147, 885] width 17 height 17
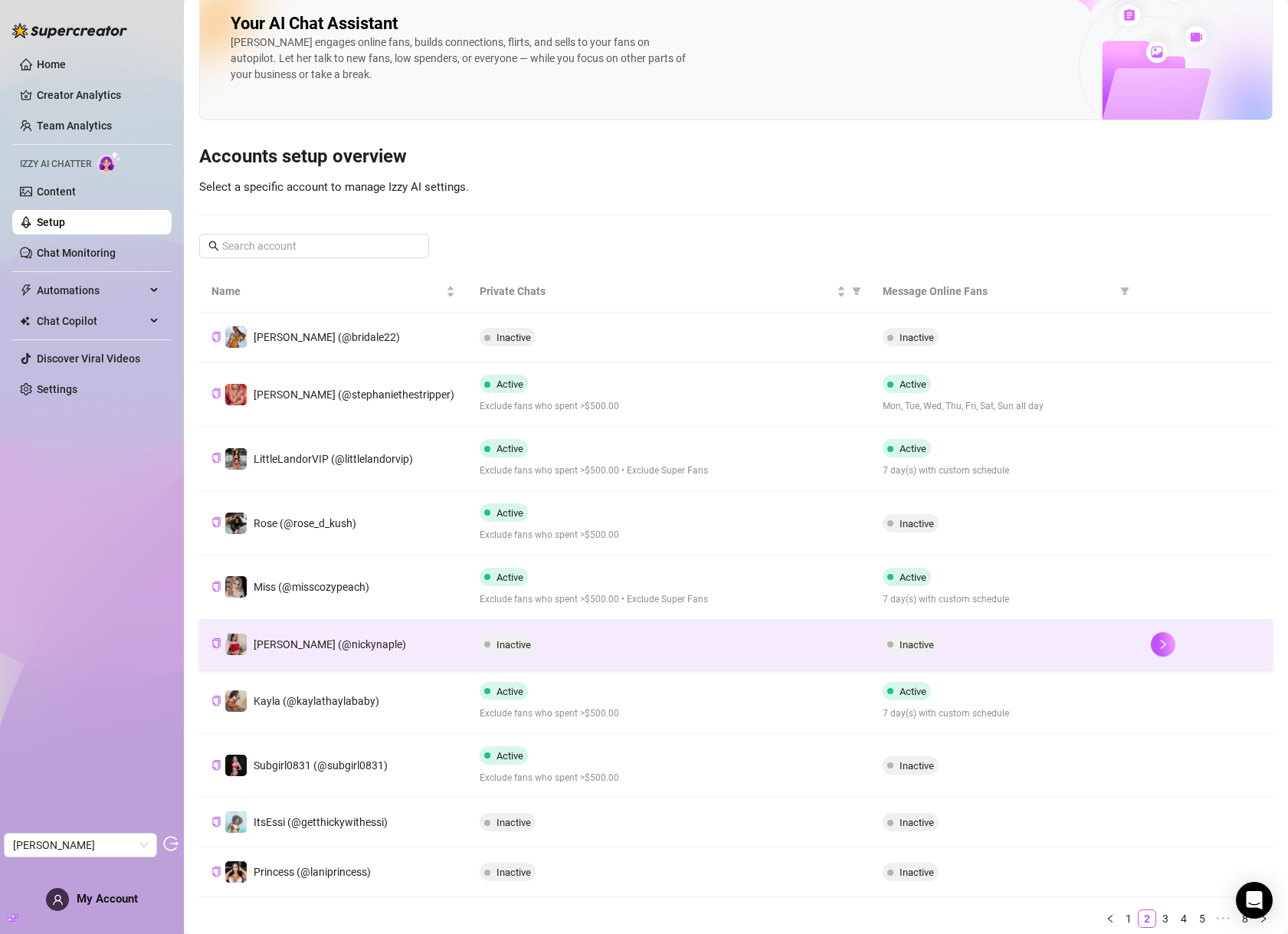
scroll to position [75, 0]
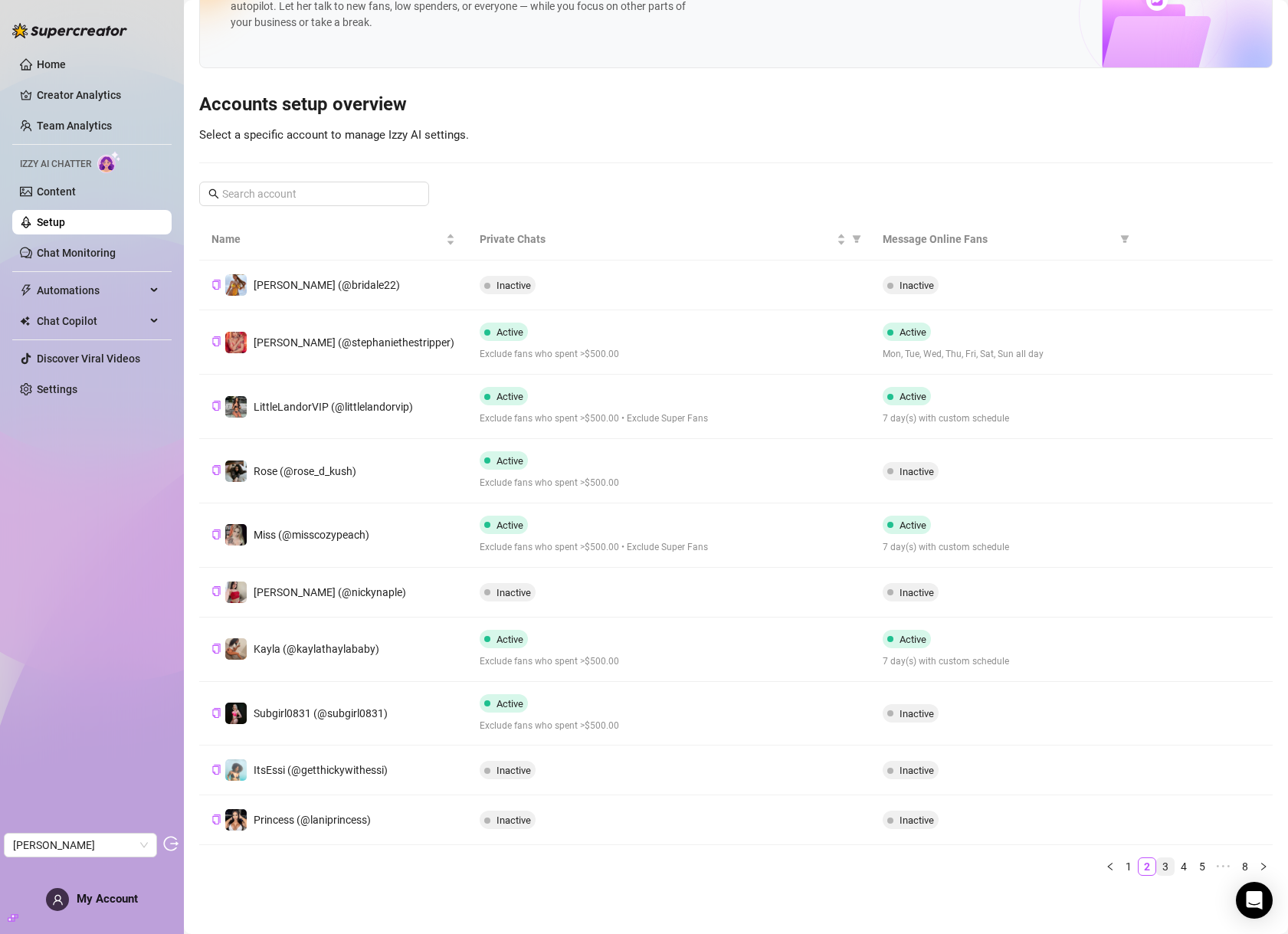
click at [1158, 868] on link "3" at bounding box center [1165, 867] width 17 height 17
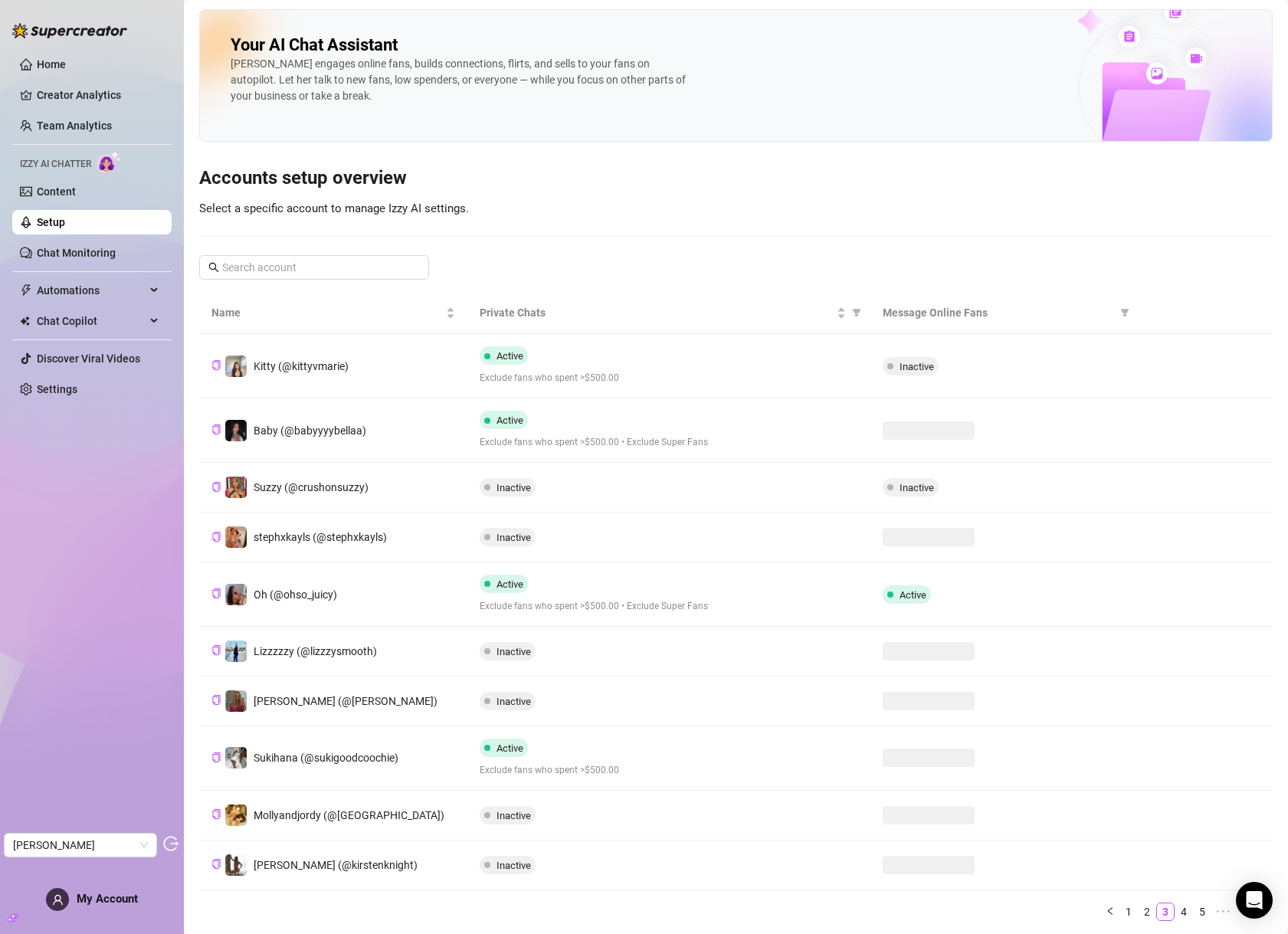
scroll to position [0, 0]
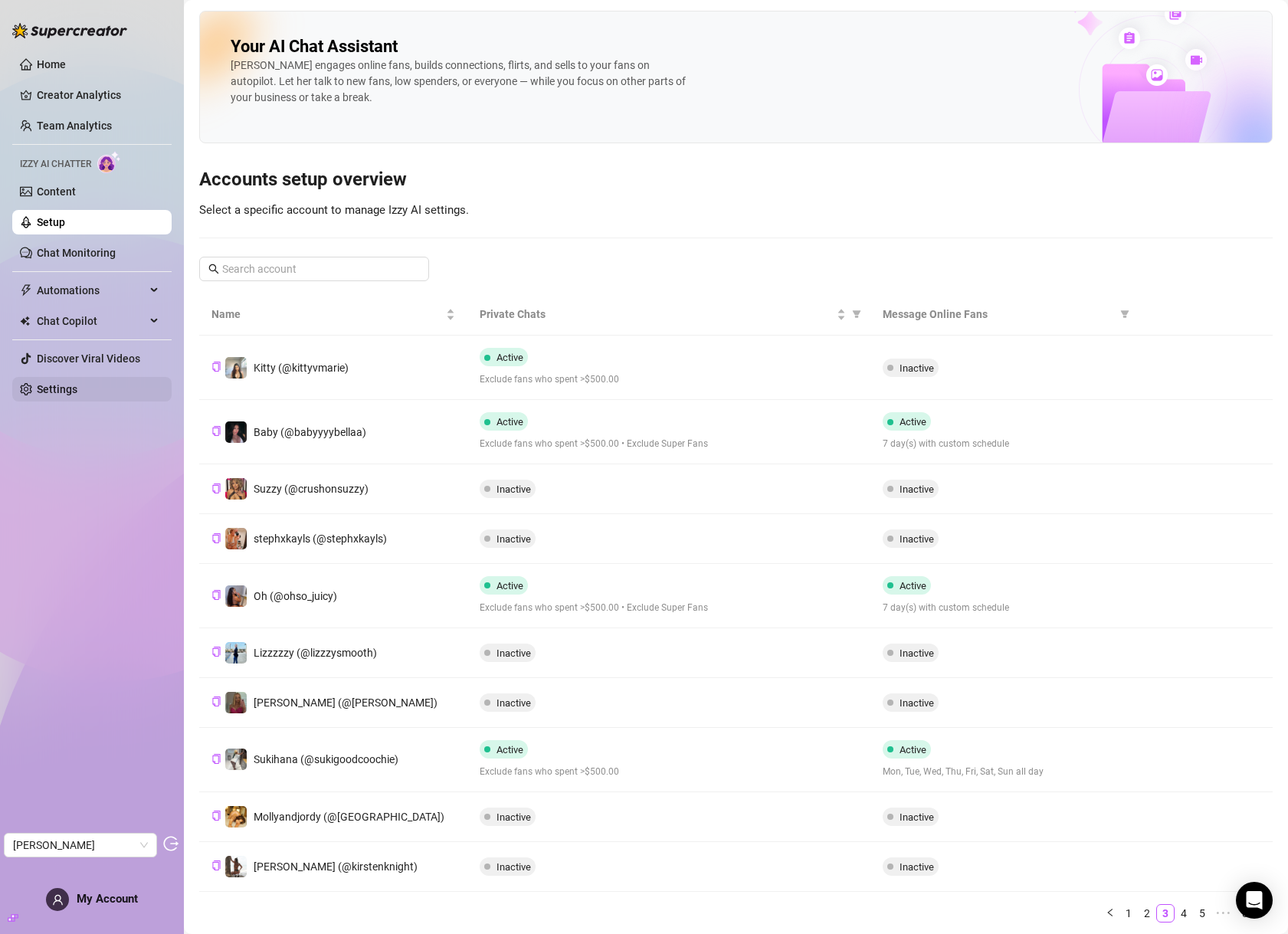
drag, startPoint x: 1114, startPoint y: 915, endPoint x: 116, endPoint y: 390, distance: 1127.7
click at [1121, 915] on link "1" at bounding box center [1129, 914] width 17 height 17
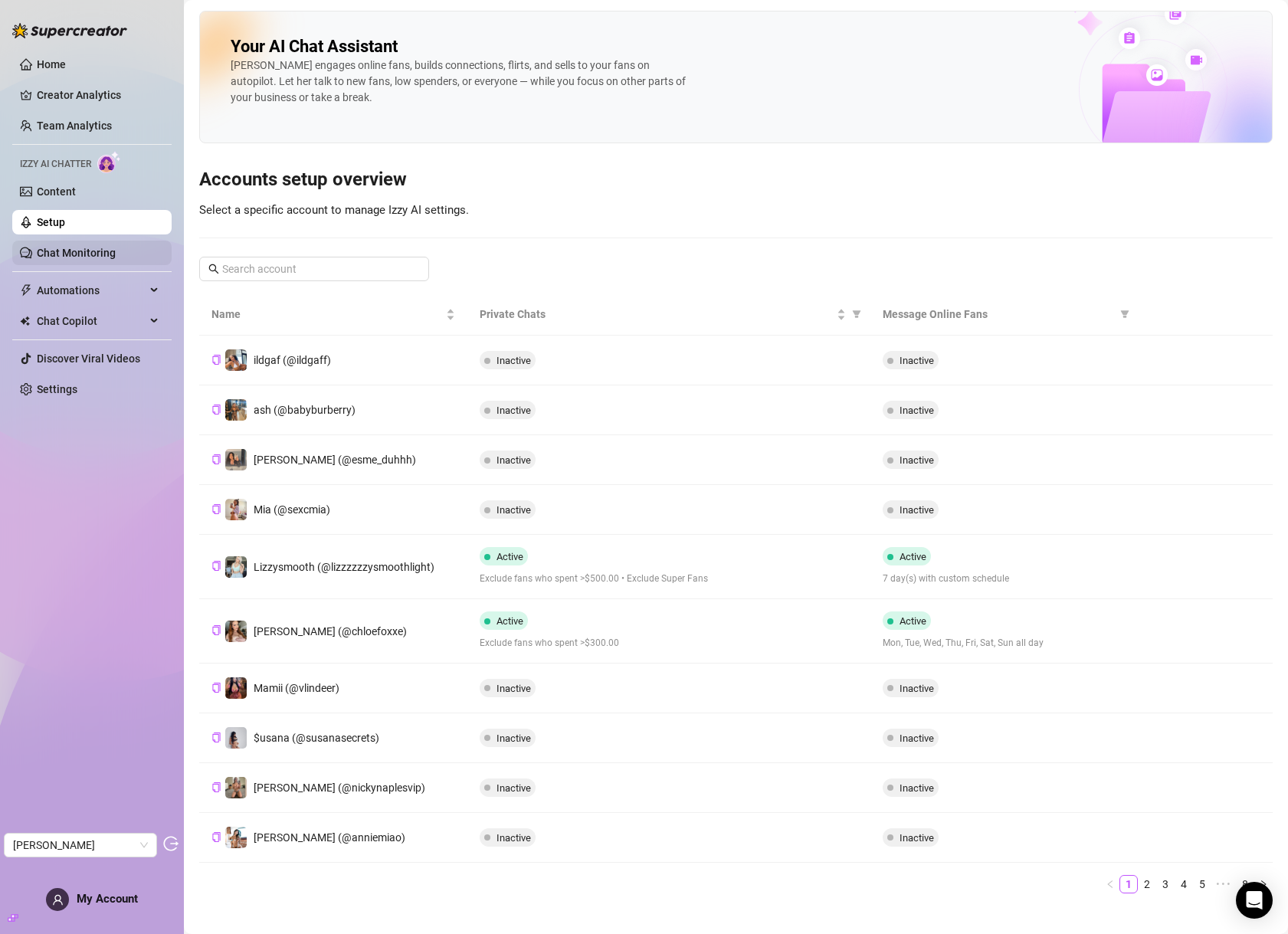
click at [77, 251] on link "Chat Monitoring" at bounding box center [76, 253] width 79 height 12
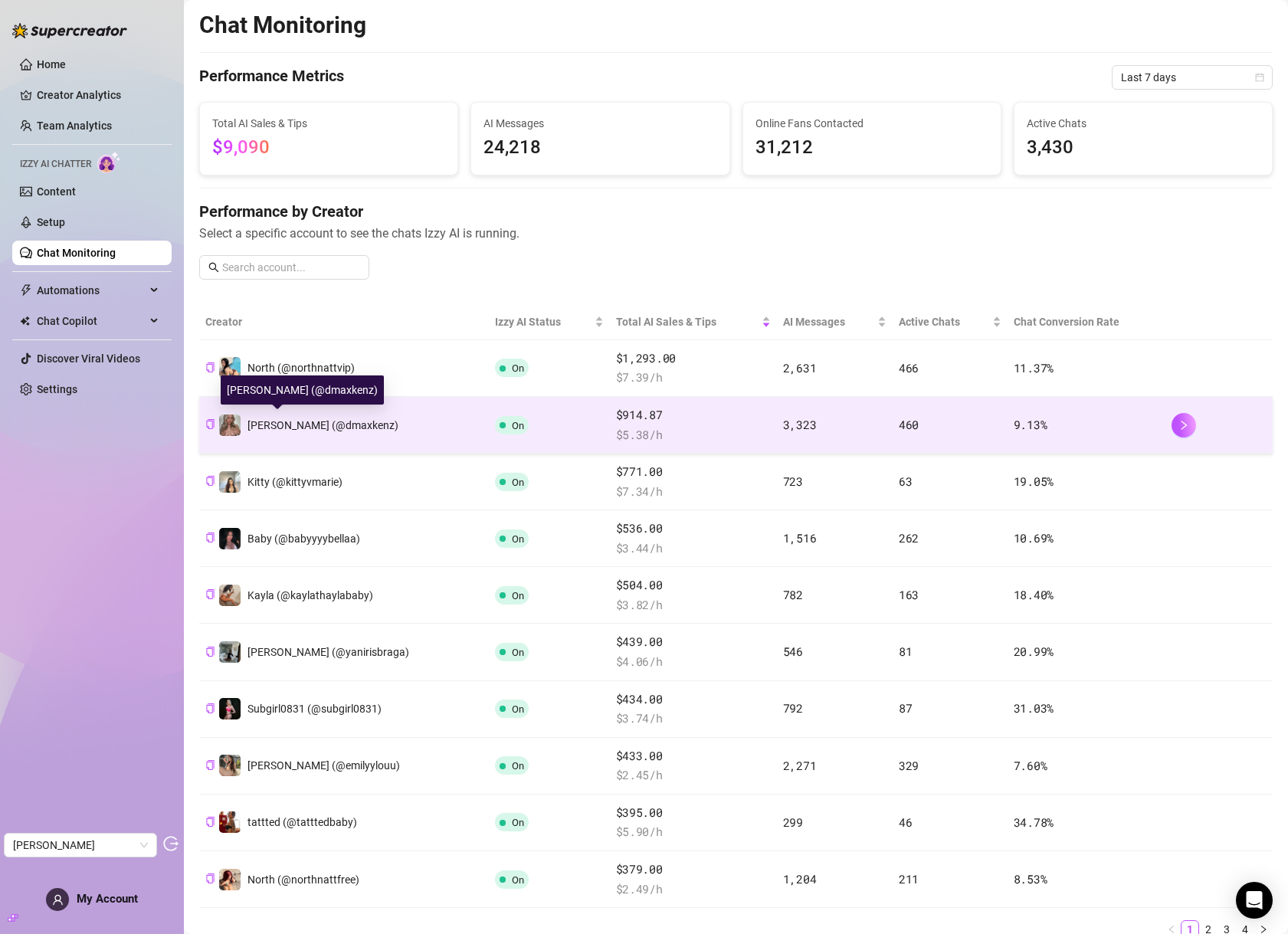
click at [313, 423] on span "Kenzie (@dmaxkenz)" at bounding box center [323, 425] width 151 height 12
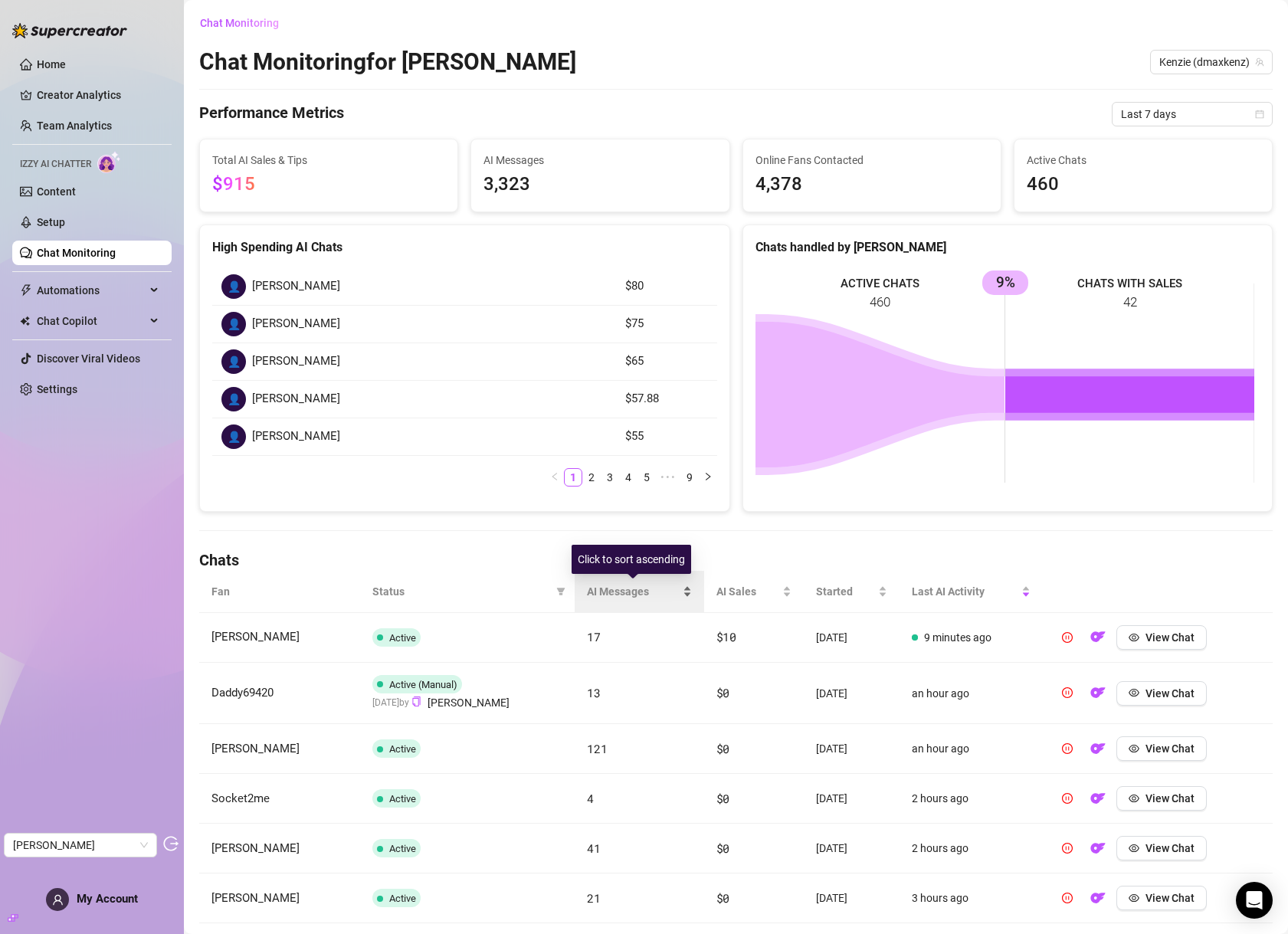
click at [632, 590] on span "AI Messages" at bounding box center [633, 592] width 92 height 17
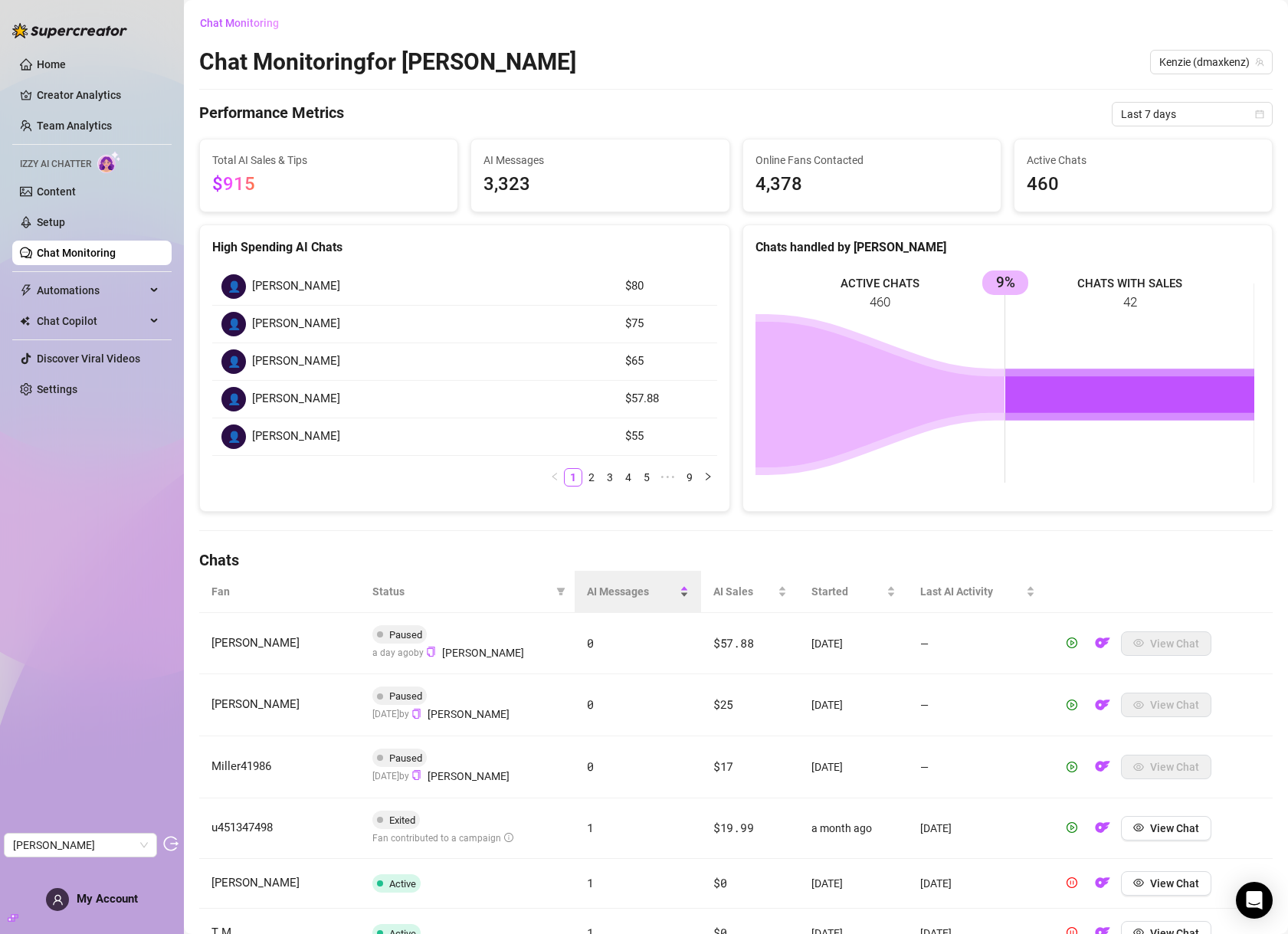
click at [668, 612] on table "Fan Status AI Messages AI Sales Started Last AI Activity Myles Paused a day ago…" at bounding box center [735, 875] width 1073 height 609
click at [624, 592] on span "AI Messages" at bounding box center [632, 592] width 90 height 17
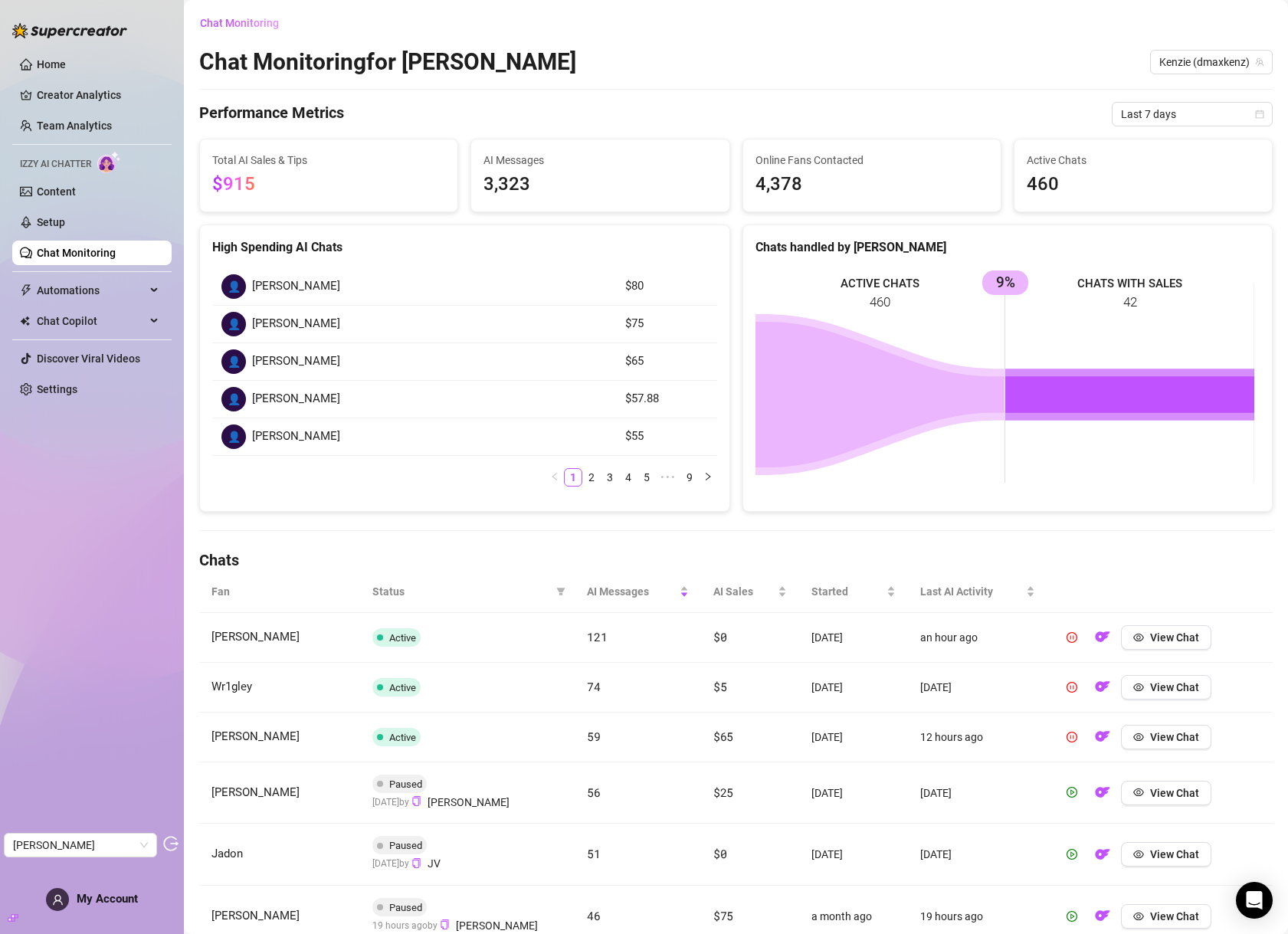
click at [73, 259] on link "Chat Monitoring" at bounding box center [76, 253] width 79 height 12
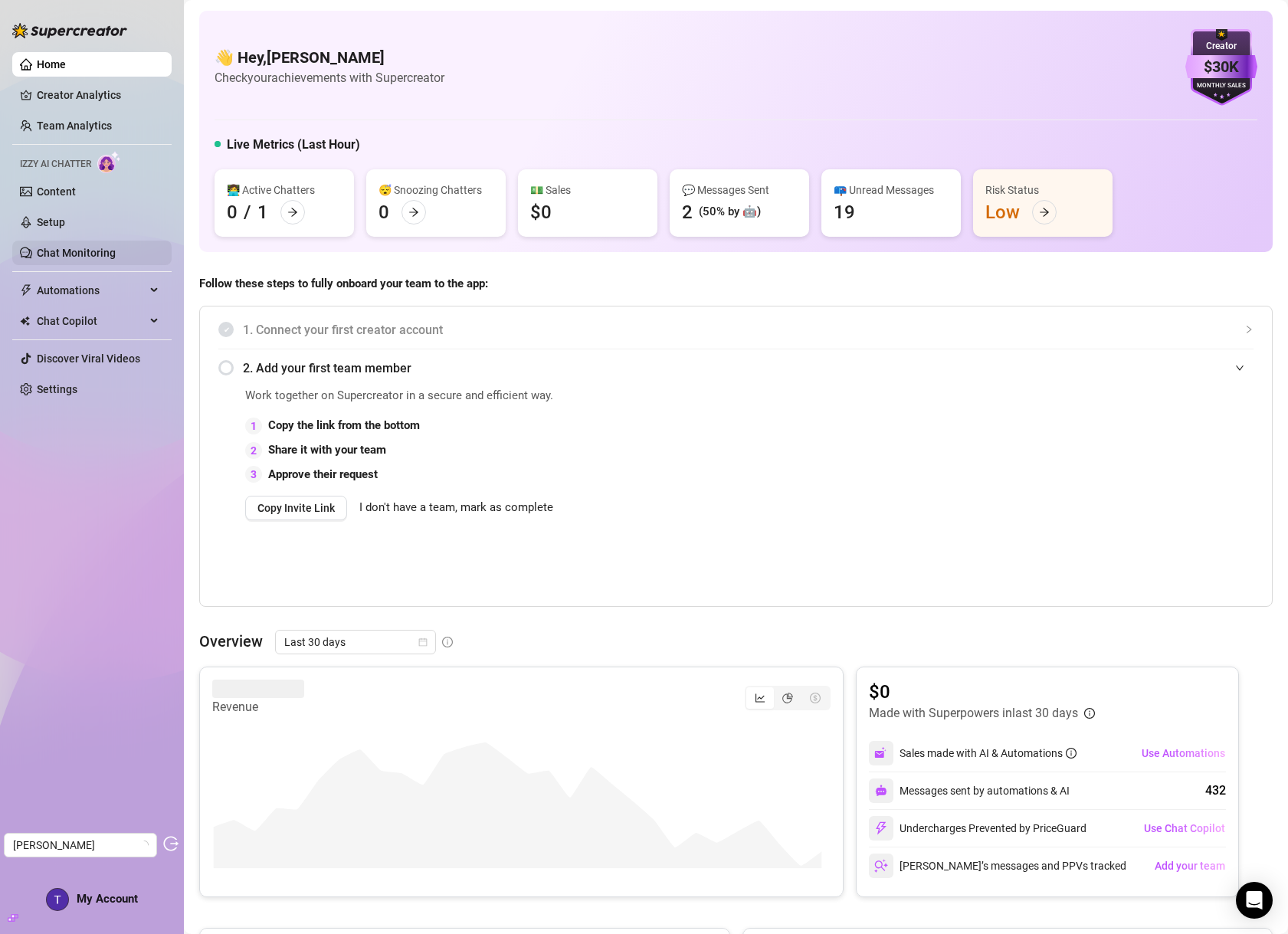
click at [68, 249] on link "Chat Monitoring" at bounding box center [76, 253] width 79 height 12
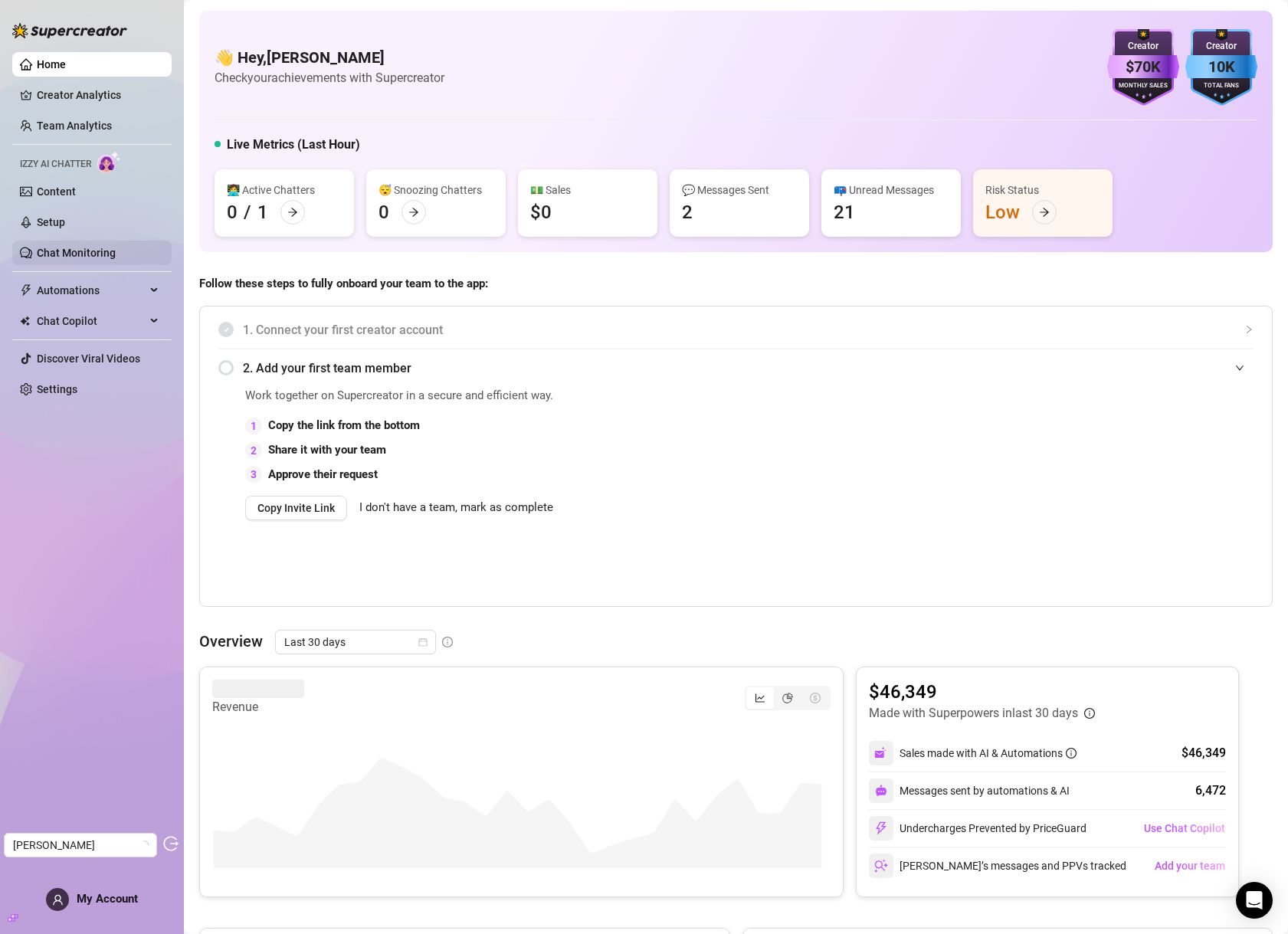
click at [84, 247] on link "Chat Monitoring" at bounding box center [76, 253] width 79 height 12
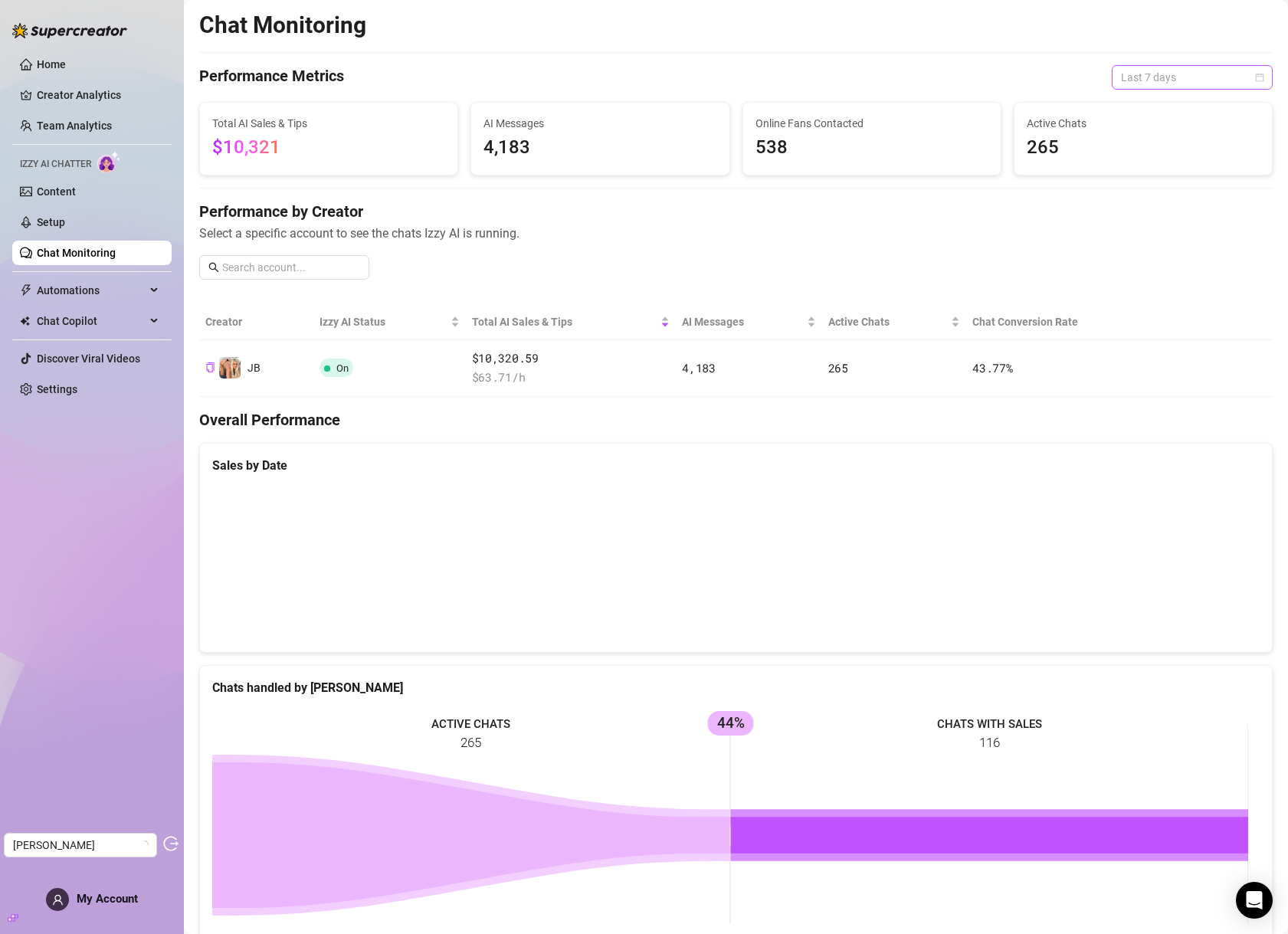
click at [1158, 76] on span "Last 7 days" at bounding box center [1192, 77] width 143 height 23
click at [1164, 168] on div "Last 30 days" at bounding box center [1181, 157] width 155 height 25
click at [42, 224] on link "Setup" at bounding box center [51, 222] width 29 height 12
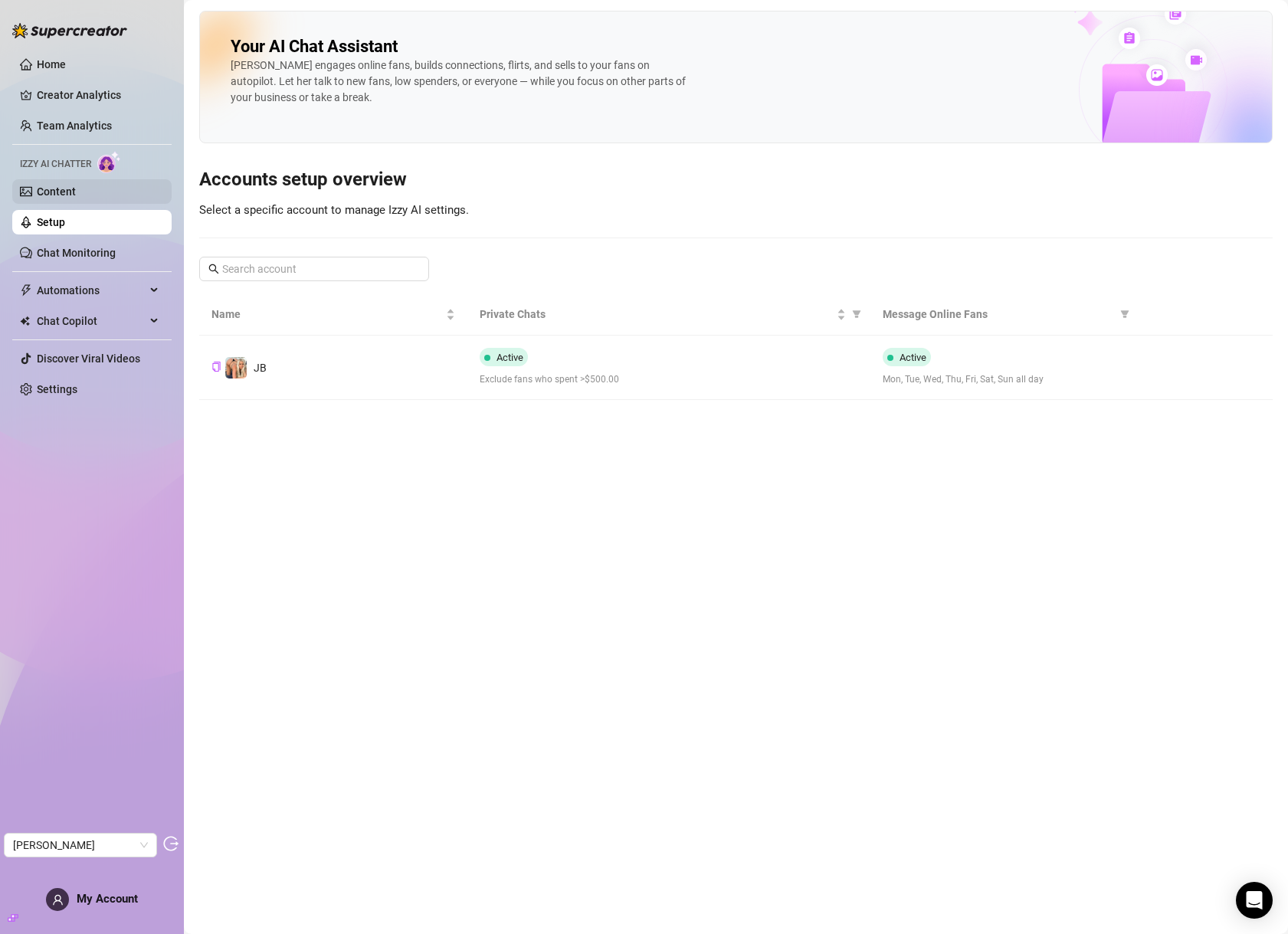
click at [76, 190] on link "Content" at bounding box center [56, 191] width 39 height 12
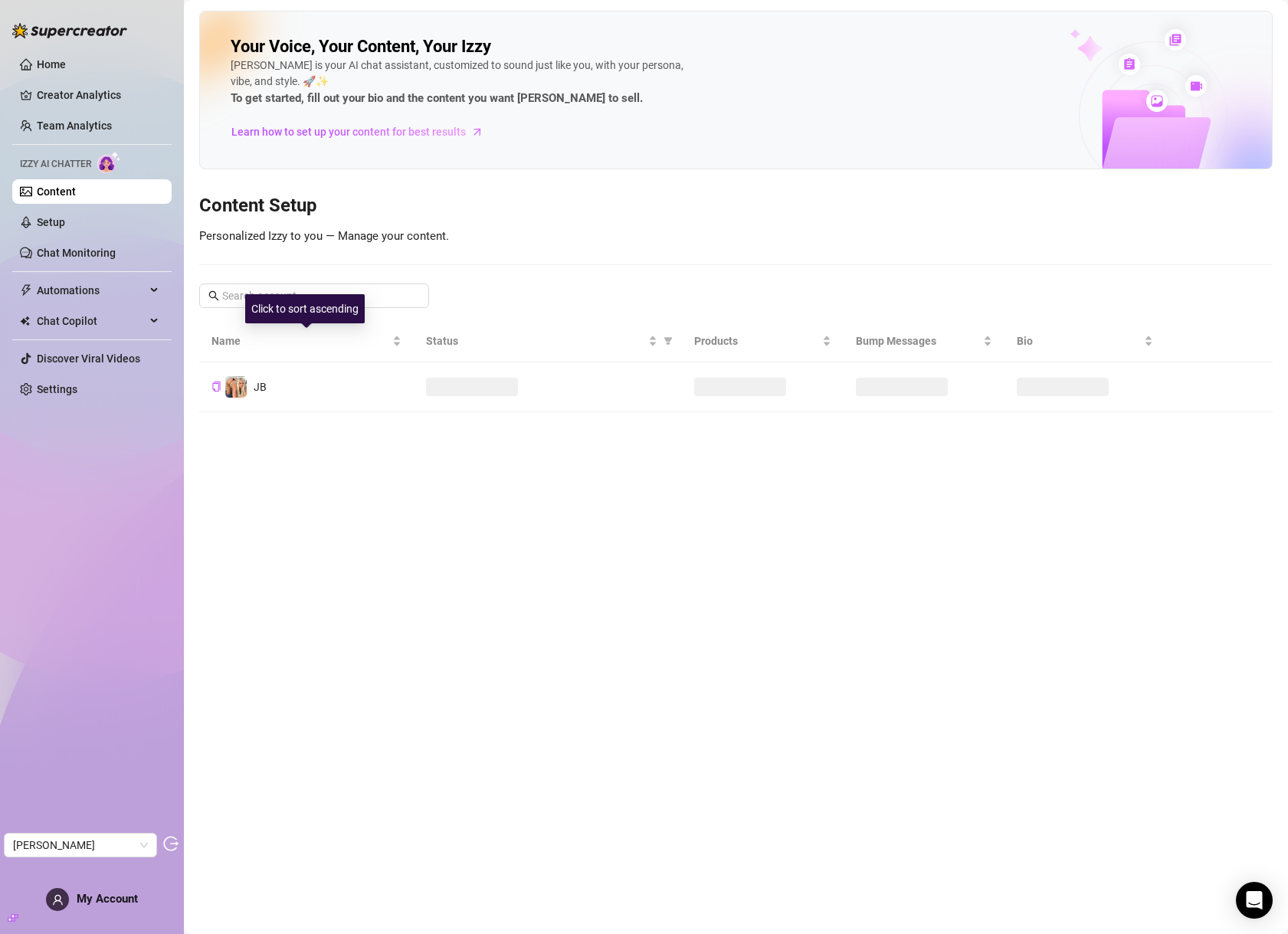
click at [330, 378] on td "JB" at bounding box center [306, 387] width 215 height 50
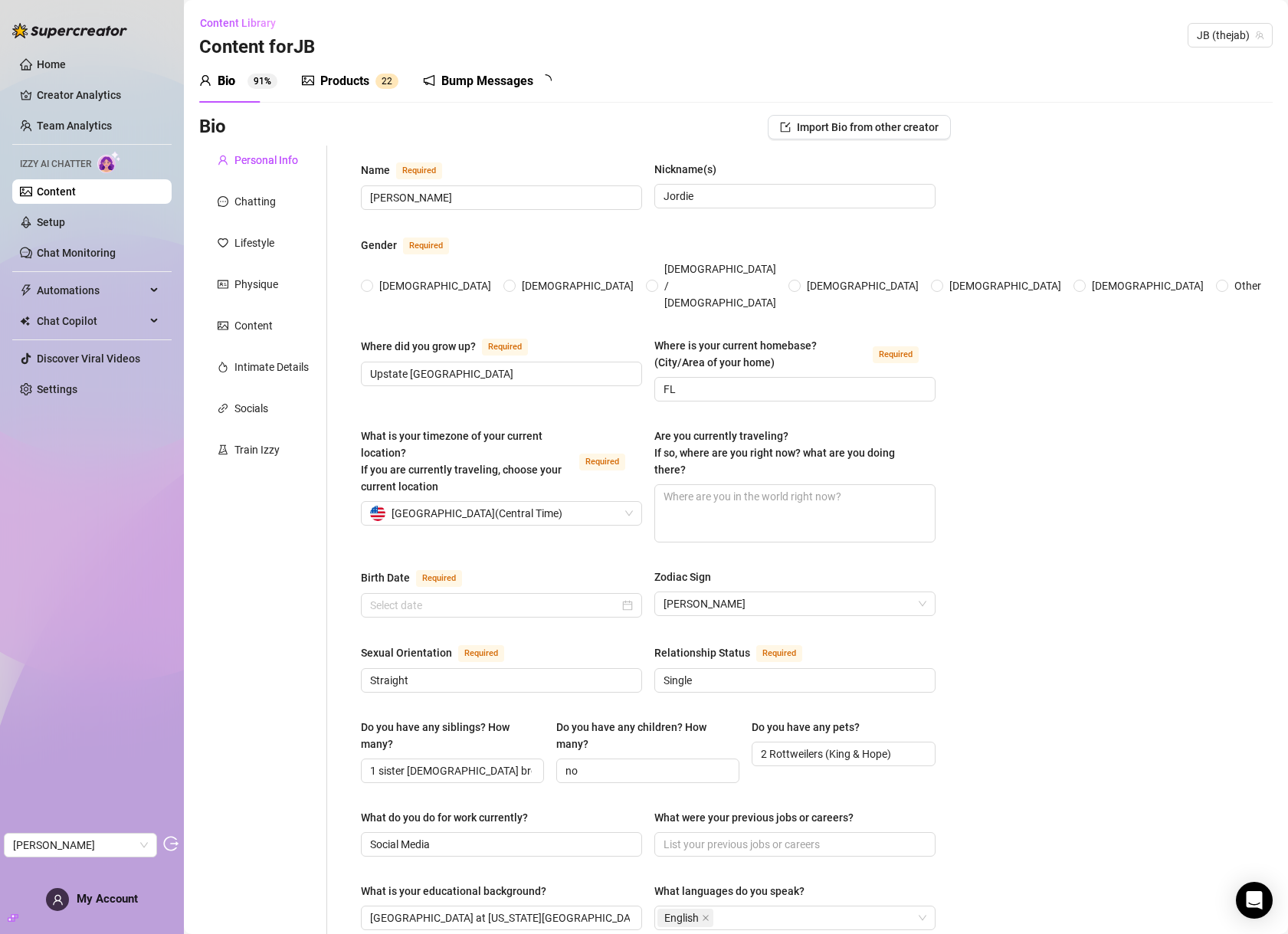
radio input "true"
type input "August 13th, 1999"
click at [248, 323] on div "Content" at bounding box center [254, 326] width 39 height 17
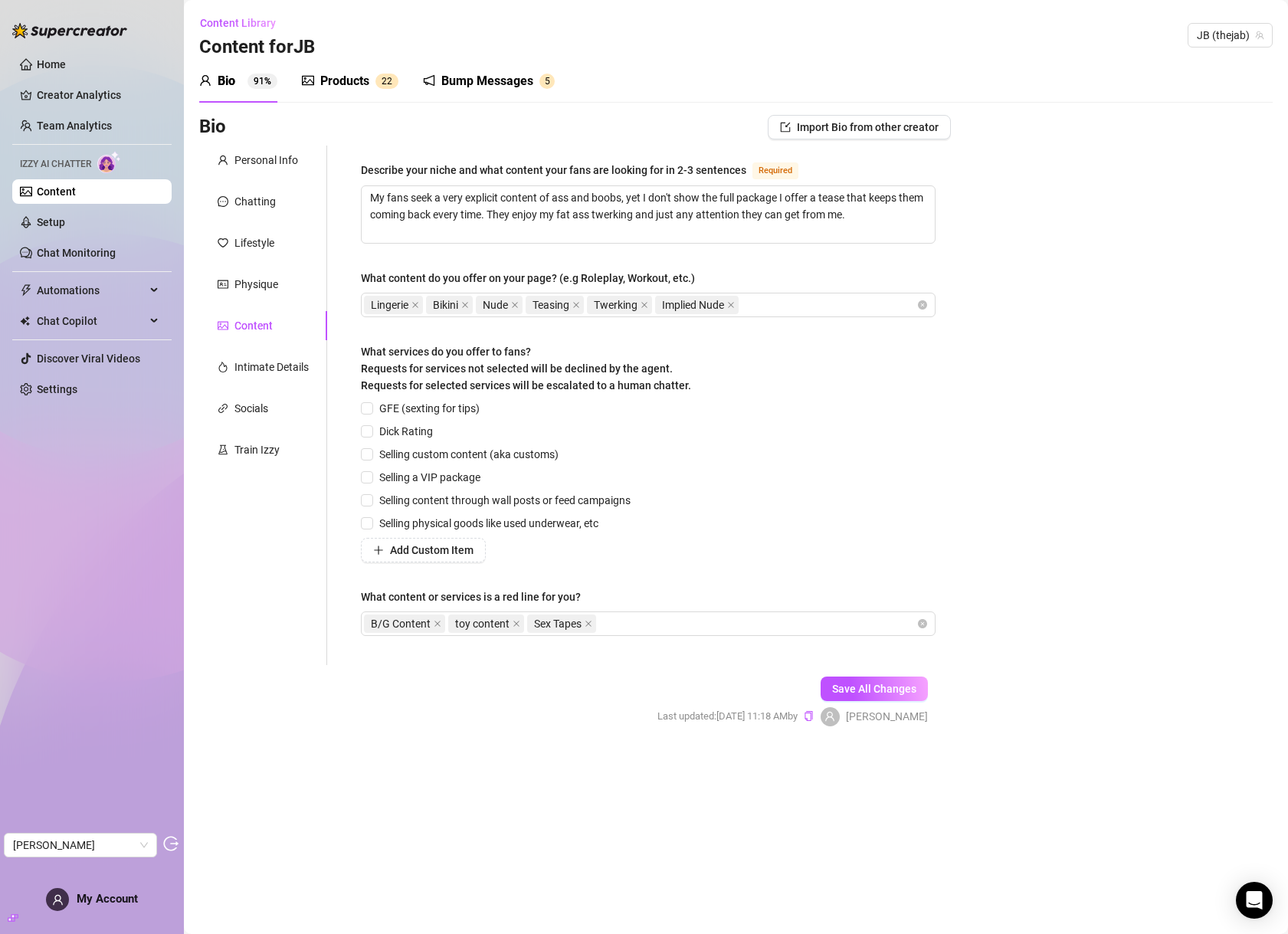
click at [353, 84] on div "Products" at bounding box center [345, 81] width 49 height 19
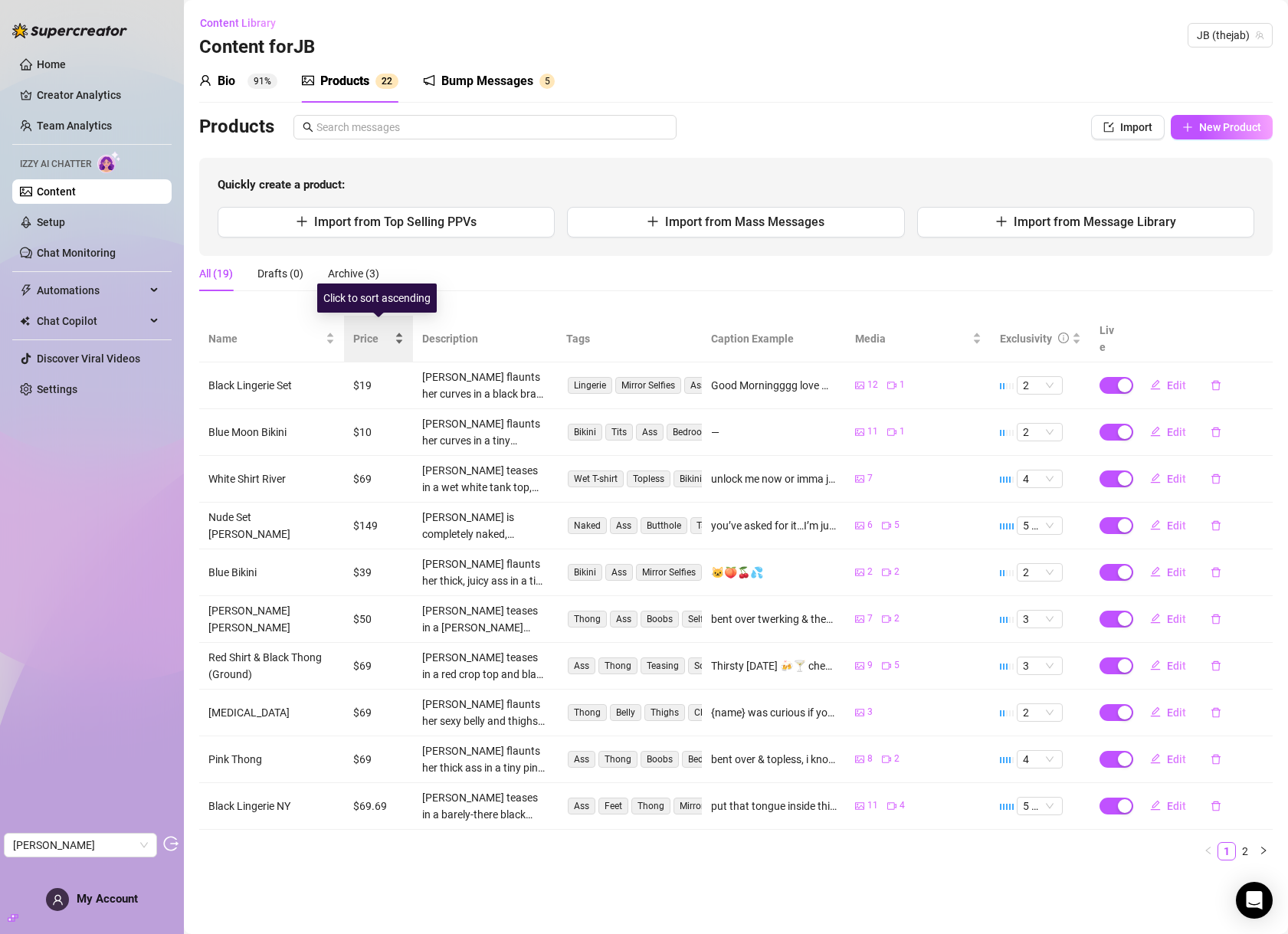
click at [359, 330] on span "Price" at bounding box center [373, 339] width 39 height 17
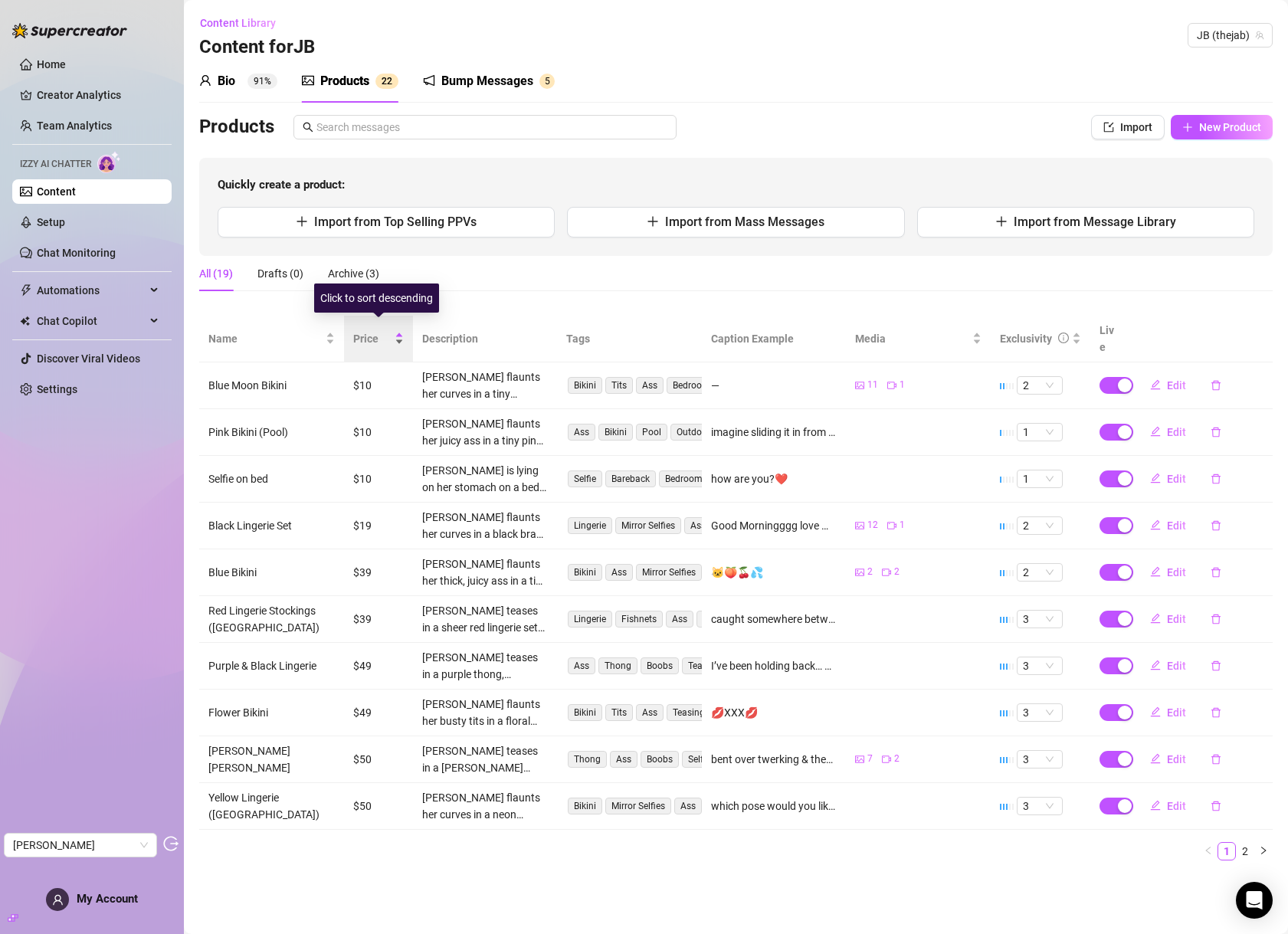
click at [360, 330] on span "Price" at bounding box center [373, 339] width 39 height 17
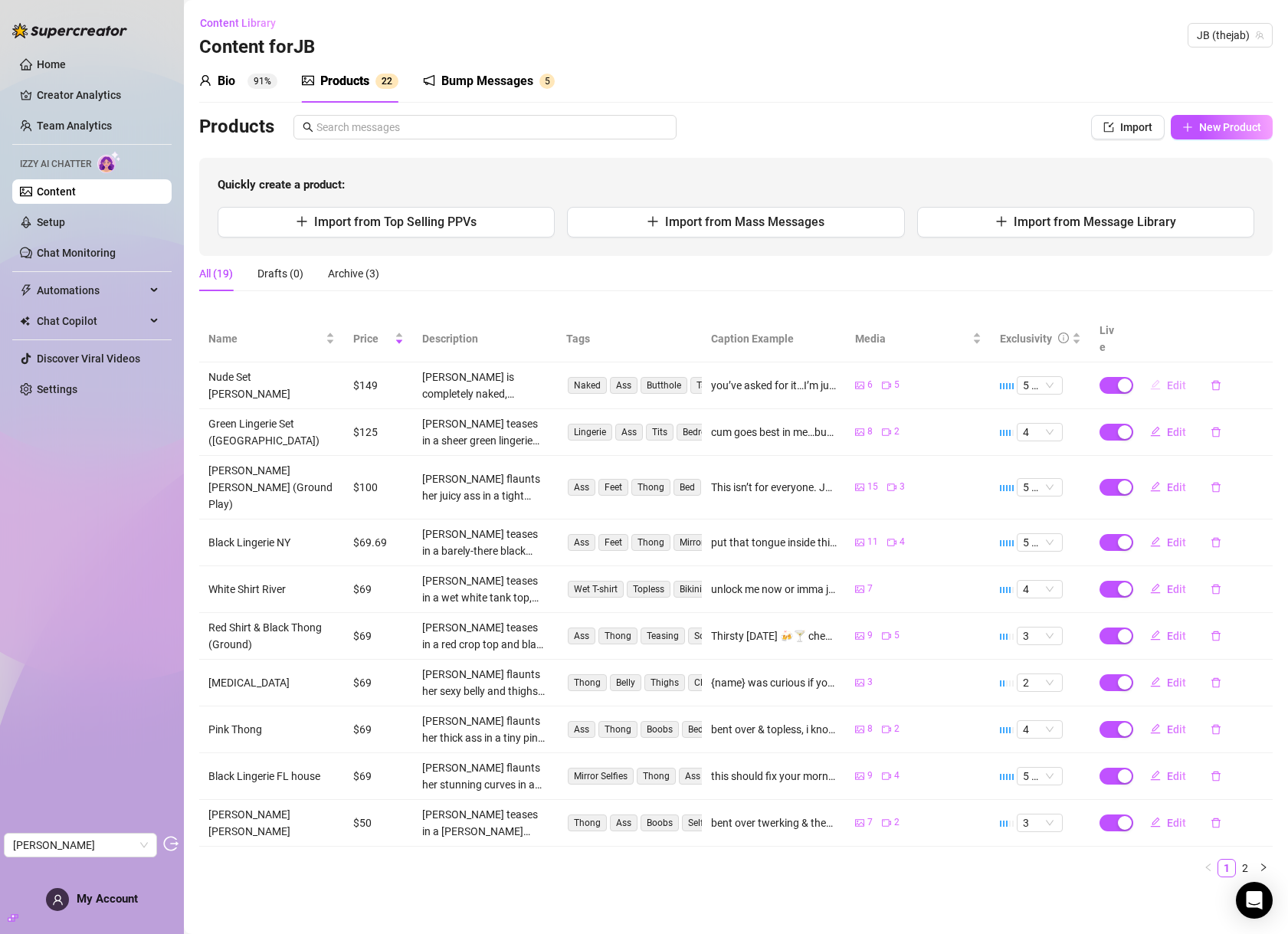
click at [1168, 379] on span "Edit" at bounding box center [1176, 385] width 19 height 12
type textarea "you’ve asked for it…I’m just doing as daddy ask 🔞 ✖️✖️✖️"
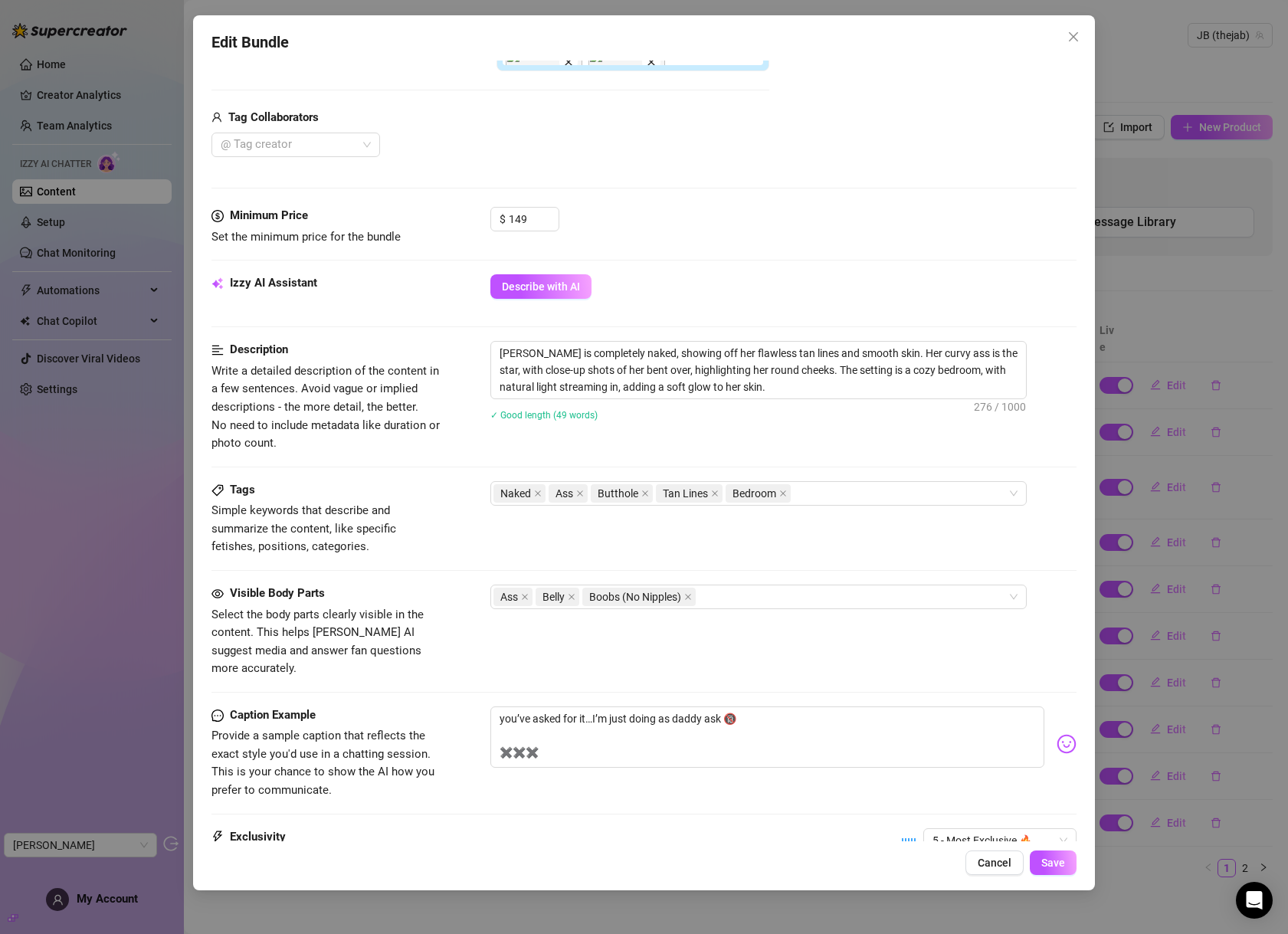
scroll to position [511, 0]
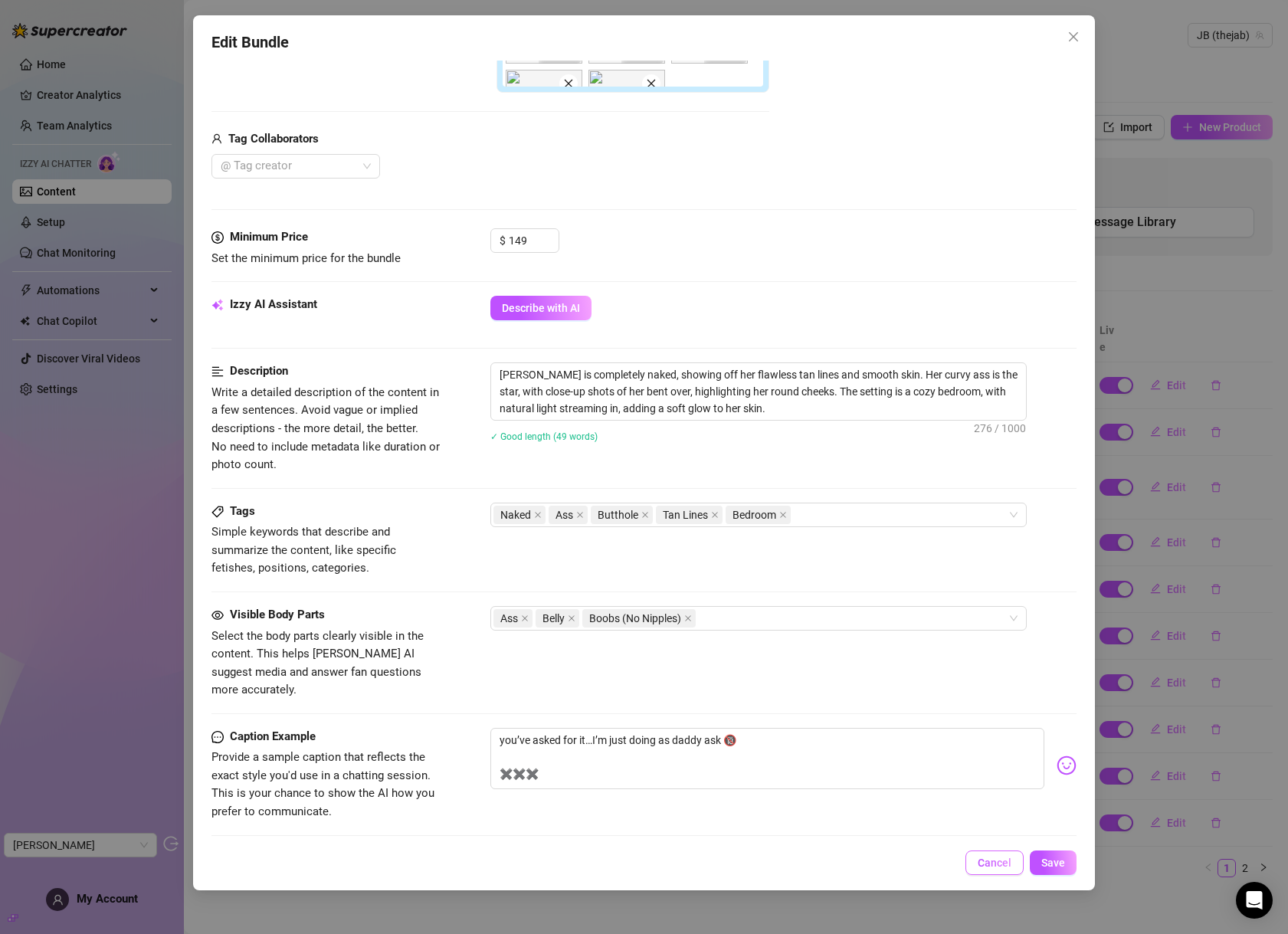
click at [993, 854] on button "Cancel" at bounding box center [994, 863] width 58 height 25
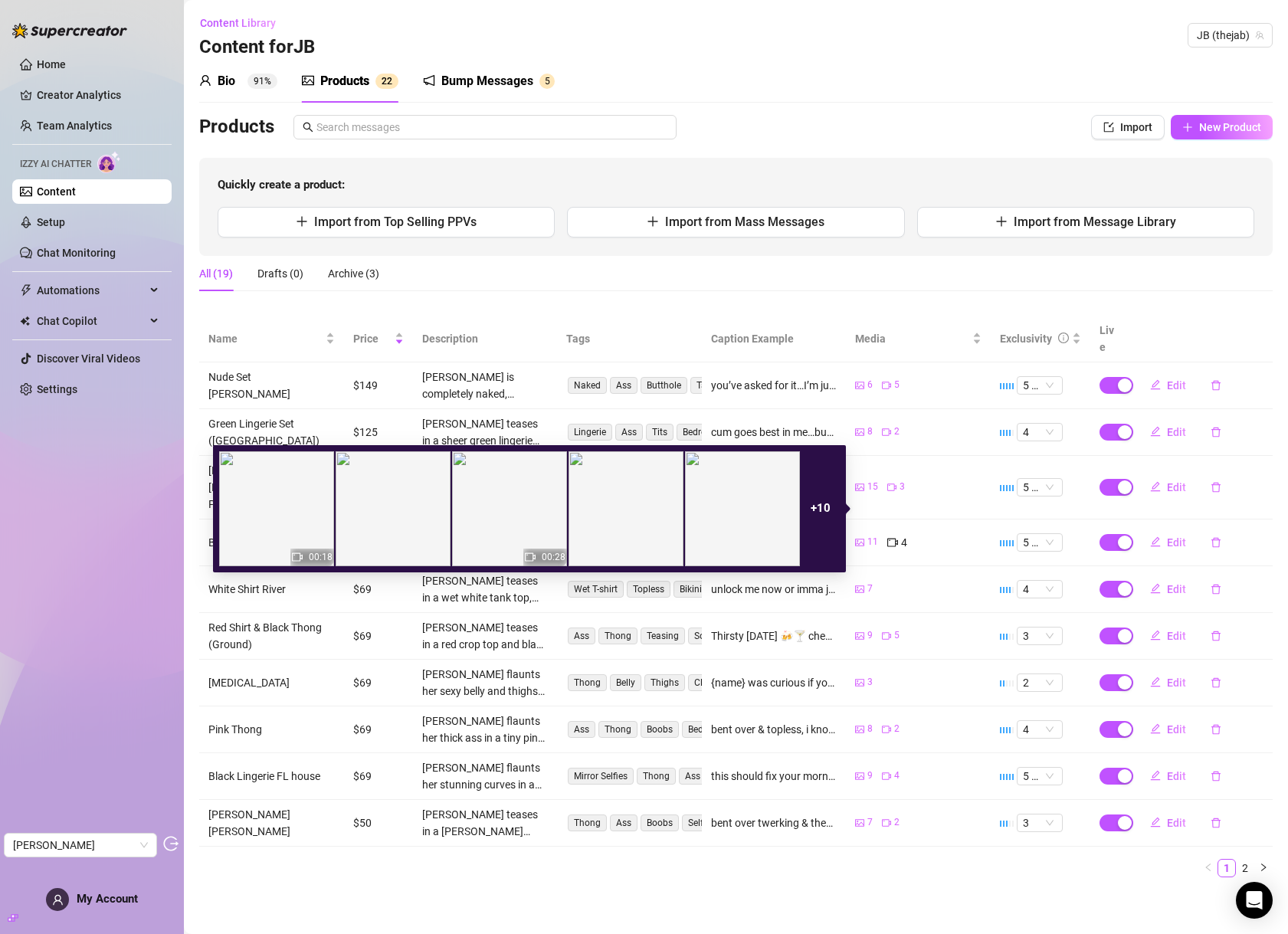
click at [864, 538] on icon "picture" at bounding box center [860, 543] width 9 height 9
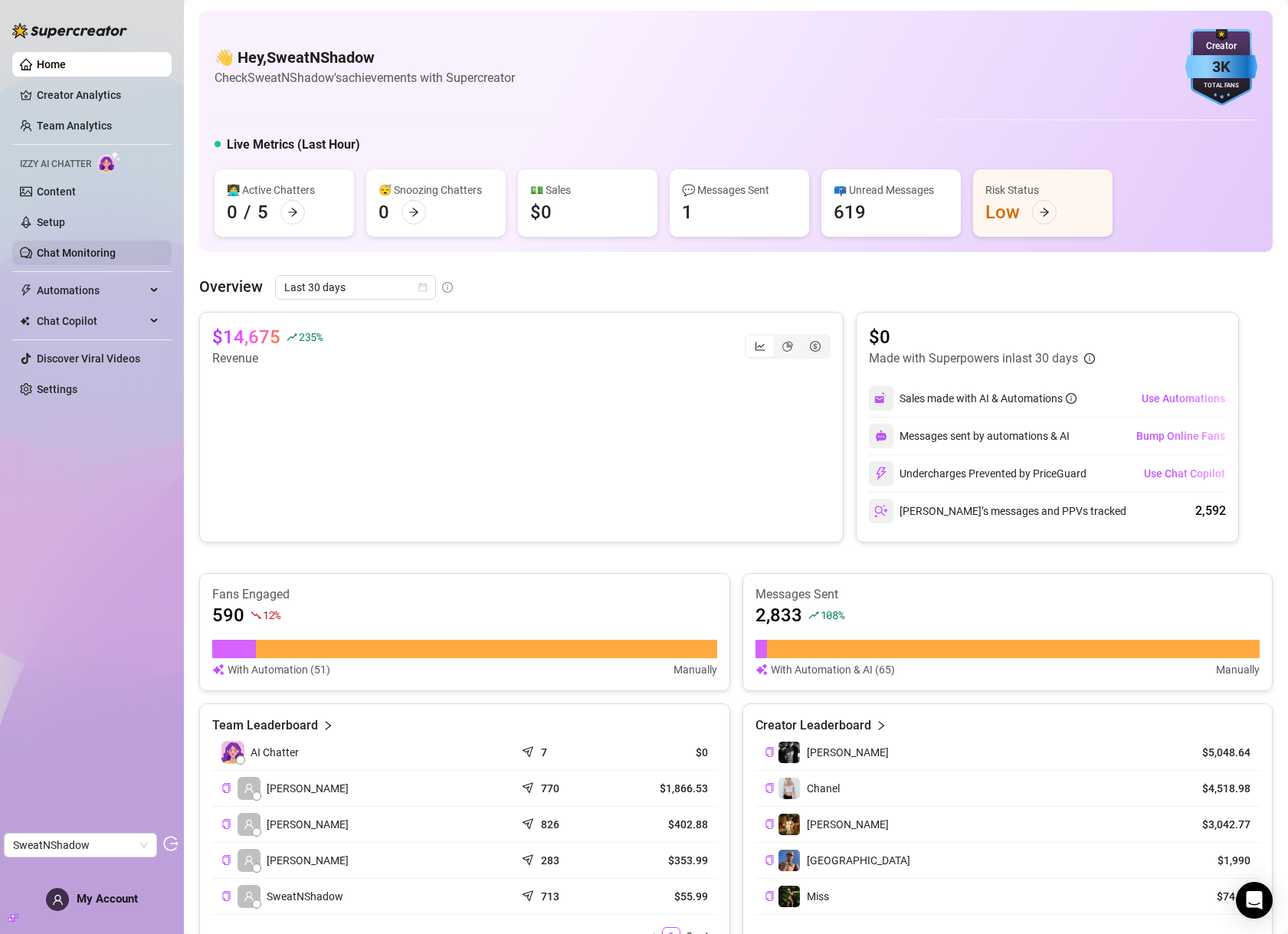
click at [69, 254] on link "Chat Monitoring" at bounding box center [76, 253] width 79 height 12
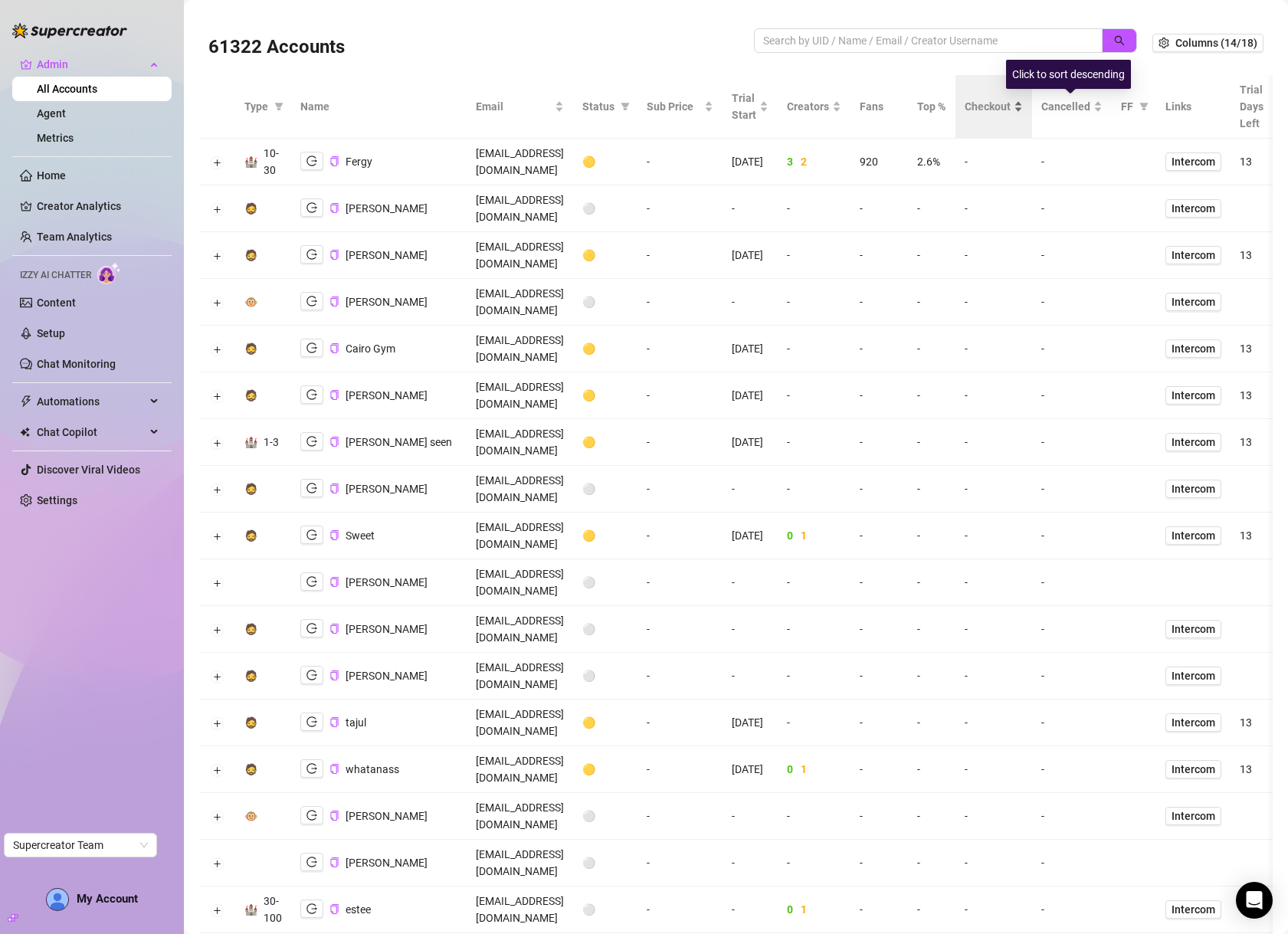
drag, startPoint x: 1062, startPoint y: 107, endPoint x: 1072, endPoint y: 104, distance: 10.4
click at [1011, 106] on span "Checkout" at bounding box center [988, 107] width 46 height 17
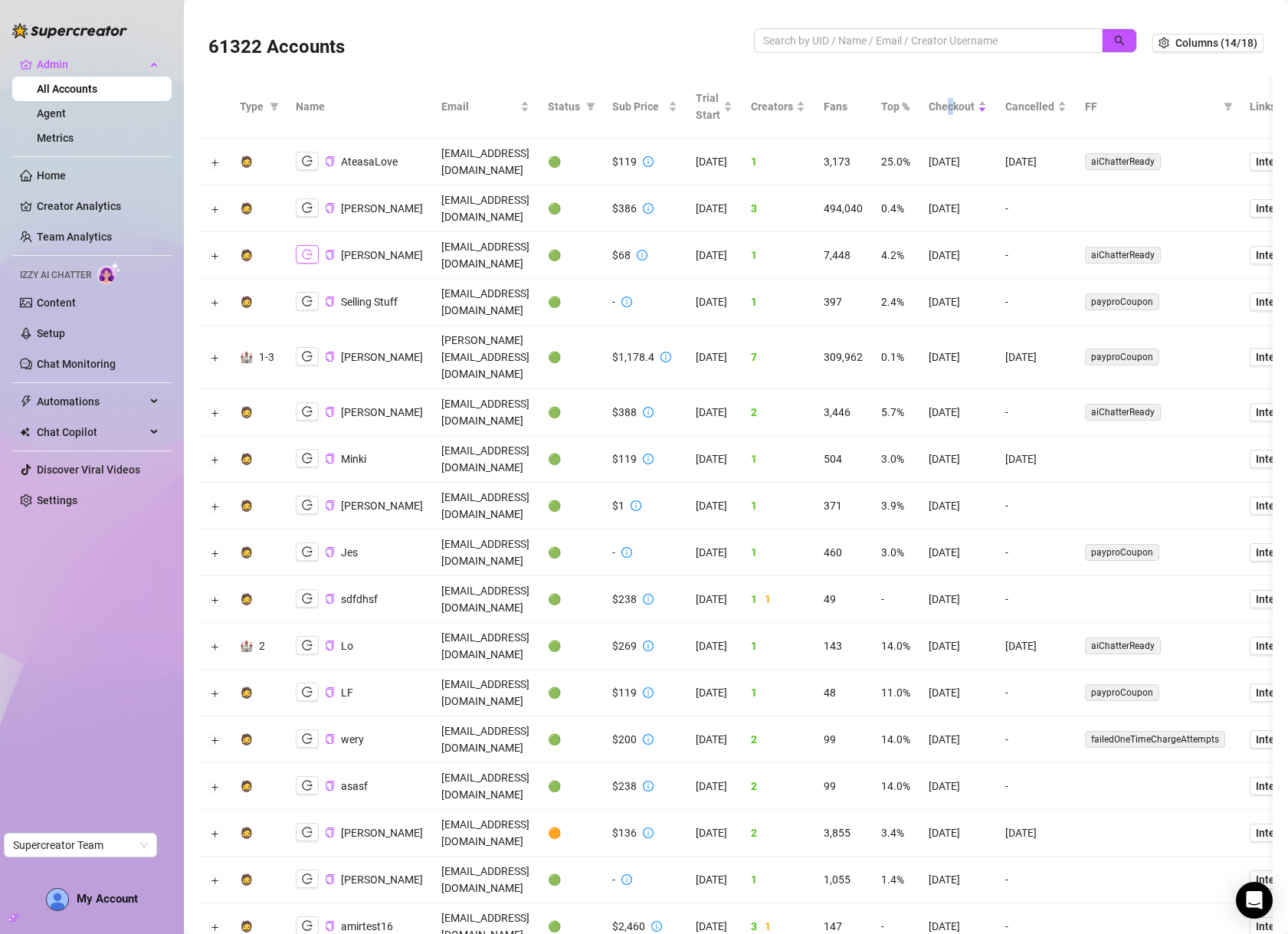
click at [306, 249] on icon "logout" at bounding box center [307, 255] width 11 height 11
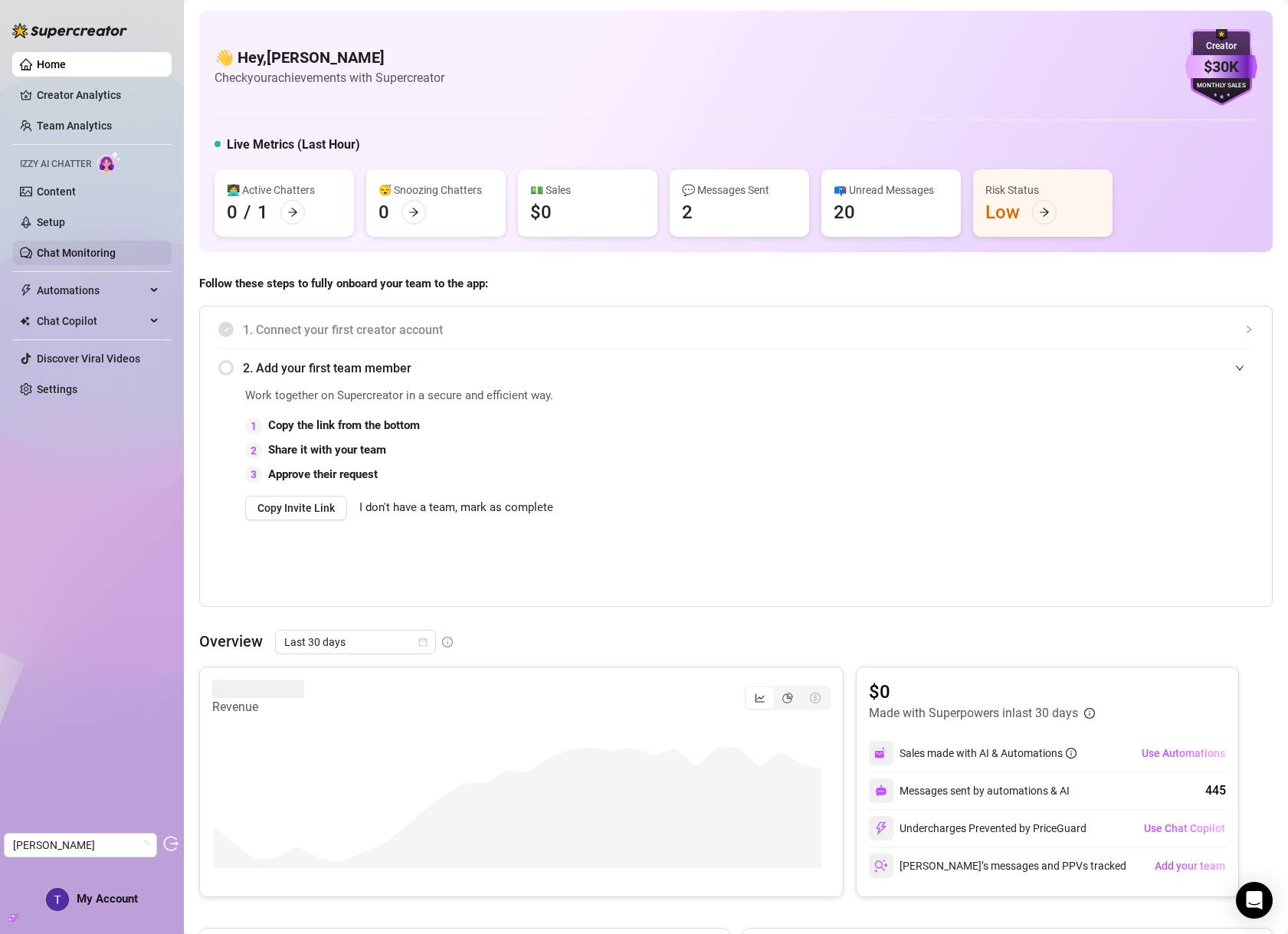
click at [83, 250] on link "Chat Monitoring" at bounding box center [76, 253] width 79 height 12
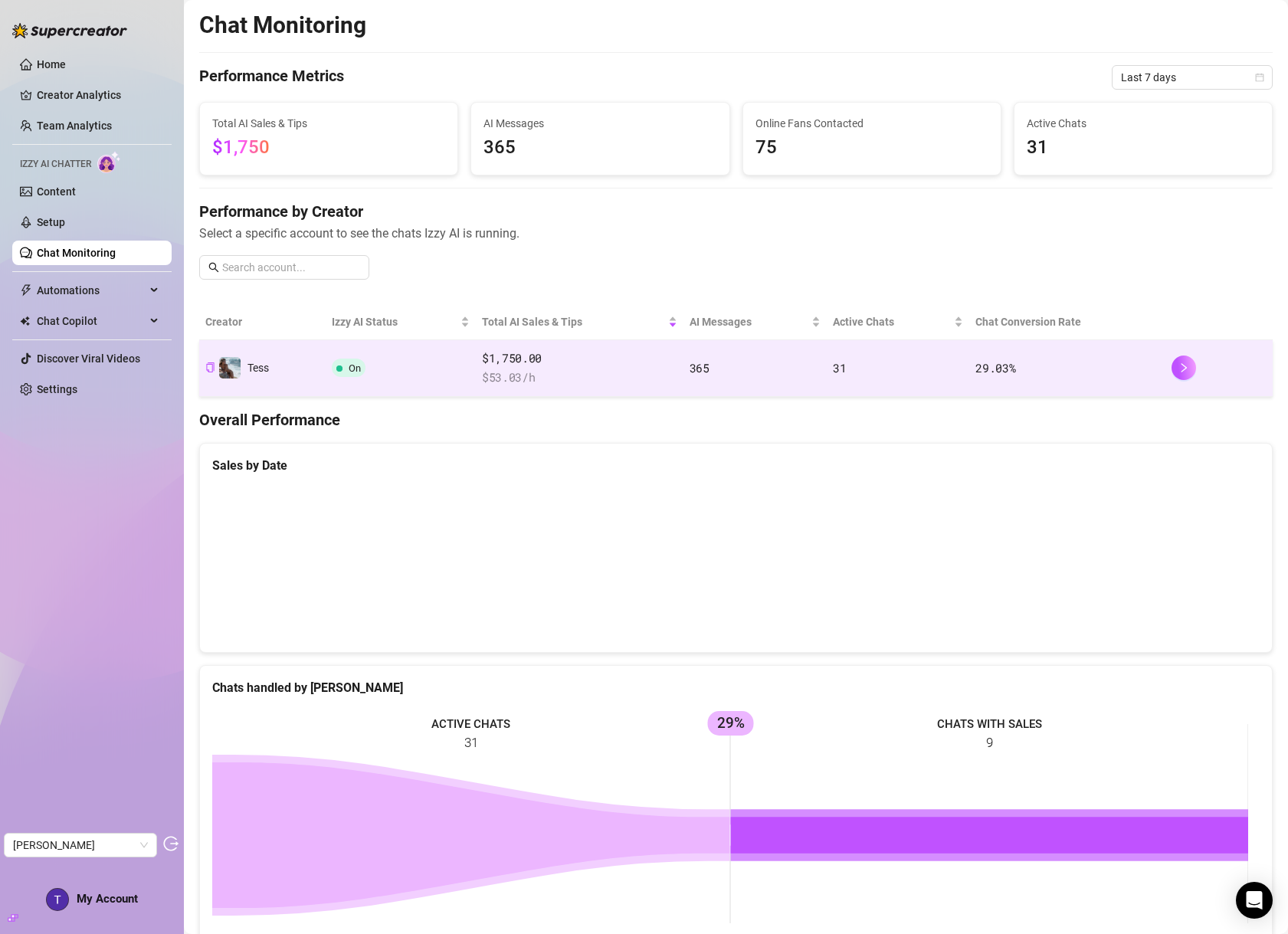
click at [330, 371] on td "On" at bounding box center [401, 368] width 150 height 56
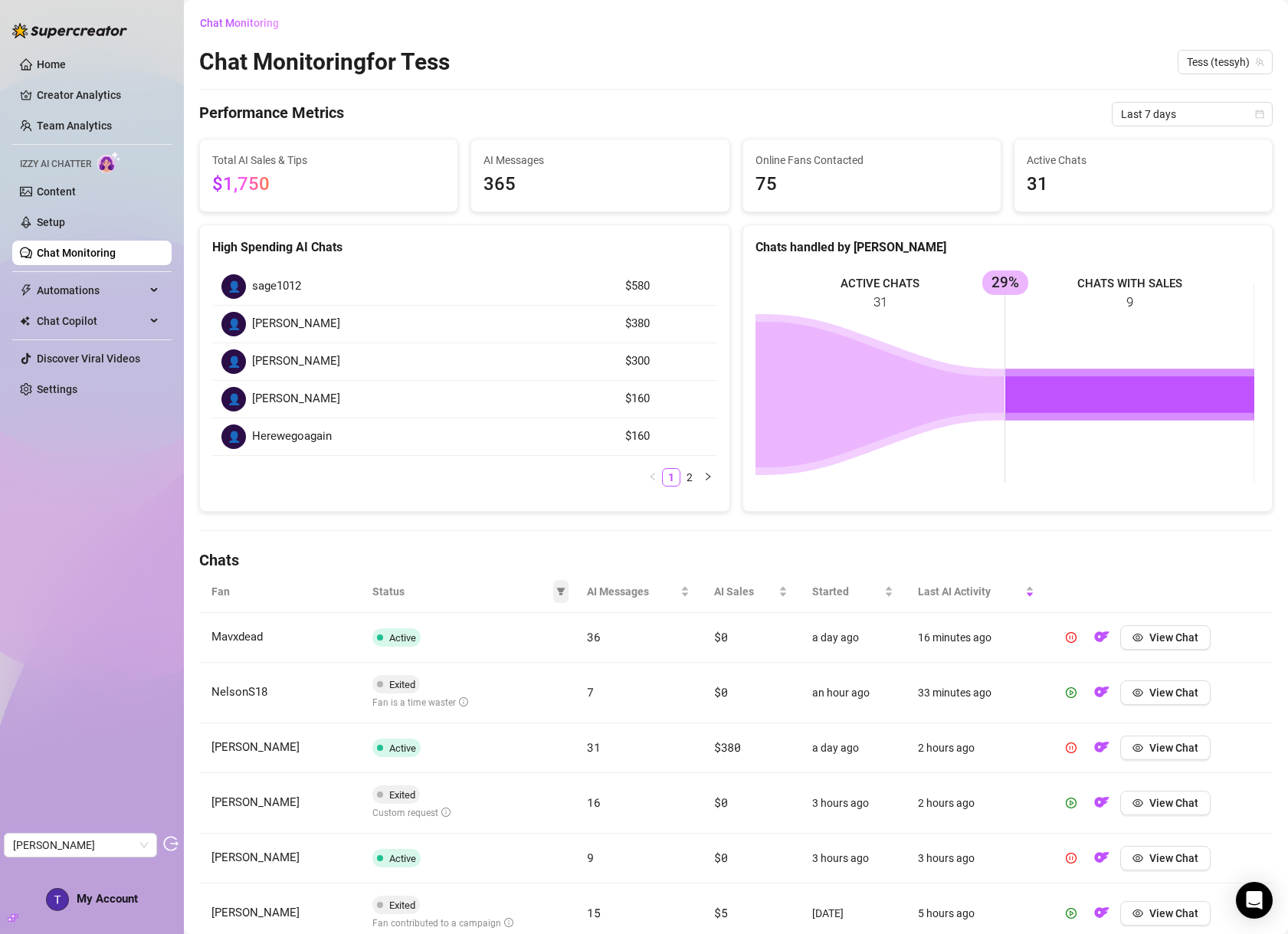
click at [559, 590] on icon "filter" at bounding box center [561, 592] width 8 height 8
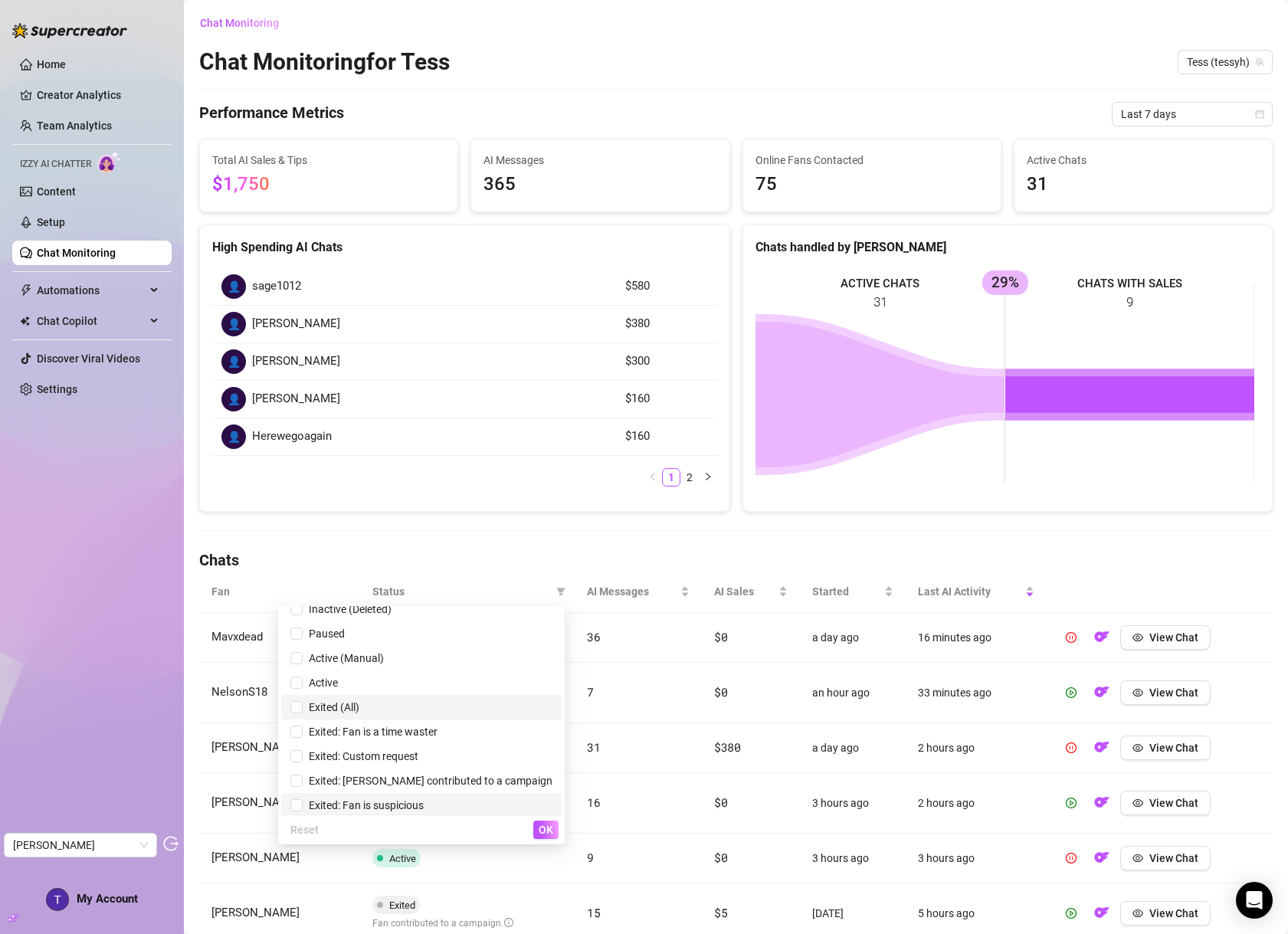
scroll to position [19, 0]
drag, startPoint x: 431, startPoint y: 800, endPoint x: 479, endPoint y: 813, distance: 49.7
click at [424, 800] on span "Exited: Fan is suspicious" at bounding box center [363, 800] width 121 height 12
checkbox input "true"
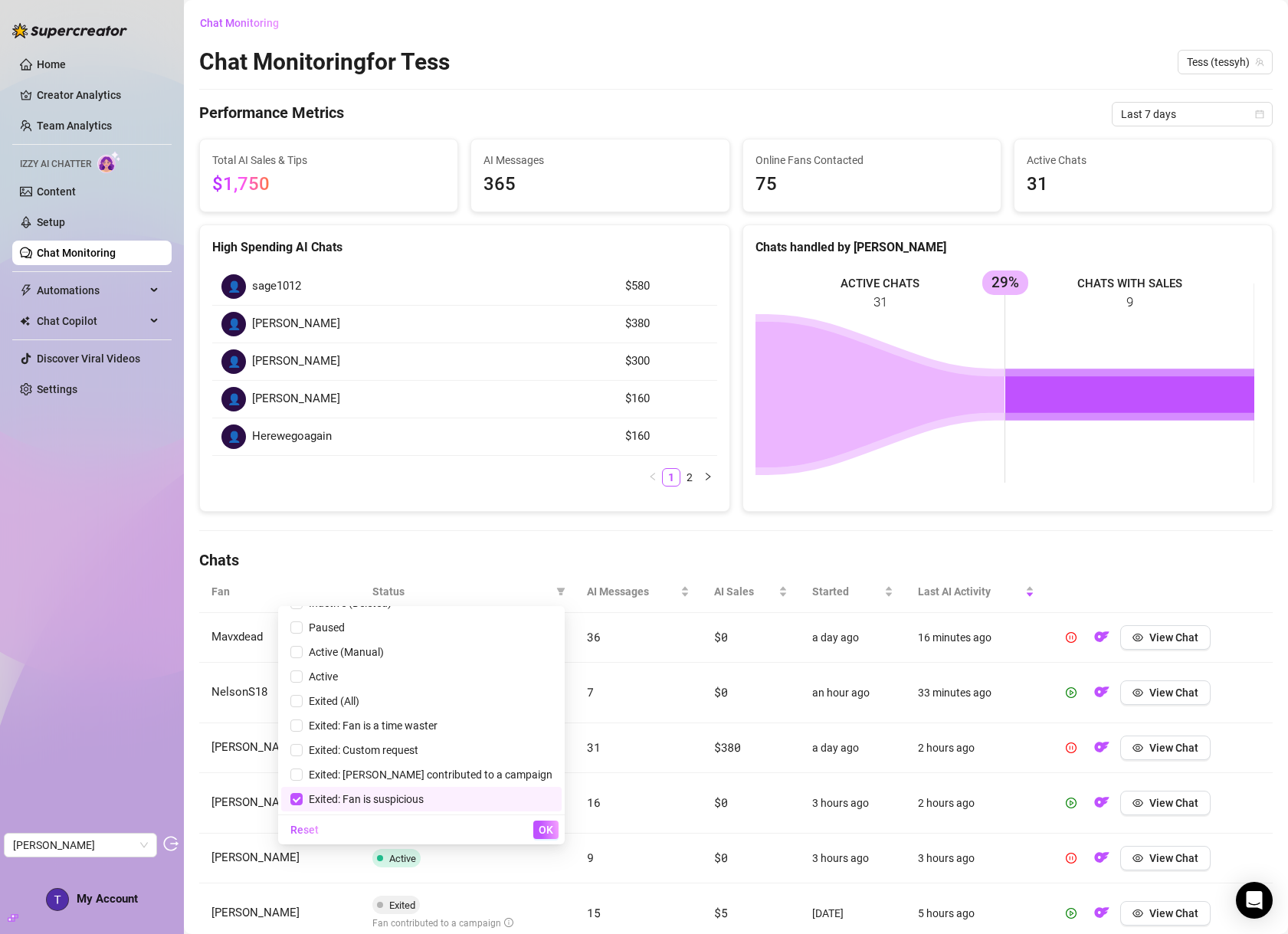
click at [540, 826] on span "OK" at bounding box center [546, 830] width 15 height 12
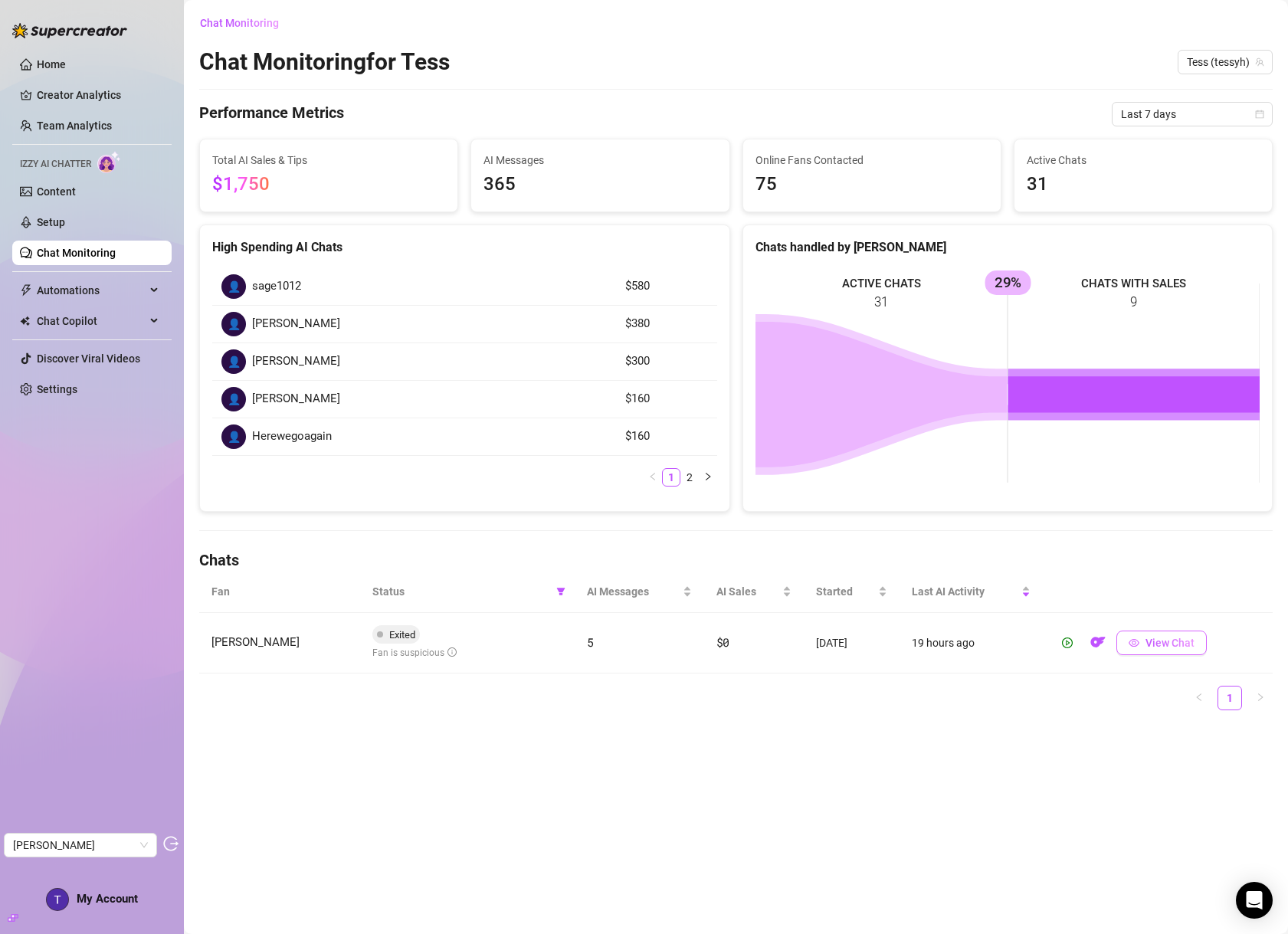
click at [1182, 641] on span "View Chat" at bounding box center [1170, 643] width 49 height 12
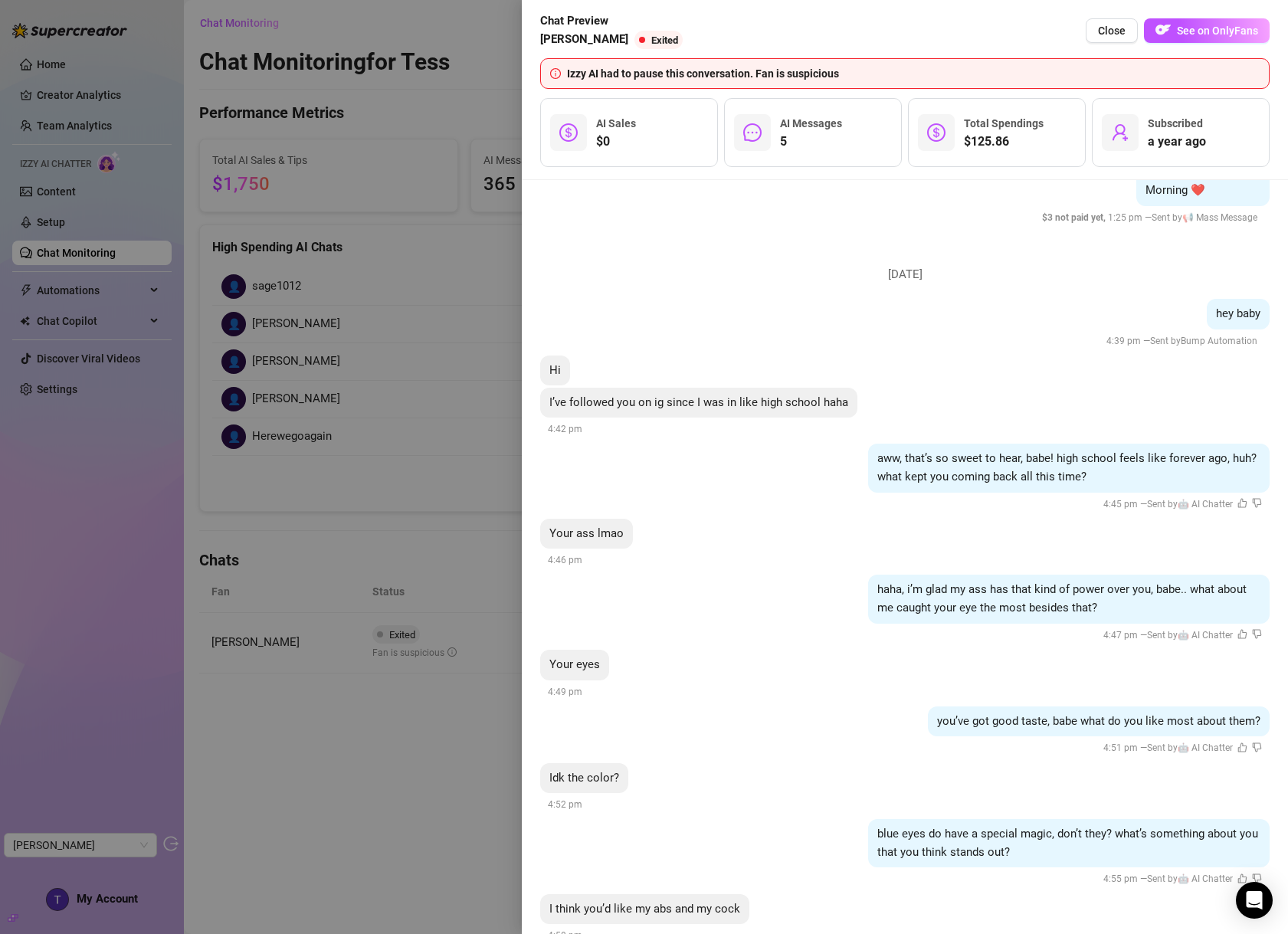
scroll to position [376, 0]
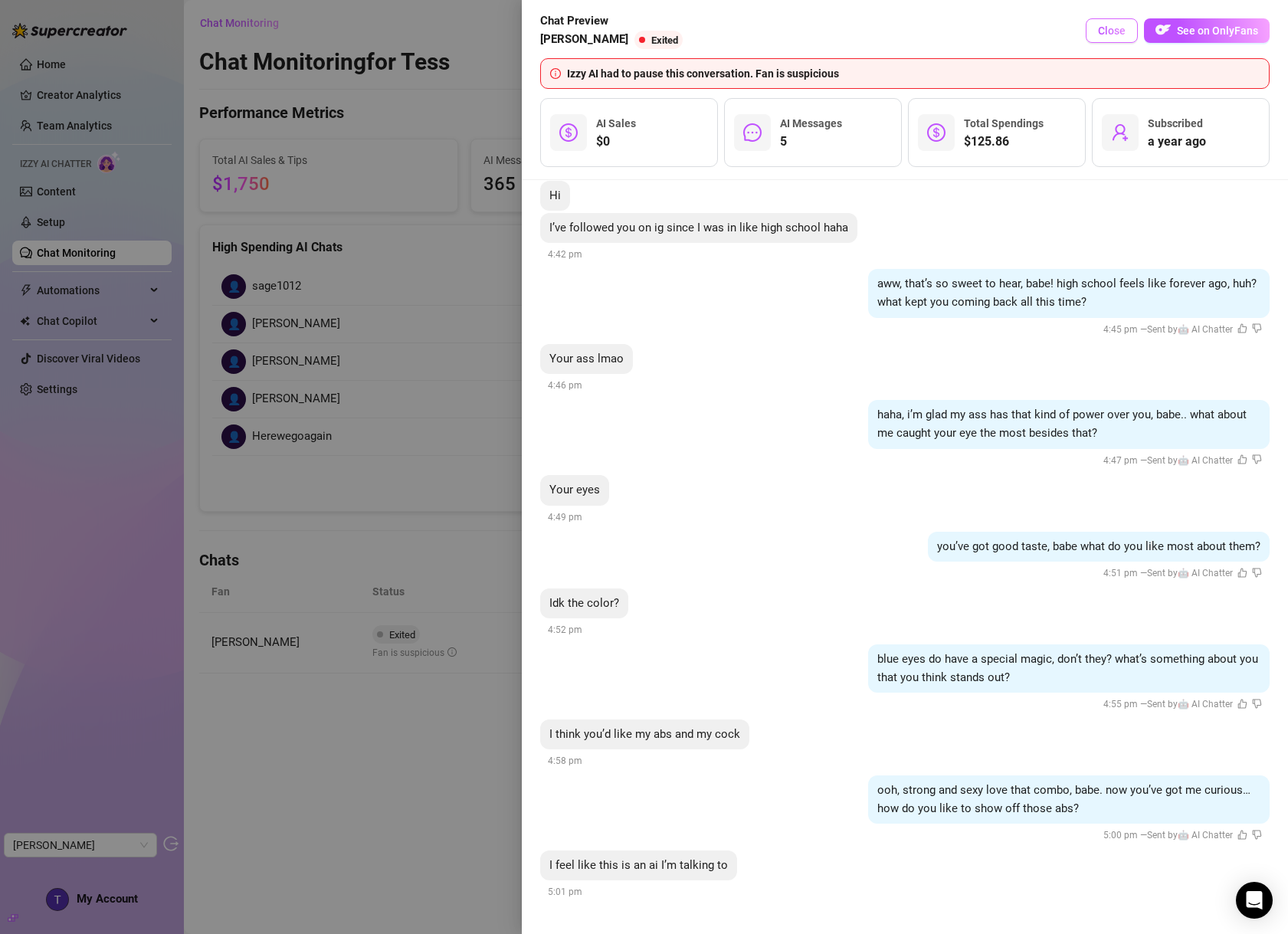
click at [1119, 34] on span "Close" at bounding box center [1112, 31] width 28 height 12
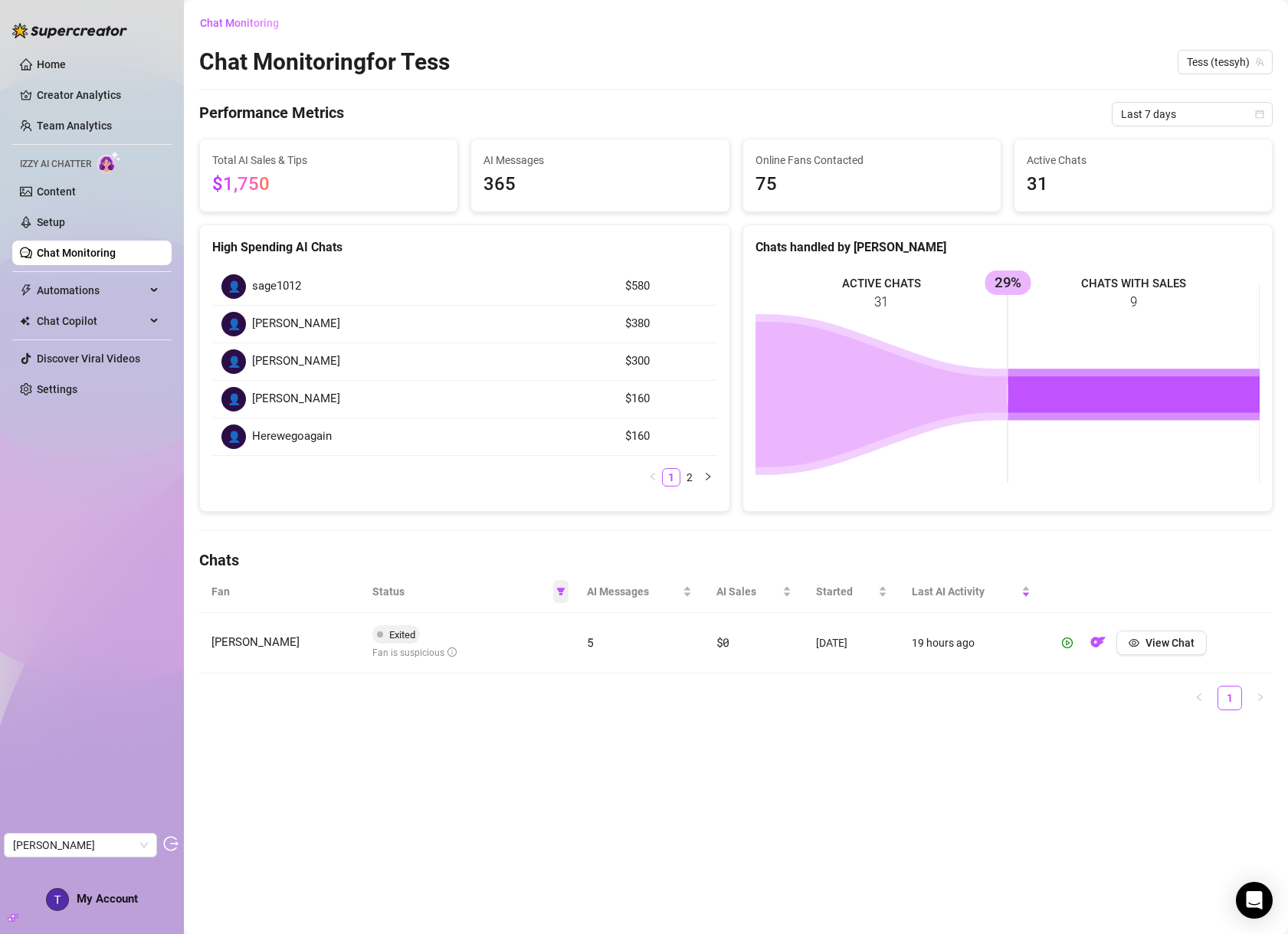
click at [559, 592] on icon "filter" at bounding box center [561, 592] width 9 height 9
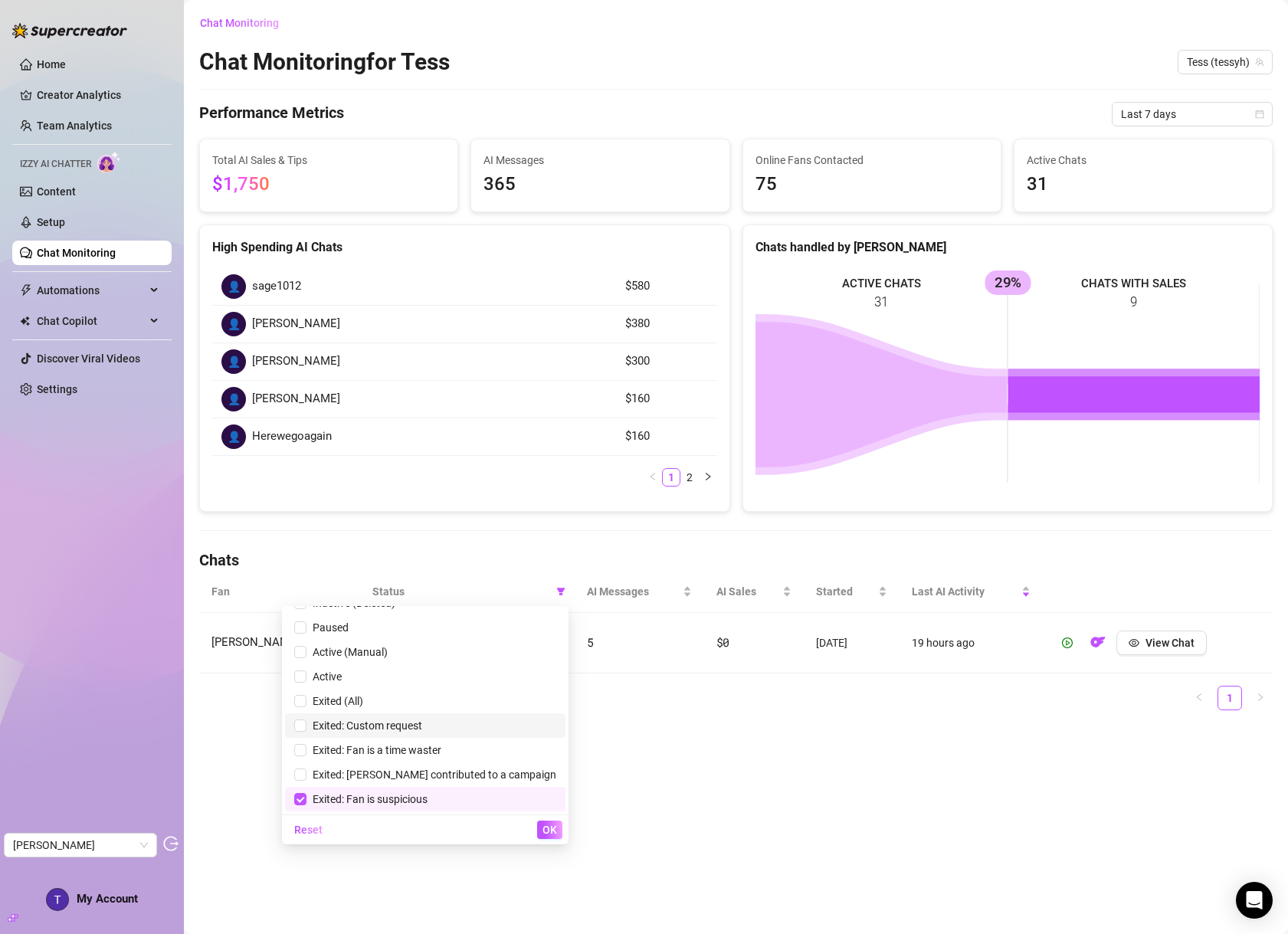
click at [407, 723] on span "Exited: Custom request" at bounding box center [364, 726] width 116 height 12
checkbox input "true"
drag, startPoint x: 431, startPoint y: 804, endPoint x: 487, endPoint y: 814, distance: 56.9
click at [428, 803] on span "Exited: Fan is suspicious" at bounding box center [367, 800] width 121 height 12
checkbox input "false"
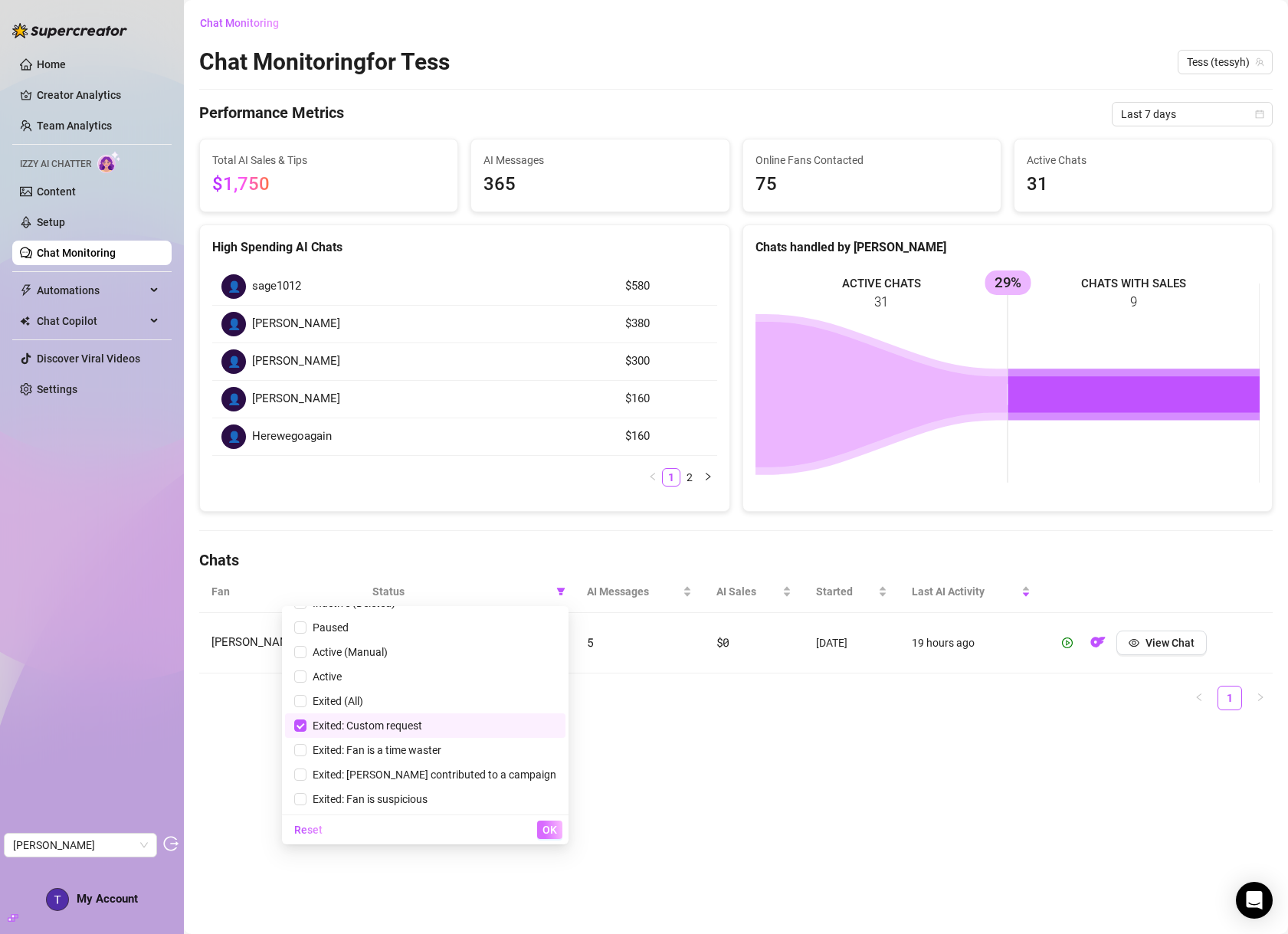
drag, startPoint x: 564, startPoint y: 825, endPoint x: 549, endPoint y: 831, distance: 16.2
click at [563, 825] on div "Reset OK" at bounding box center [424, 829] width 286 height 30
click at [549, 831] on span "OK" at bounding box center [549, 830] width 15 height 12
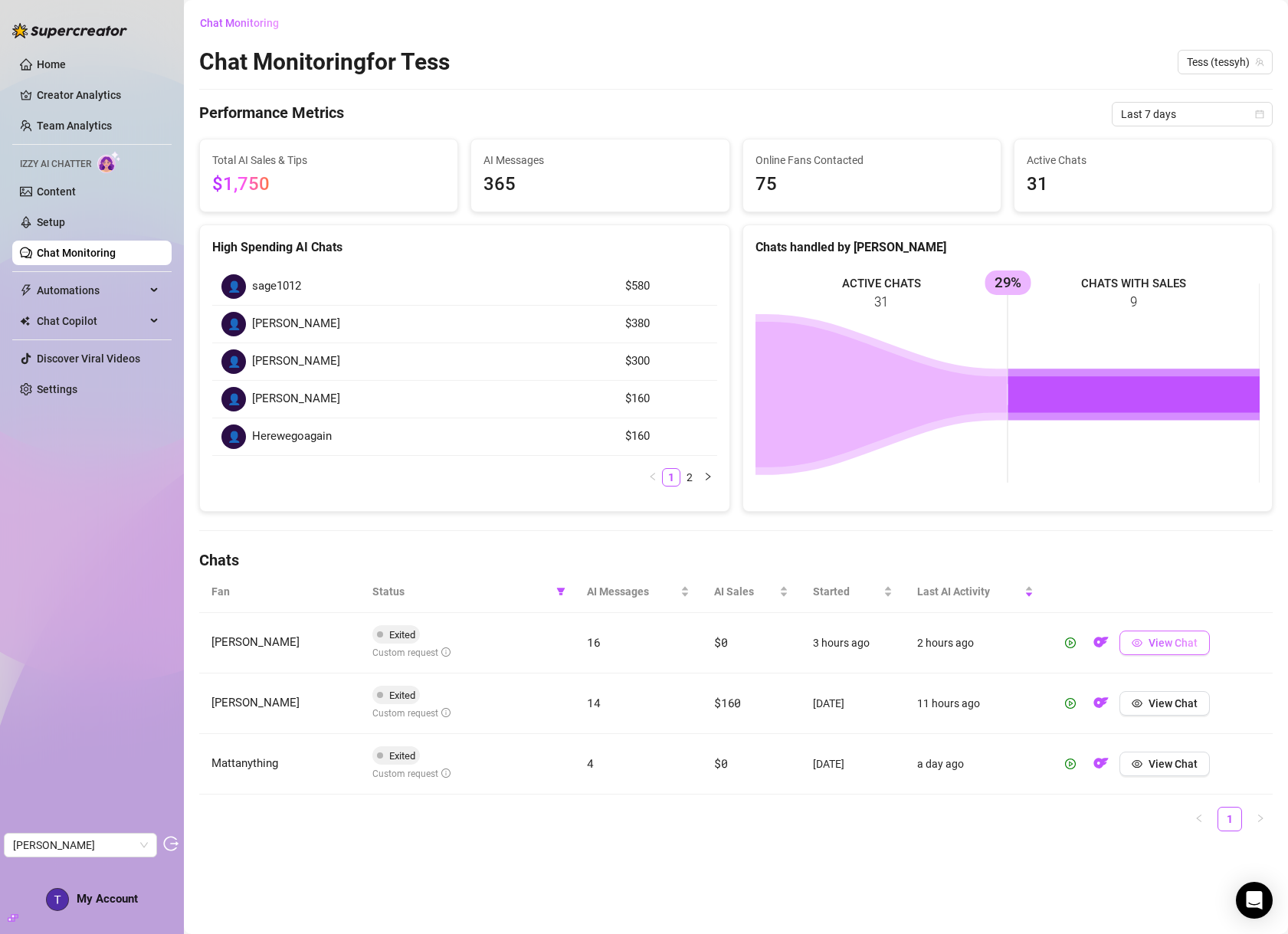
click at [1164, 637] on span "View Chat" at bounding box center [1173, 643] width 49 height 12
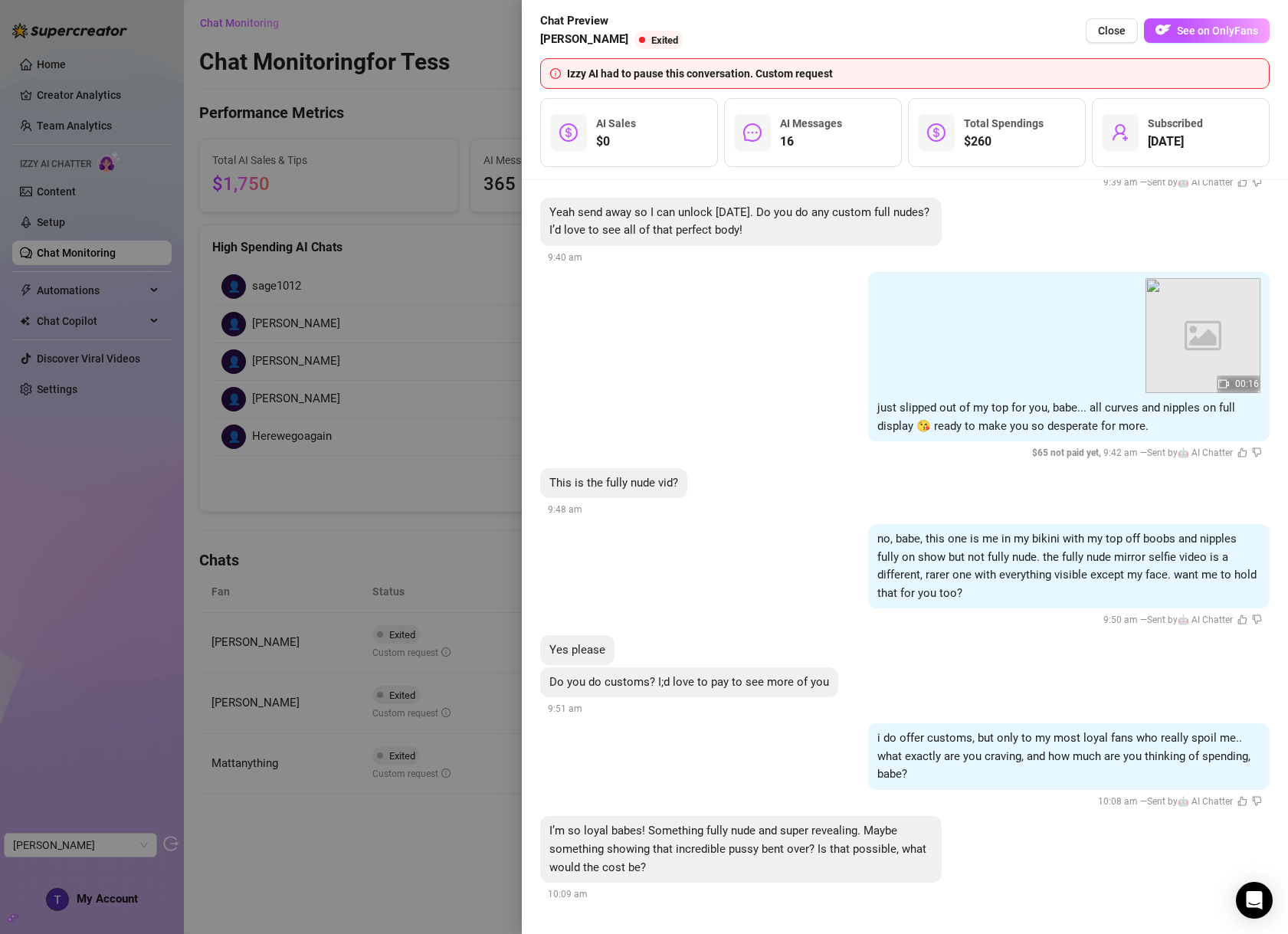
scroll to position [1910, 0]
click at [404, 361] on div at bounding box center [644, 467] width 1288 height 934
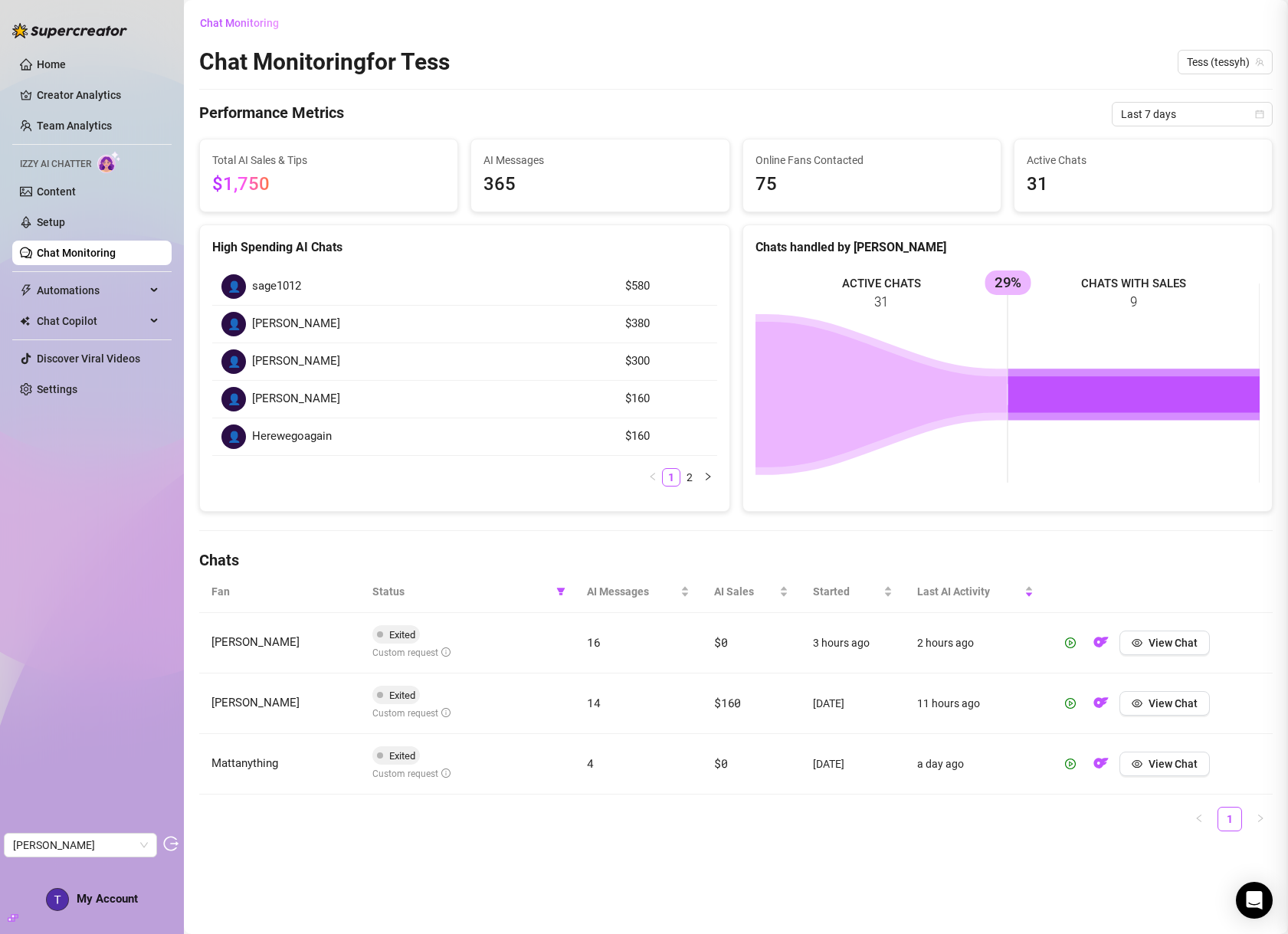
scroll to position [0, 0]
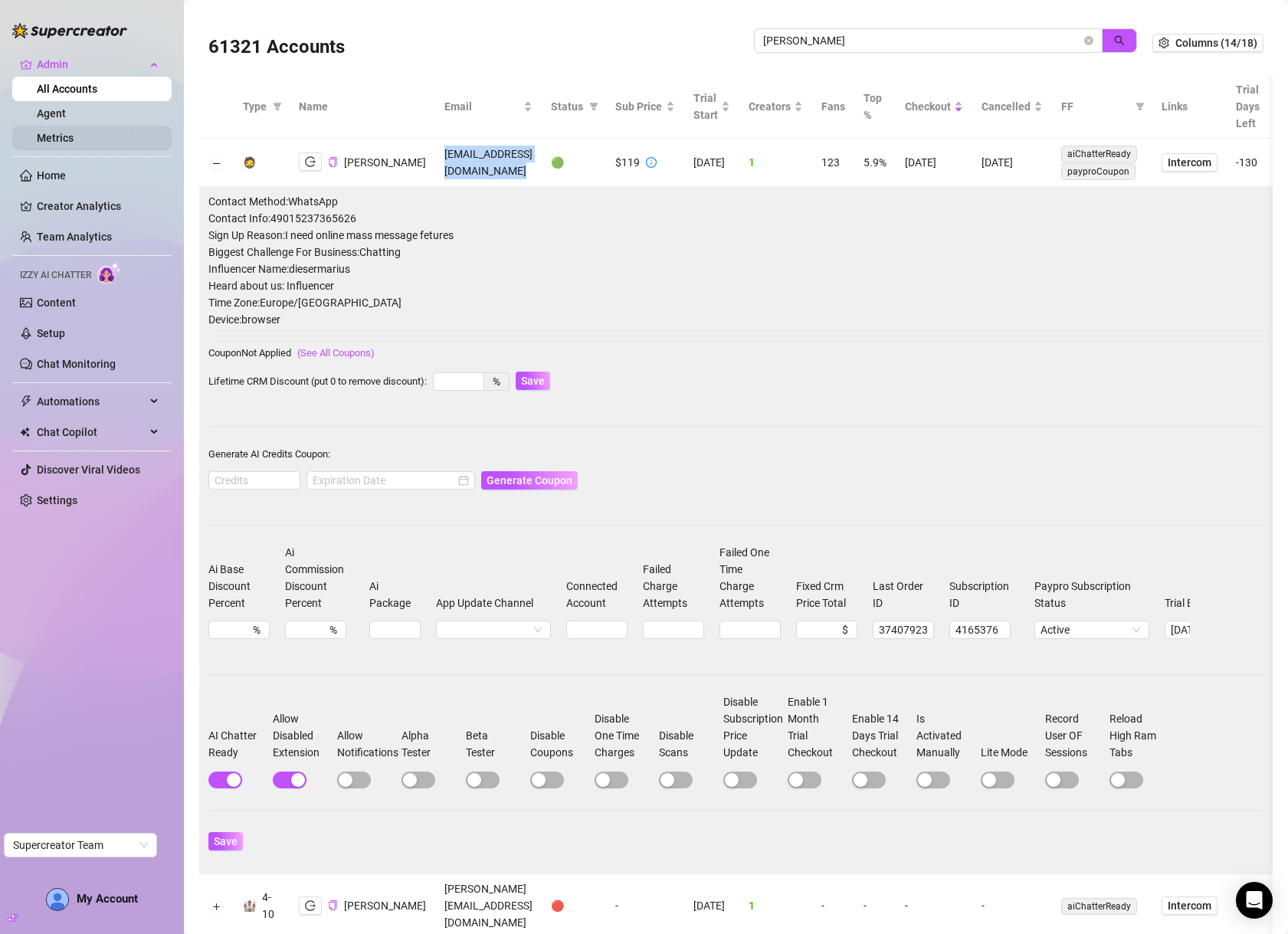
click at [61, 139] on link "Metrics" at bounding box center [56, 138] width 37 height 12
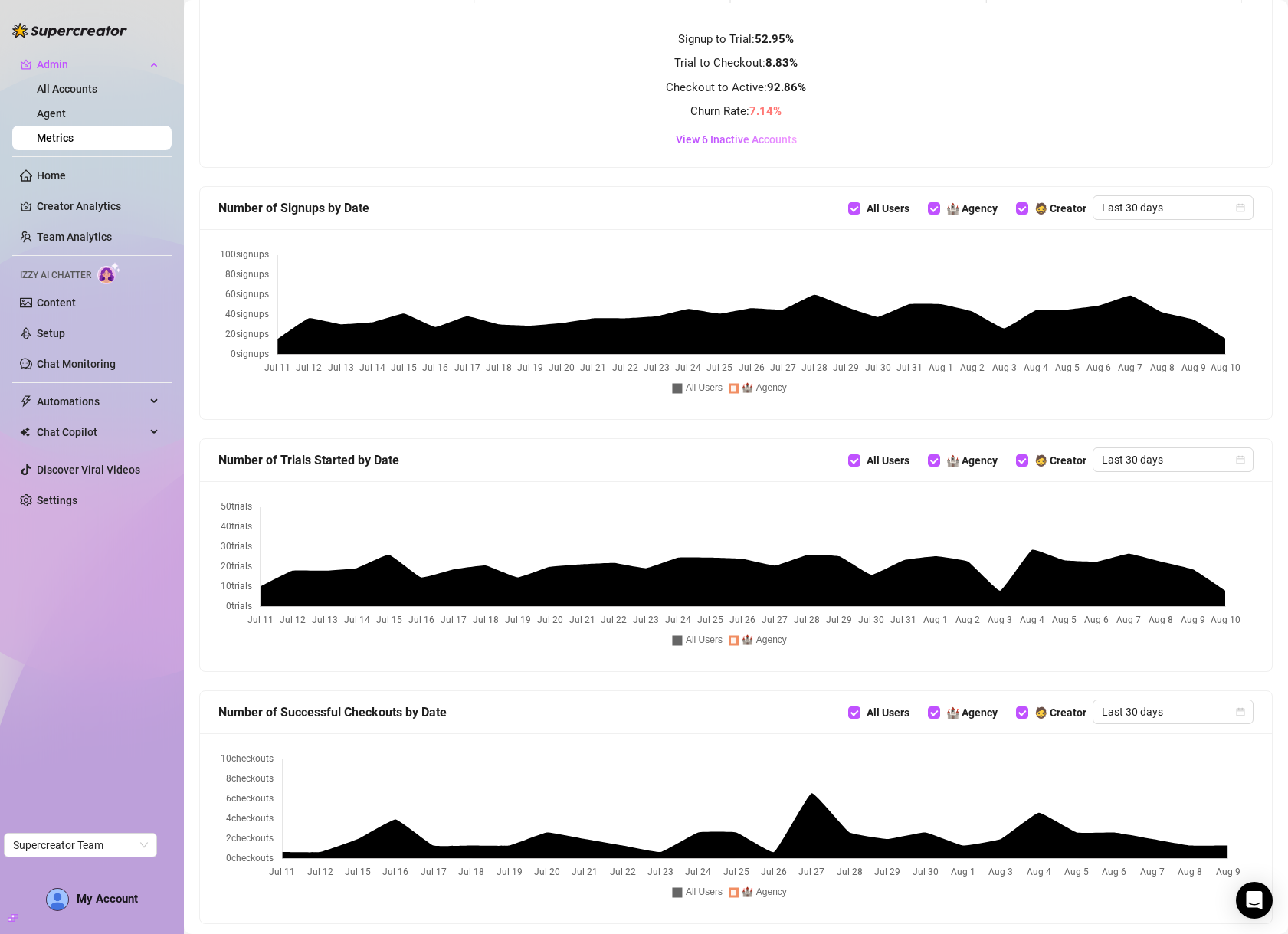
scroll to position [438, 0]
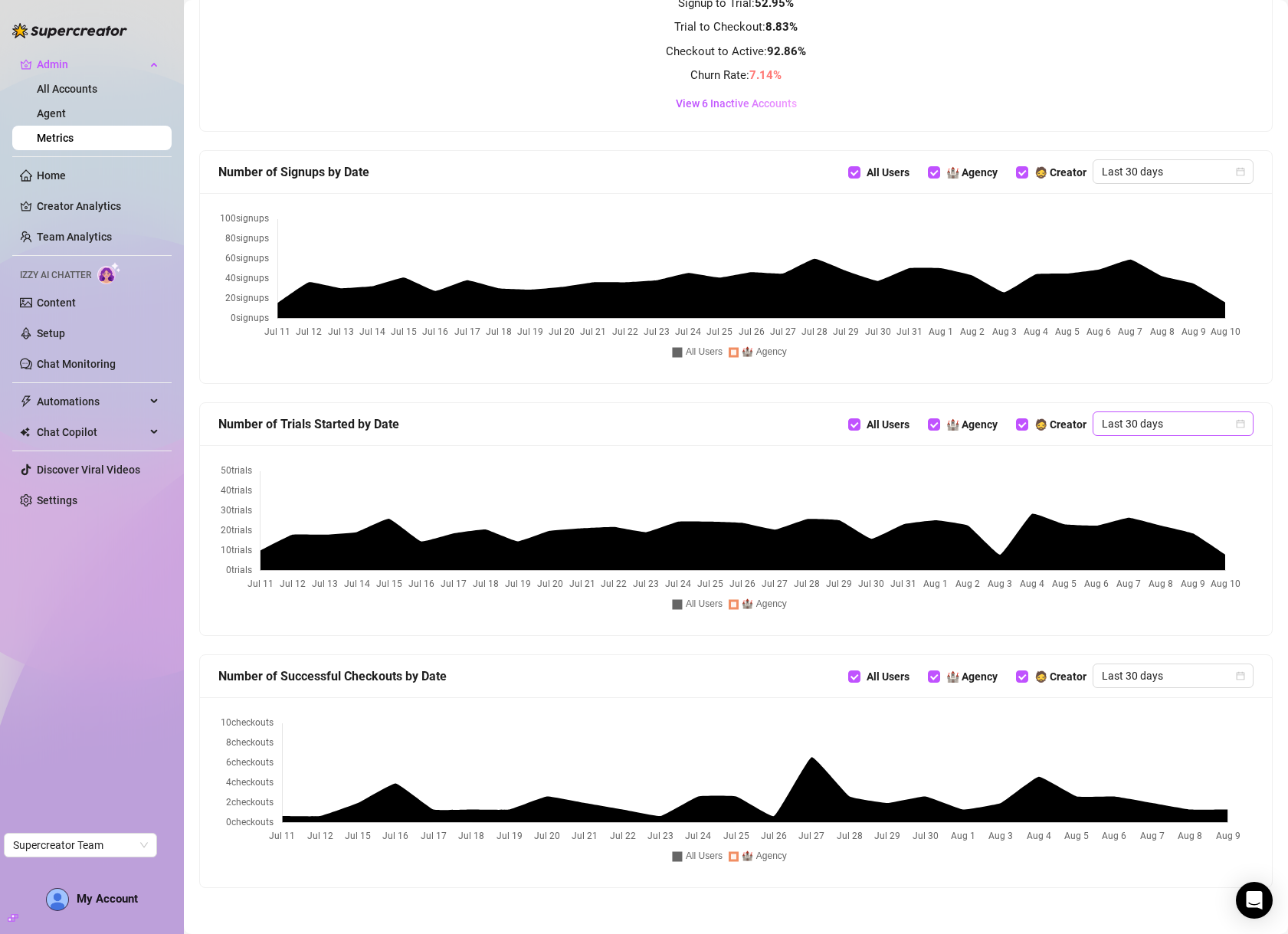
click at [1144, 415] on span "Last 30 days" at bounding box center [1173, 424] width 143 height 23
click at [1141, 551] on div "Custom date" at bounding box center [1161, 553] width 137 height 17
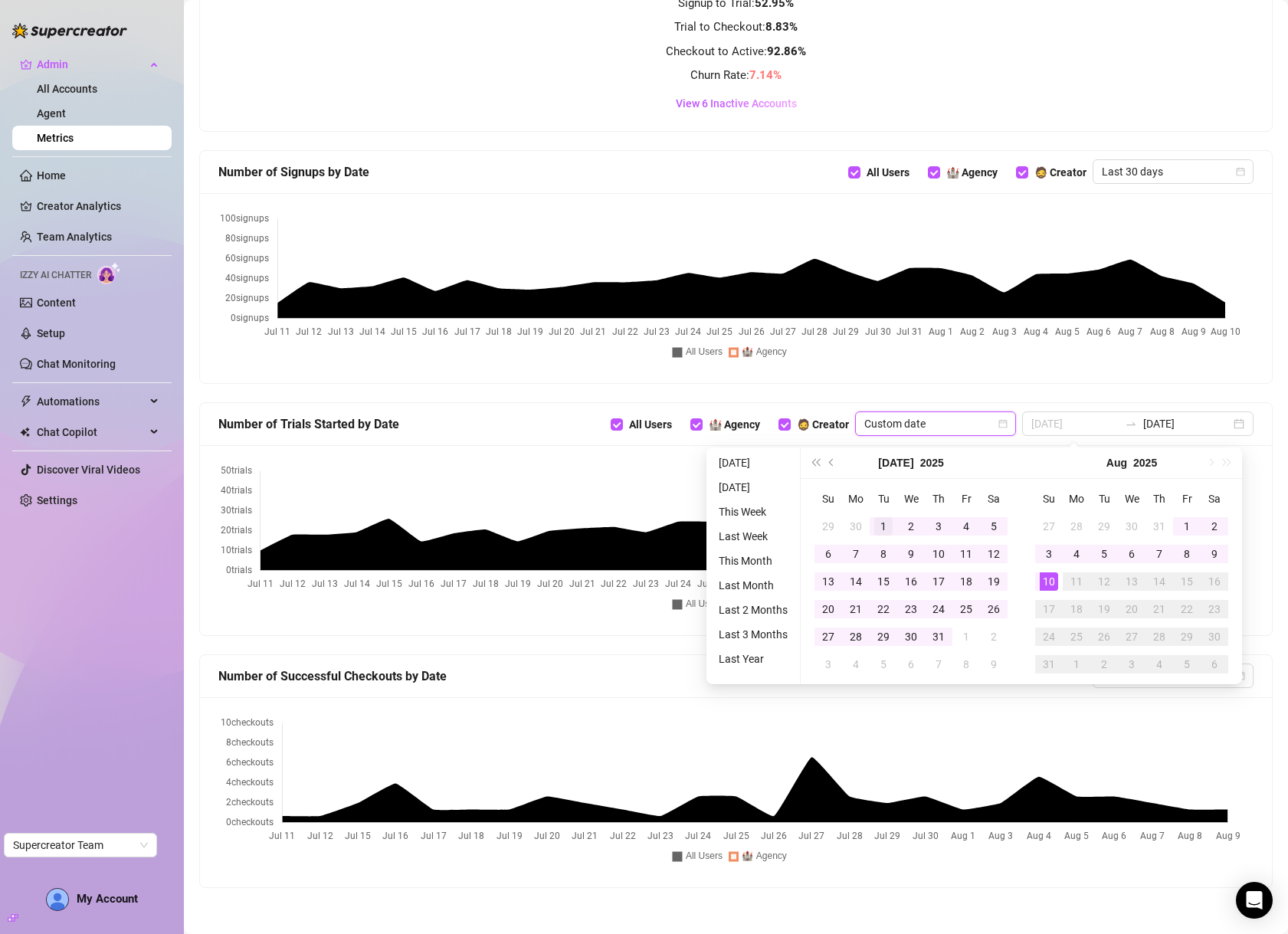
type input "[DATE]"
drag, startPoint x: 878, startPoint y: 526, endPoint x: 925, endPoint y: 621, distance: 106.0
click at [878, 526] on div "1" at bounding box center [884, 526] width 19 height 19
type input "[DATE]"
click at [941, 638] on div "31" at bounding box center [938, 637] width 19 height 19
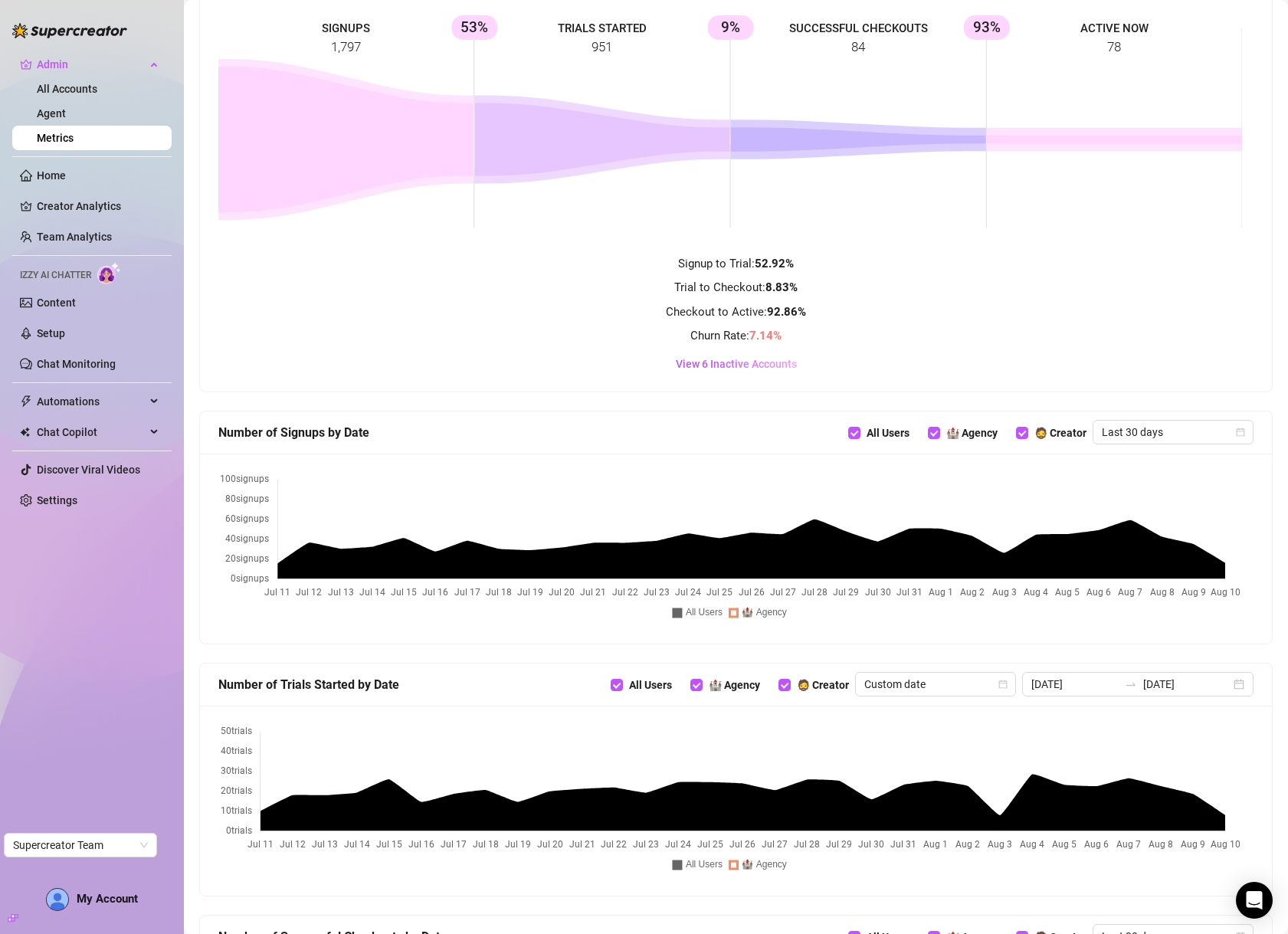
scroll to position [0, 0]
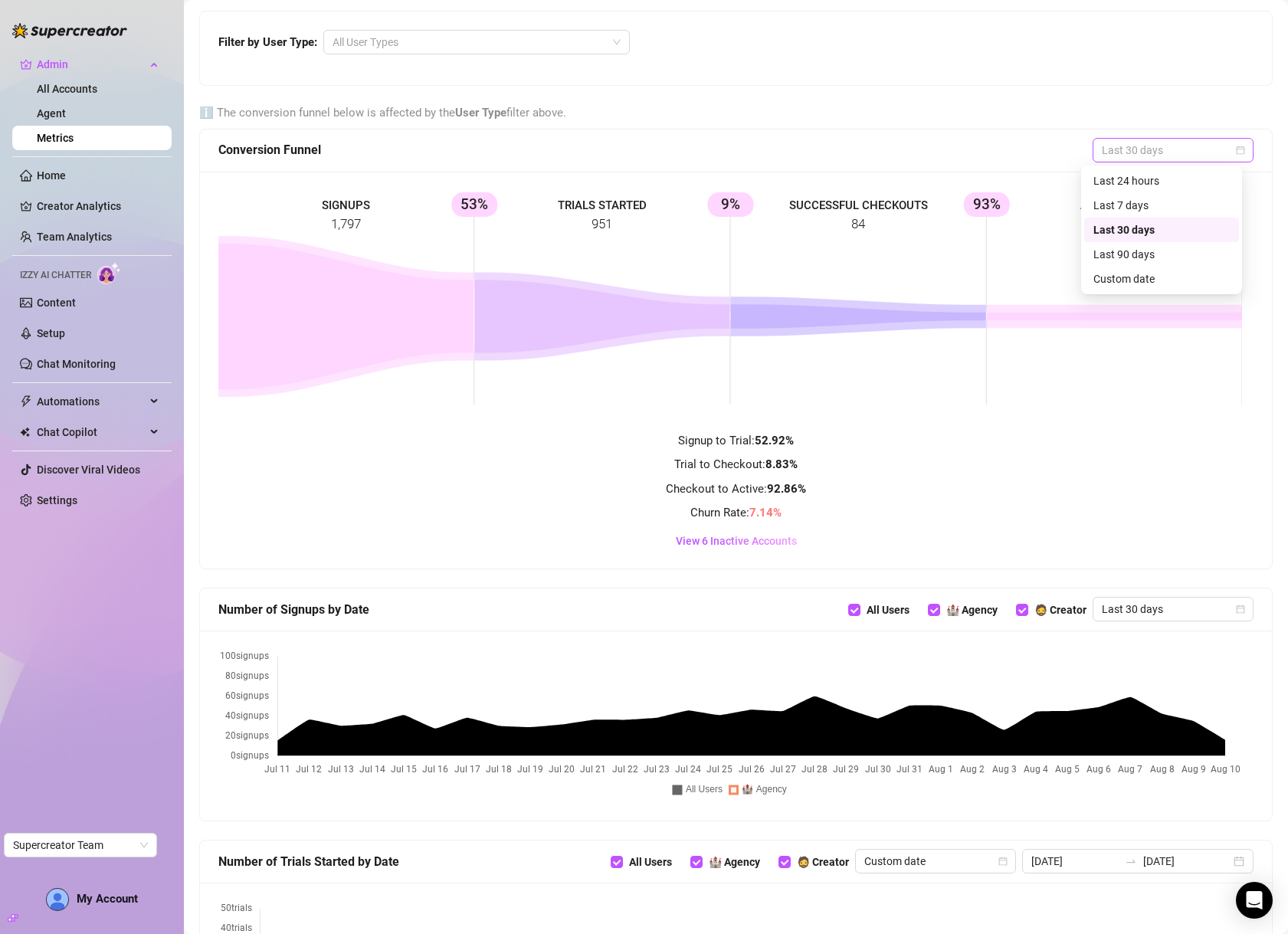
click at [1189, 146] on span "Last 30 days" at bounding box center [1173, 151] width 143 height 23
click at [1132, 277] on div "Custom date" at bounding box center [1161, 279] width 137 height 17
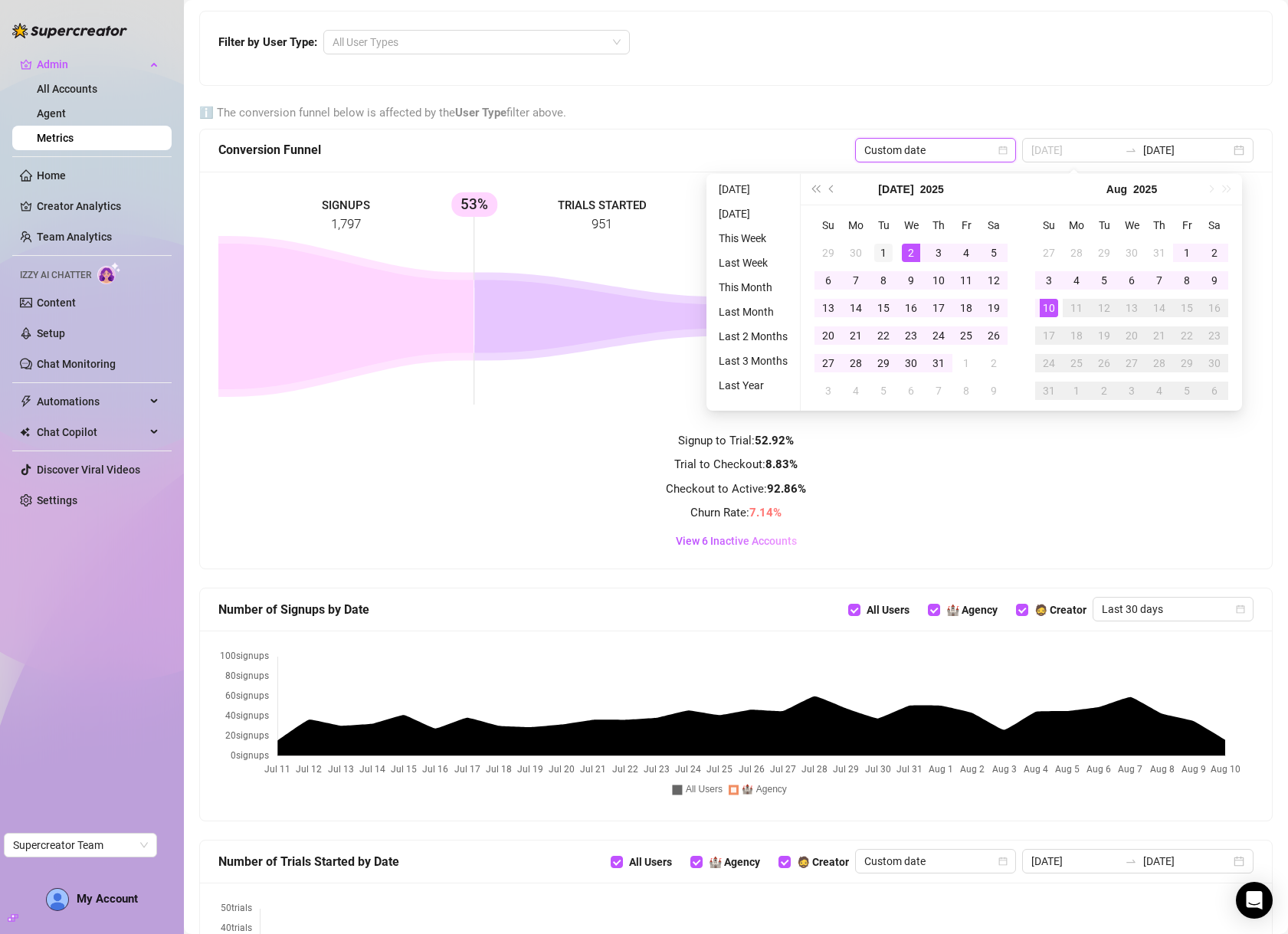
type input "[DATE]"
click at [881, 252] on div "1" at bounding box center [884, 253] width 19 height 19
type input "2025-07-31"
click at [938, 364] on div "31" at bounding box center [938, 364] width 19 height 19
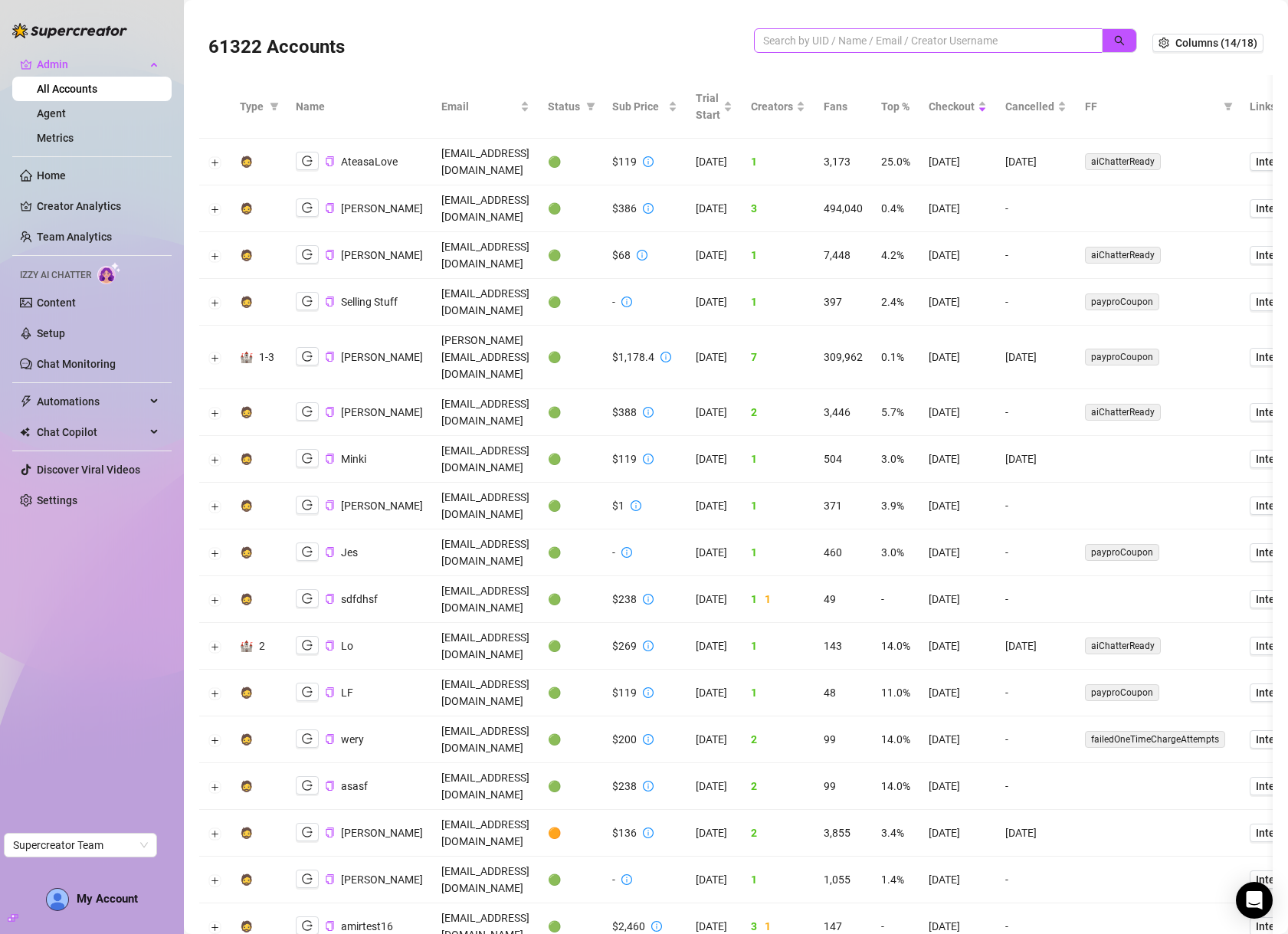
drag, startPoint x: 0, startPoint y: 0, endPoint x: 928, endPoint y: 39, distance: 928.8
click at [928, 39] on input "search" at bounding box center [922, 41] width 318 height 17
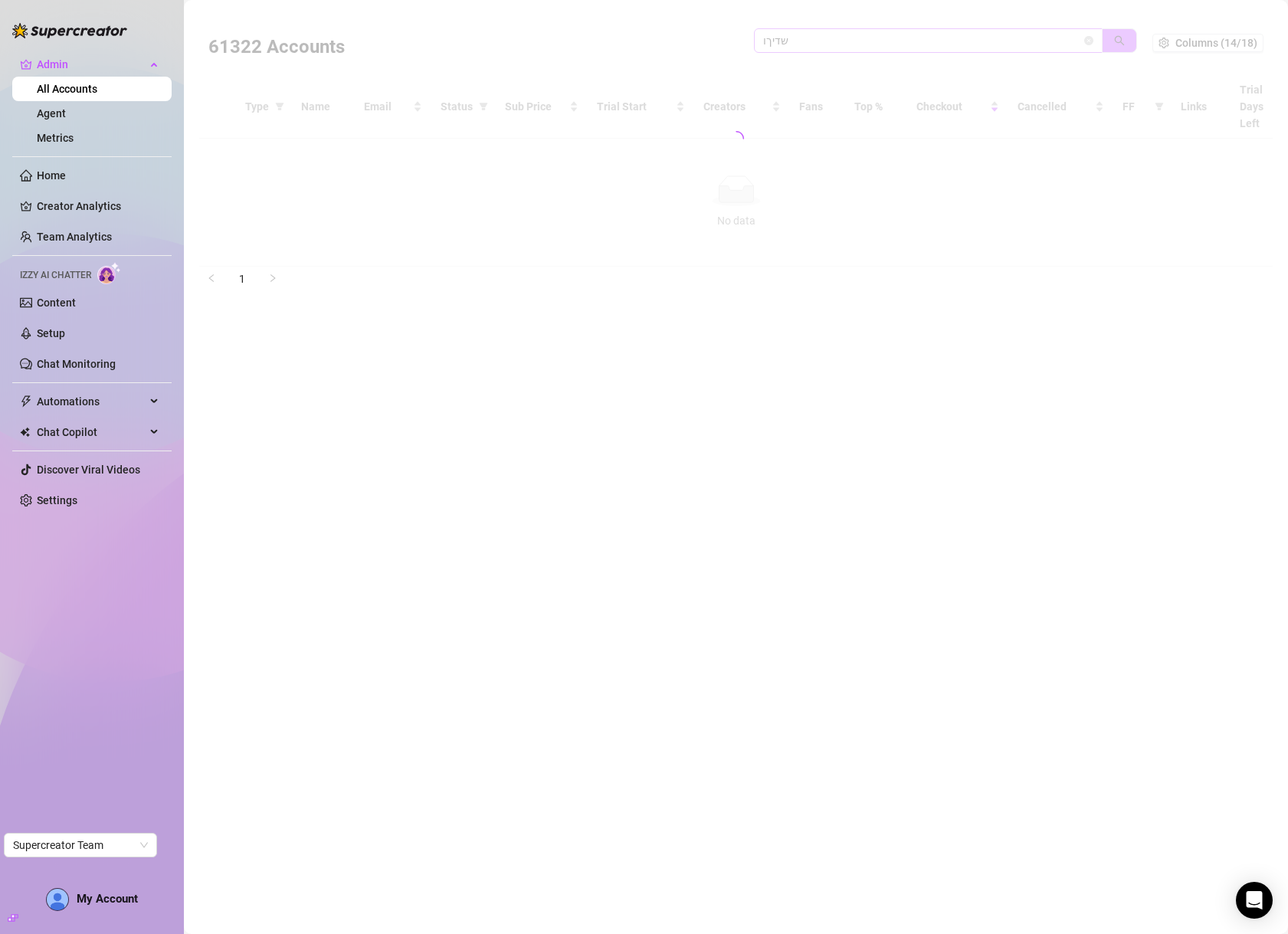
click at [903, 46] on div at bounding box center [735, 139] width 1073 height 256
click at [903, 47] on div at bounding box center [735, 139] width 1073 height 256
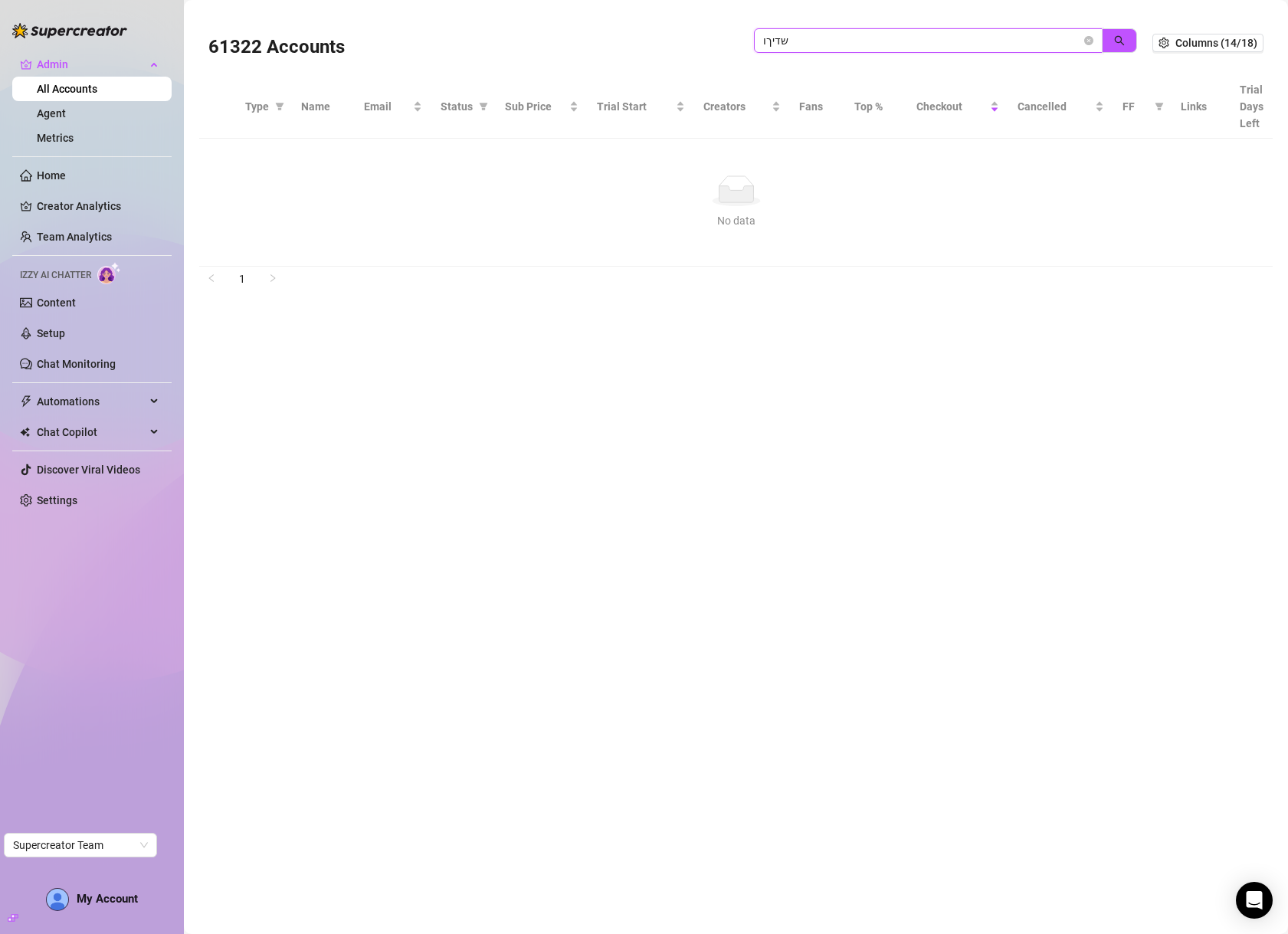
click at [901, 43] on input "שדיךו" at bounding box center [922, 41] width 318 height 17
click at [901, 46] on input "שדיךו" at bounding box center [922, 41] width 318 height 17
type input "majar"
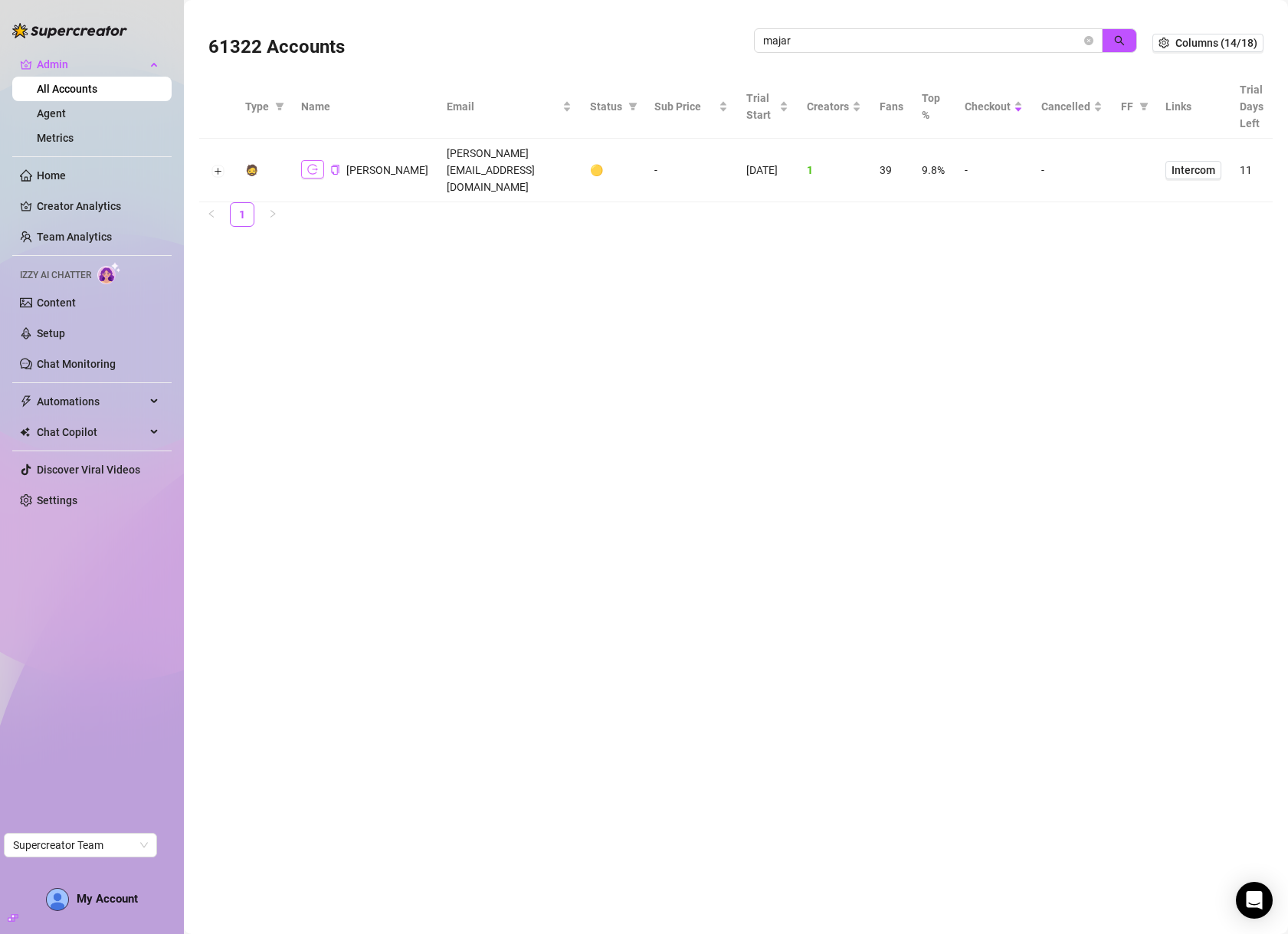
click at [308, 164] on icon "logout" at bounding box center [313, 169] width 11 height 10
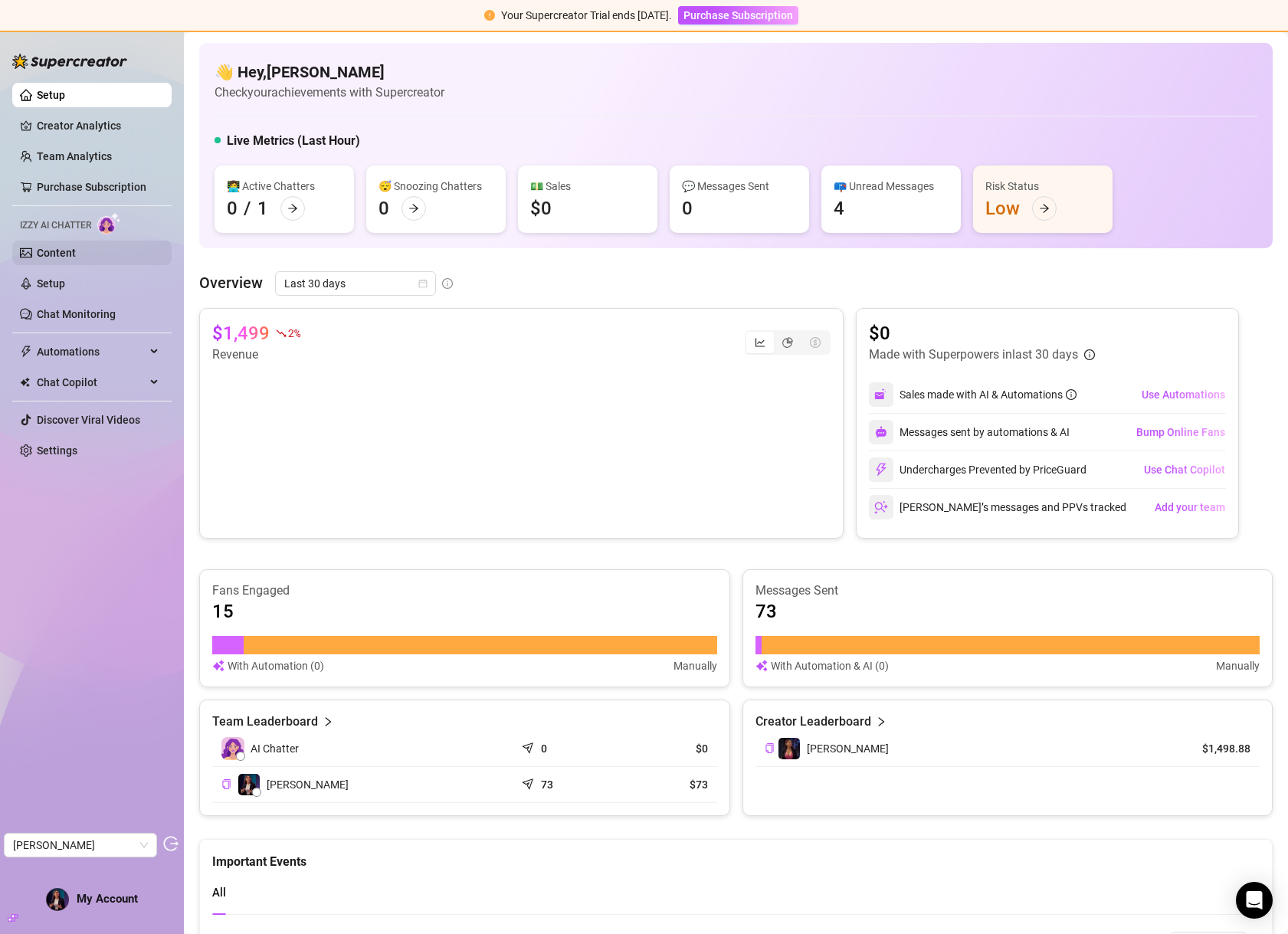
click at [59, 258] on link "Content" at bounding box center [56, 253] width 39 height 12
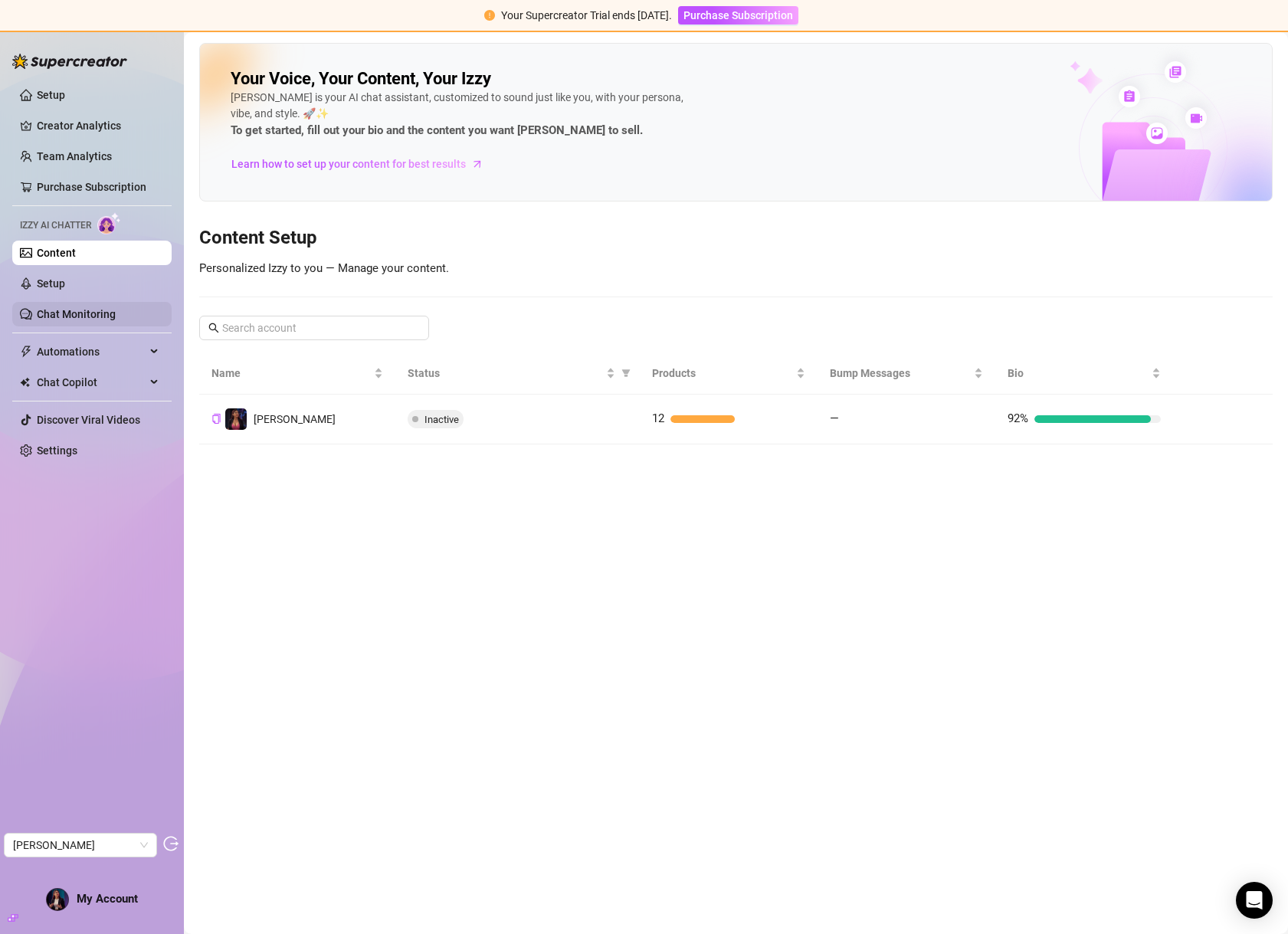
click at [65, 308] on link "Chat Monitoring" at bounding box center [76, 314] width 79 height 12
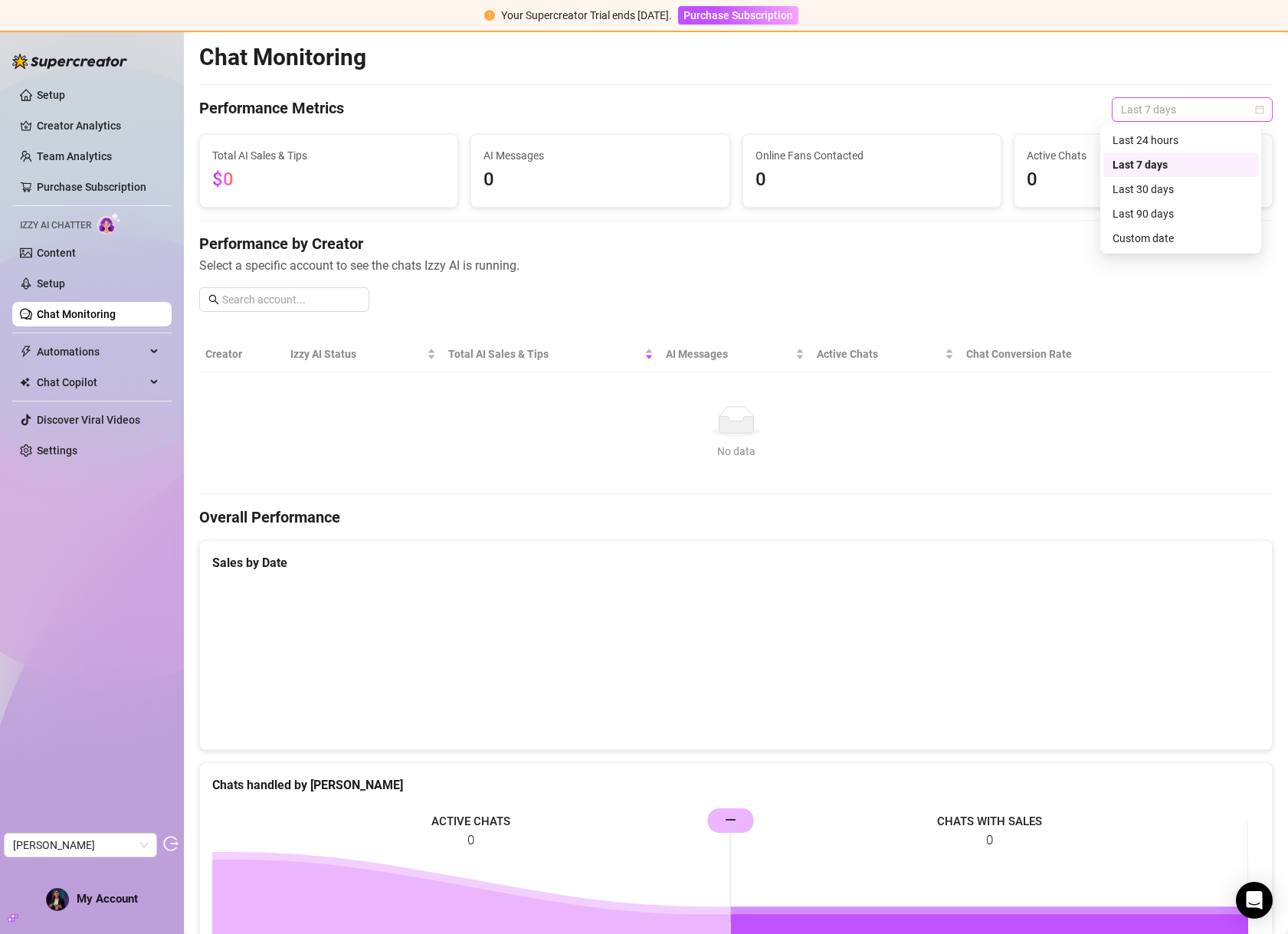
click at [1144, 101] on span "Last 7 days" at bounding box center [1192, 110] width 143 height 23
click at [1142, 195] on div "Last 30 days" at bounding box center [1181, 189] width 137 height 17
click at [76, 252] on link "Content" at bounding box center [56, 253] width 39 height 12
